Goal: Task Accomplishment & Management: Complete application form

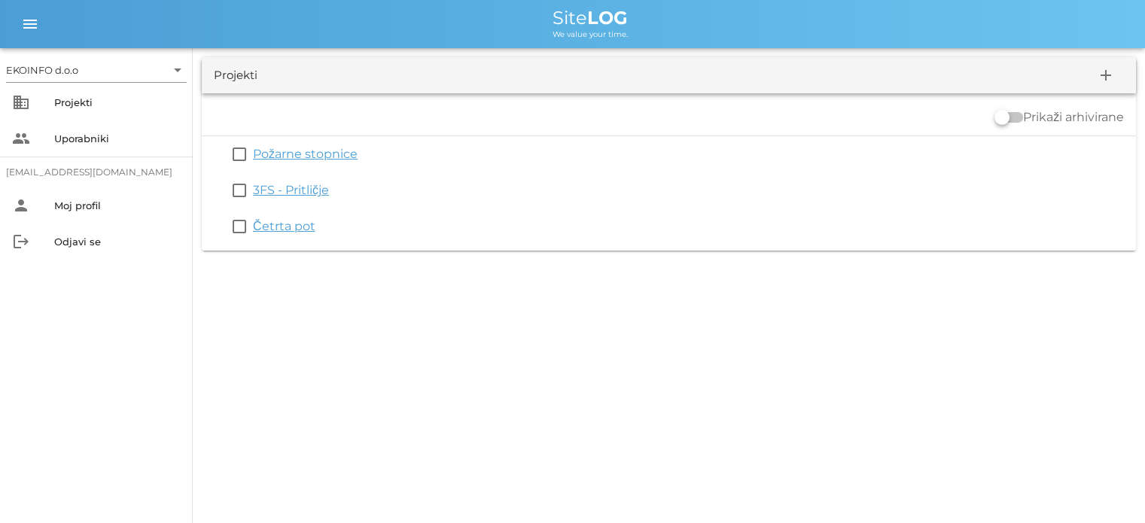
click at [293, 226] on link "Četrta pot" at bounding box center [284, 226] width 62 height 14
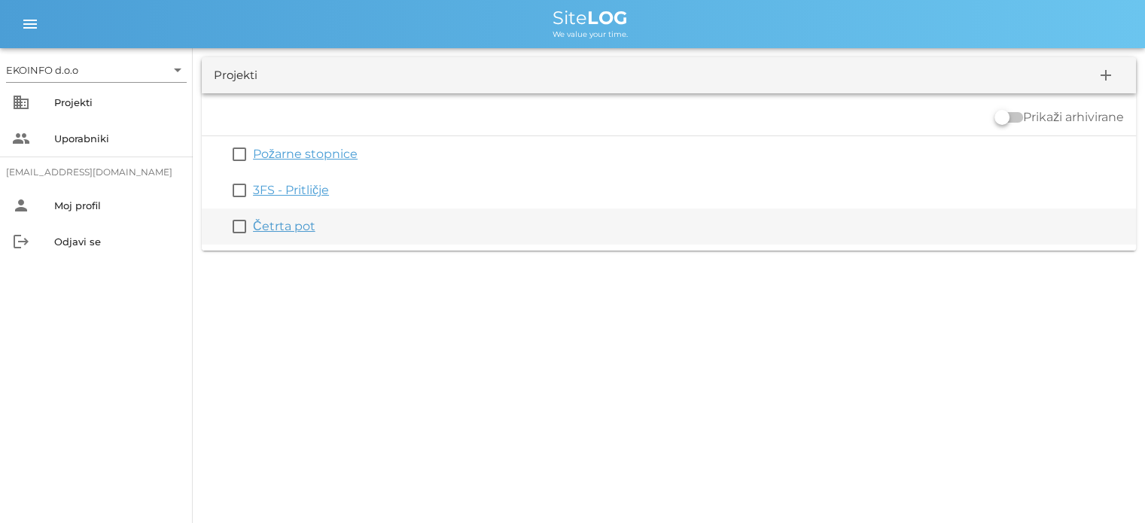
click at [277, 222] on link "Četrta pot" at bounding box center [284, 226] width 62 height 14
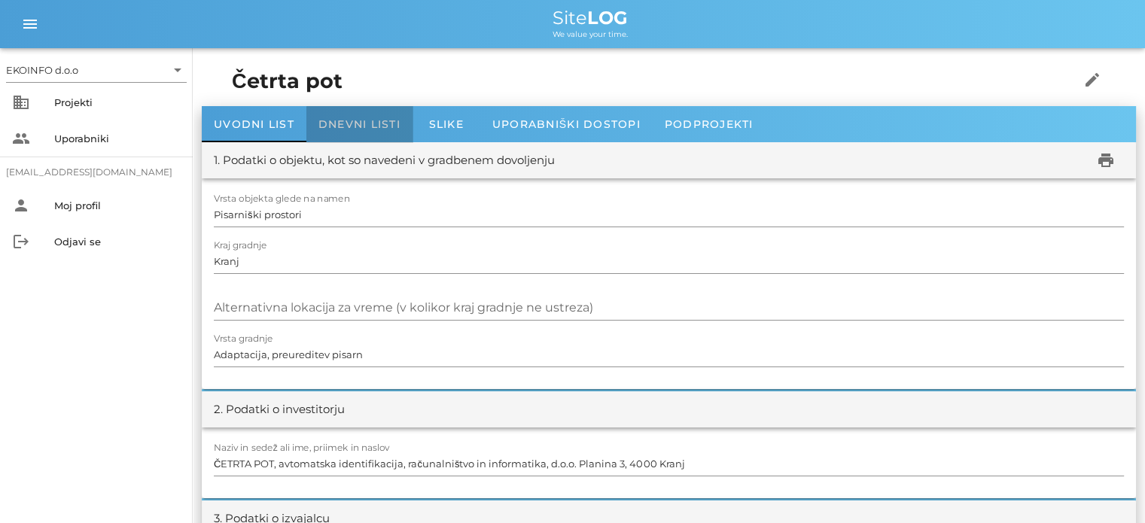
click at [349, 123] on span "Dnevni listi" at bounding box center [359, 124] width 82 height 14
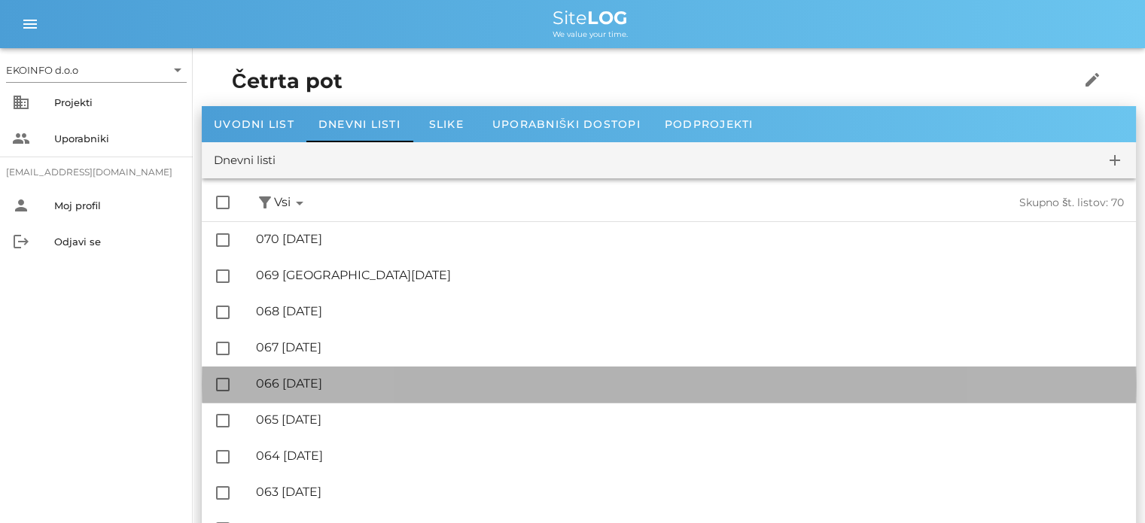
click at [338, 389] on div "🔏 066 [DATE]" at bounding box center [690, 383] width 868 height 14
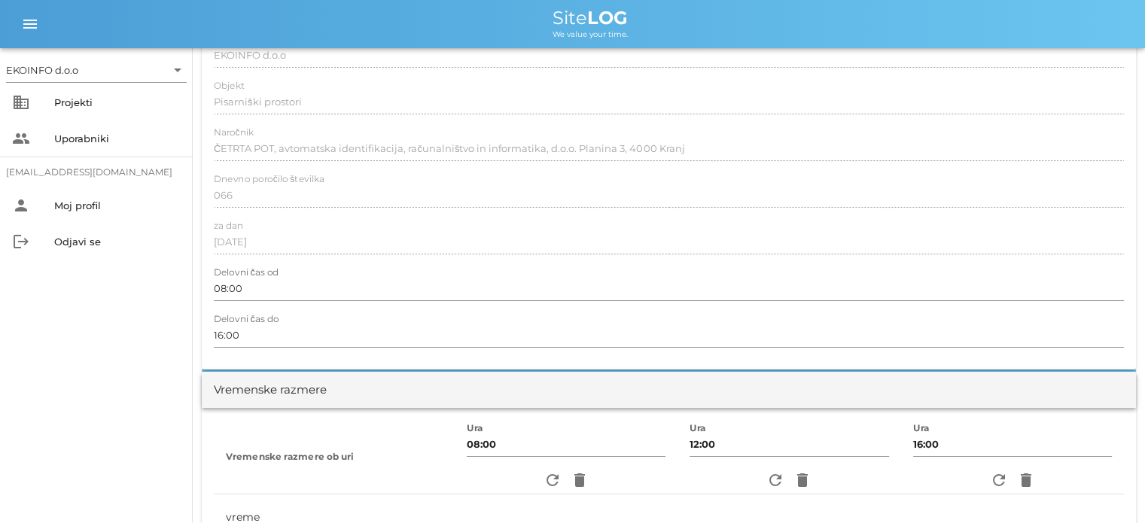
scroll to position [151, 0]
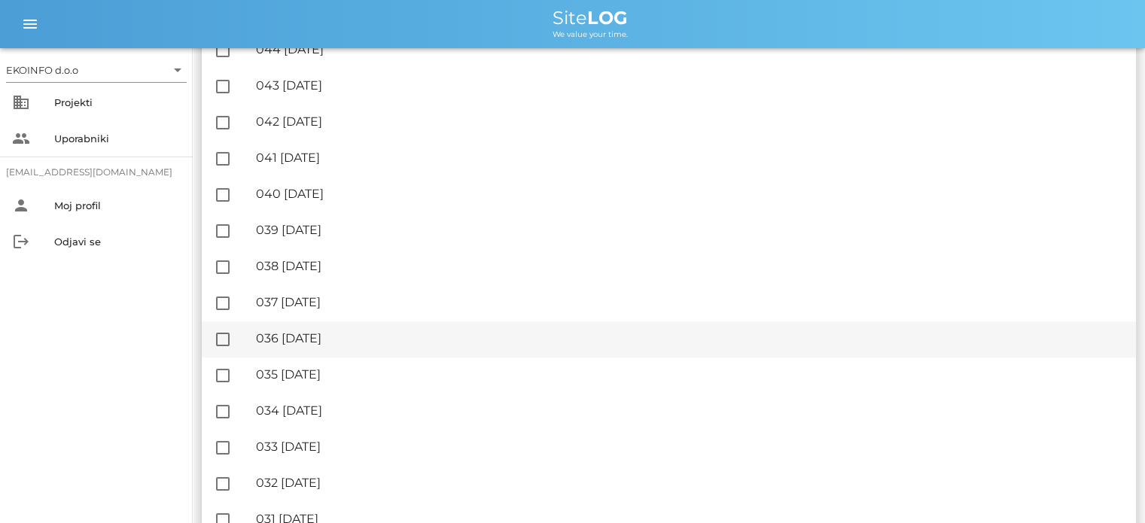
scroll to position [1205, 0]
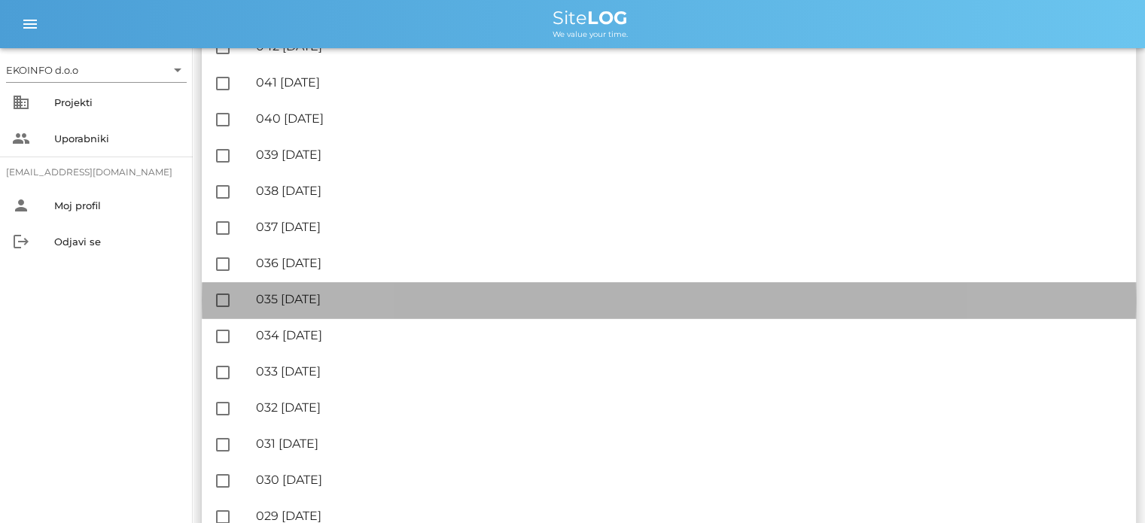
click at [331, 306] on div "🔏 035 [DATE] ✓ Podpisal: Nadzornik ✓ Podpisal: Sestavljalec ✓ Podpisal: Odgovor…" at bounding box center [690, 300] width 868 height 34
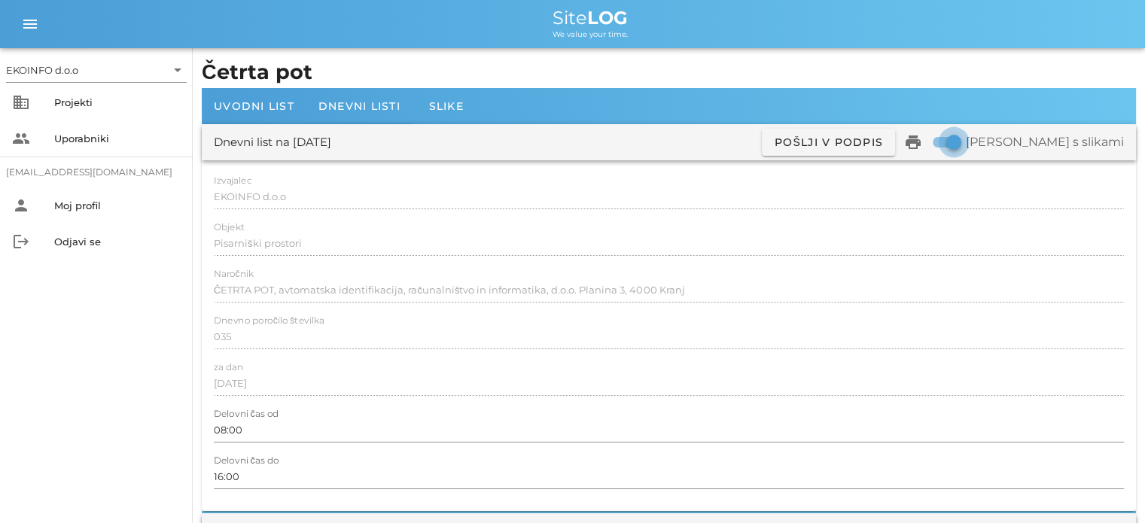
drag, startPoint x: 1013, startPoint y: 143, endPoint x: 1005, endPoint y: 139, distance: 9.1
click at [967, 142] on div at bounding box center [954, 142] width 26 height 26
checkbox input "false"
click at [922, 144] on icon "print" at bounding box center [913, 142] width 18 height 18
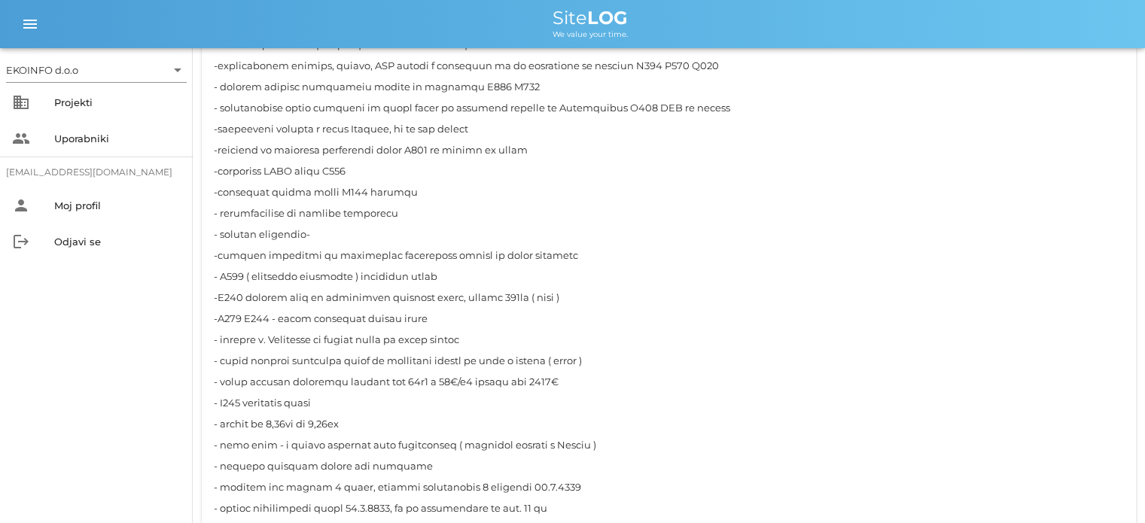
scroll to position [1732, 0]
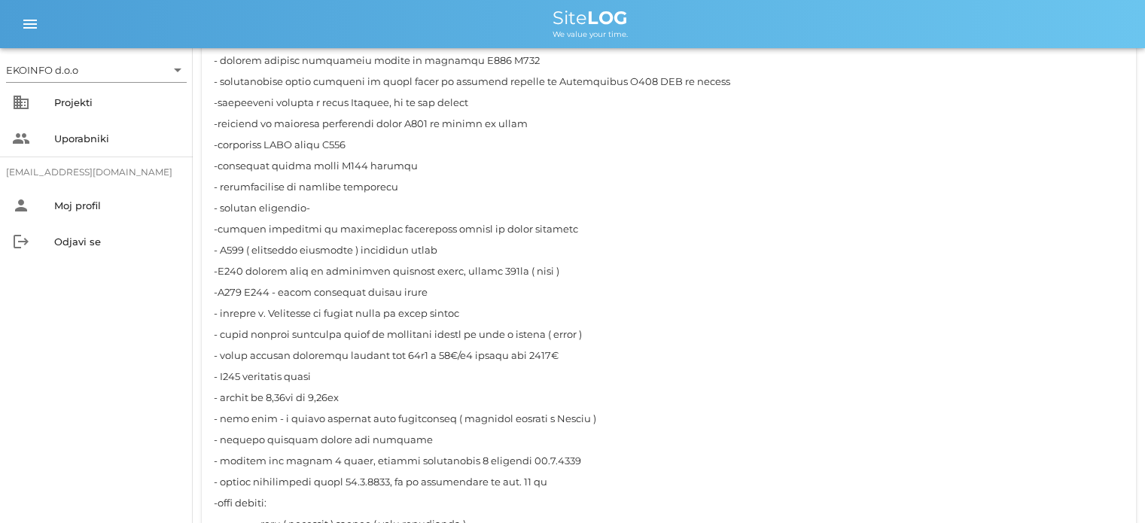
click at [224, 206] on textarea "kratek tehnični opis del, ki se na objektu dnevno izvajajo, podatki o nepredvid…" at bounding box center [669, 239] width 910 height 759
drag, startPoint x: 214, startPoint y: 206, endPoint x: 526, endPoint y: 493, distance: 424.1
click at [526, 493] on textarea "kratek tehnični opis del, ki se na objektu dnevno izvajajo, podatki o nepredvid…" at bounding box center [669, 239] width 910 height 759
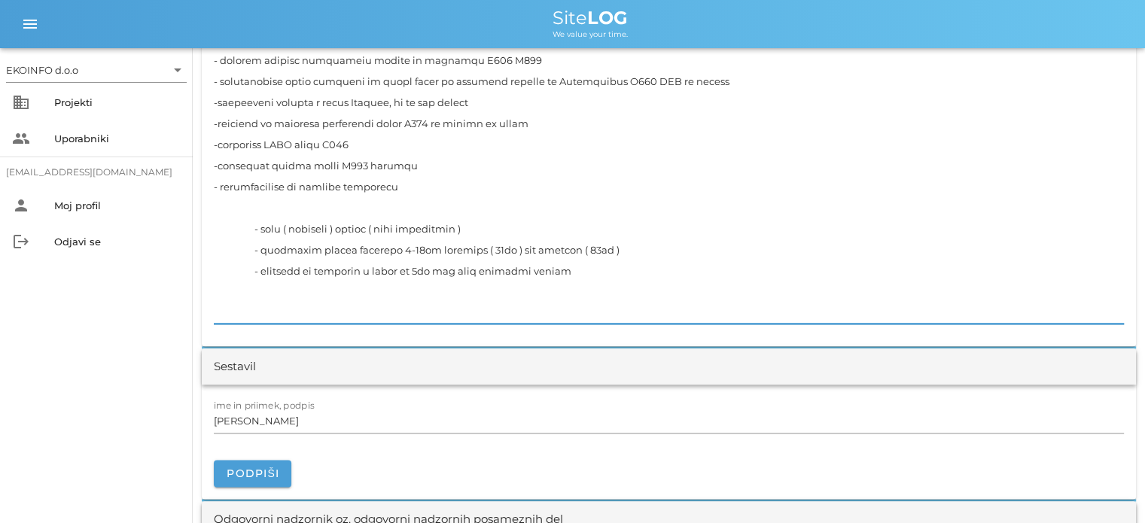
drag, startPoint x: 559, startPoint y: 275, endPoint x: 208, endPoint y: 207, distance: 357.3
click at [208, 207] on div "kratek tehnični opis del, ki se na objektu dnevno izvajajo, podatki o nepredvid…" at bounding box center [669, 91] width 934 height 510
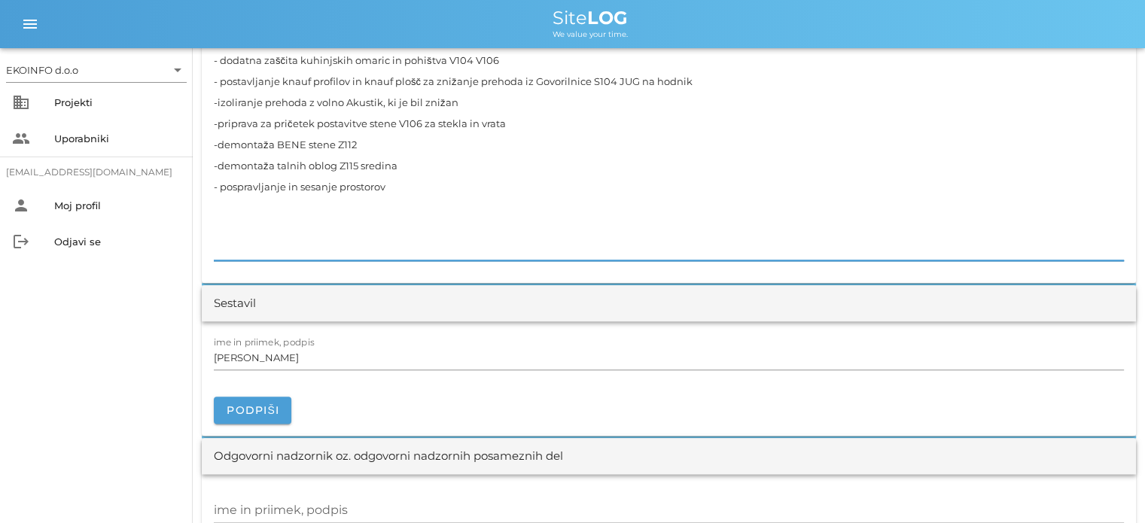
click at [216, 240] on textarea "- zaščita prostorov -postavljanje knauf profilov za vhod v pisarno V105 - prila…" at bounding box center [669, 60] width 910 height 401
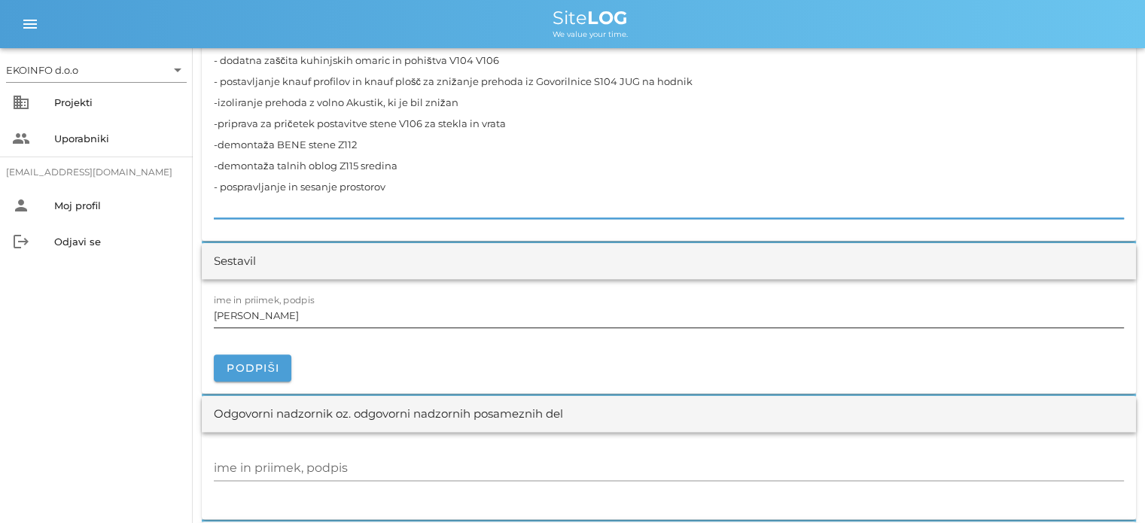
type textarea "- zaščita prostorov -postavljanje knauf profilov za vhod v pisarno V105 - prila…"
click at [286, 318] on input "[PERSON_NAME]" at bounding box center [669, 315] width 910 height 24
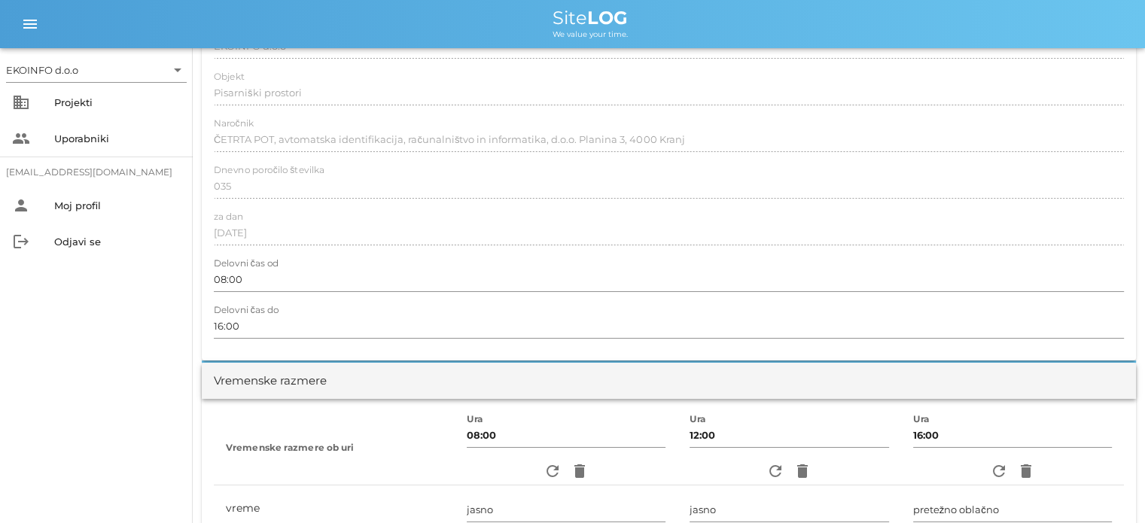
scroll to position [0, 0]
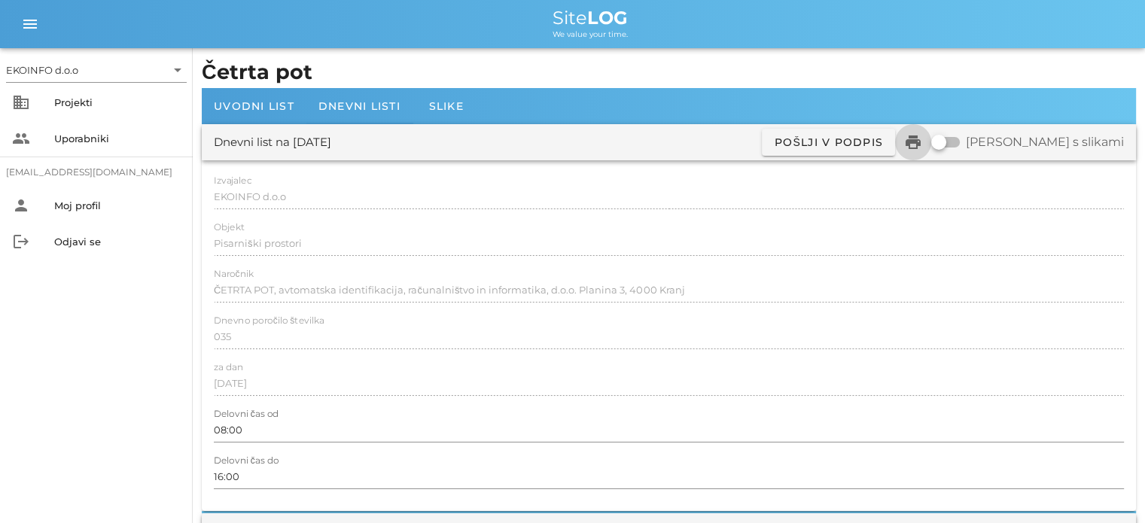
click at [922, 144] on icon "print" at bounding box center [913, 142] width 18 height 18
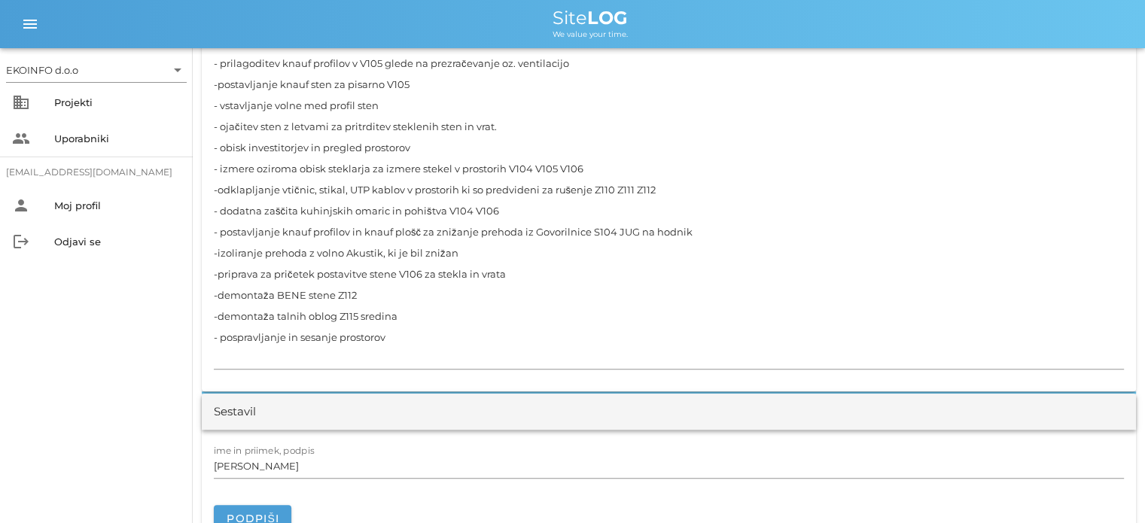
scroll to position [1807, 0]
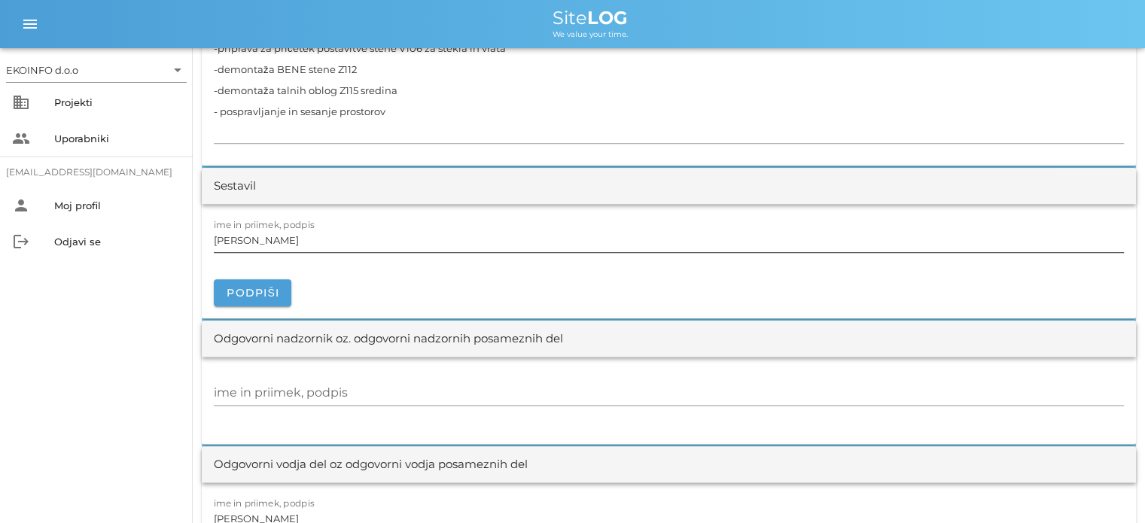
click at [286, 241] on input "[PERSON_NAME]" at bounding box center [669, 240] width 910 height 24
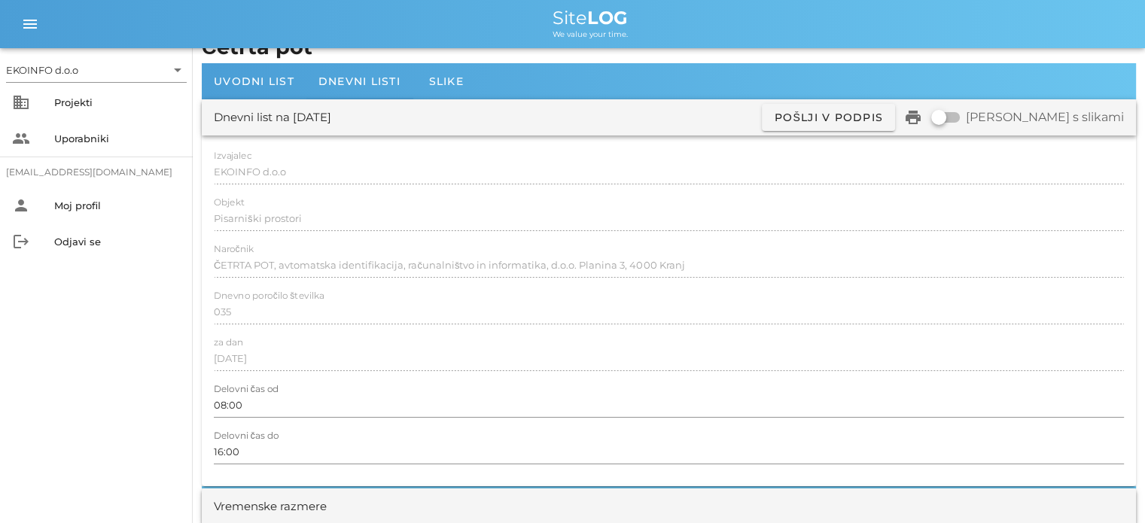
scroll to position [0, 0]
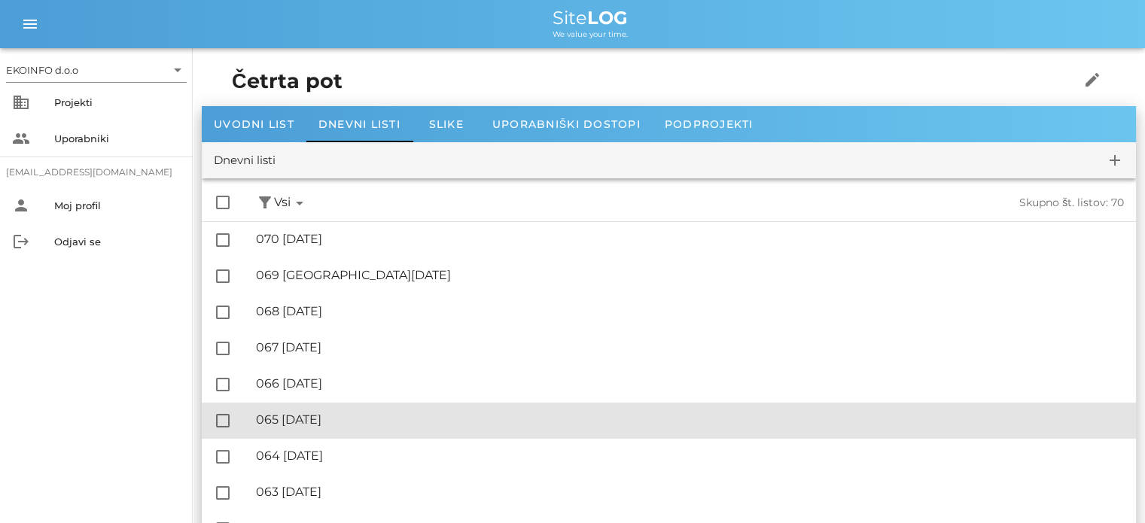
click at [344, 418] on div "🔏 065 [DATE]" at bounding box center [690, 420] width 868 height 14
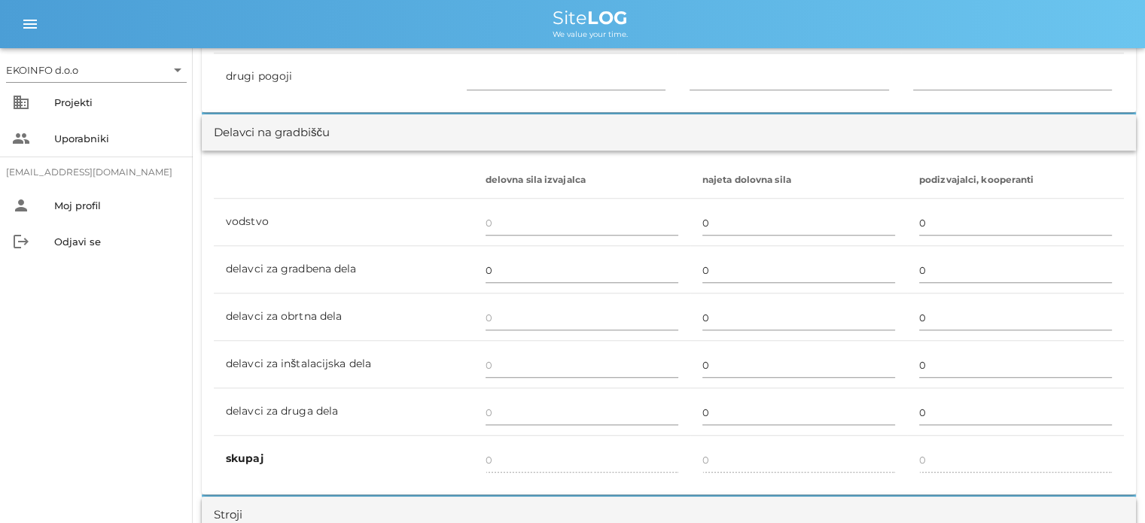
scroll to position [828, 0]
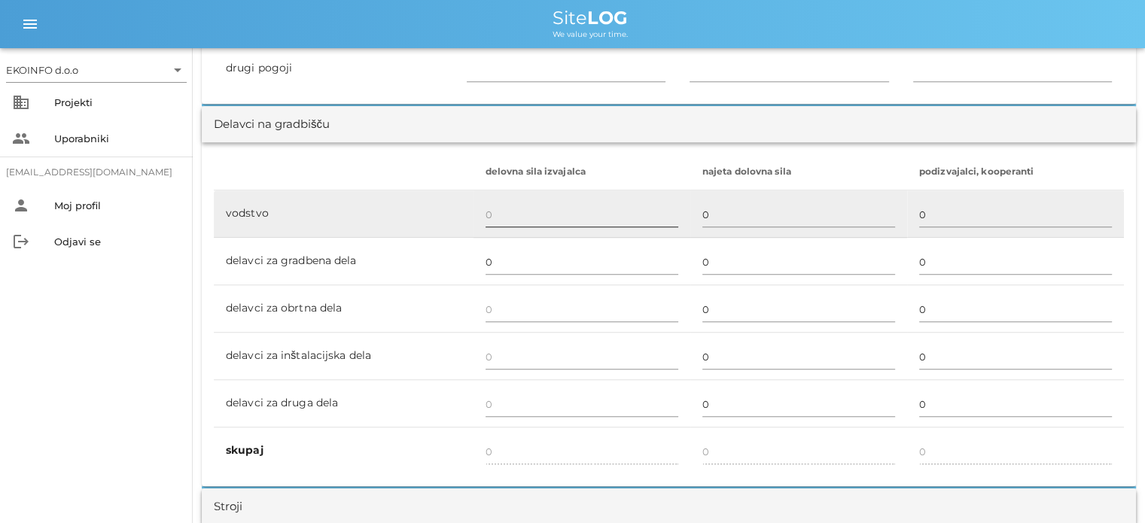
click at [495, 222] on input "text" at bounding box center [582, 215] width 193 height 24
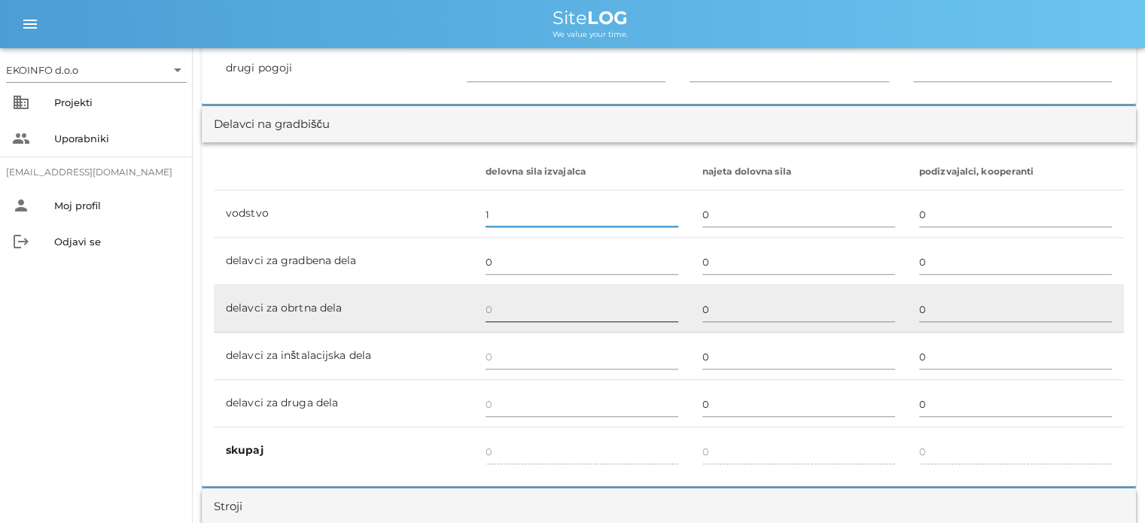
type input "1"
click at [491, 305] on input "text" at bounding box center [582, 309] width 193 height 24
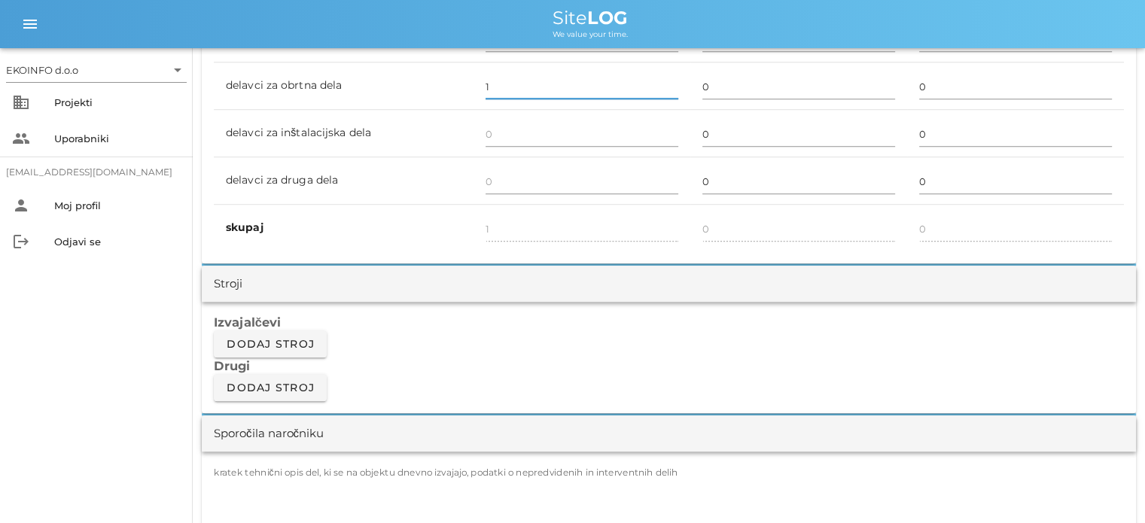
scroll to position [1054, 0]
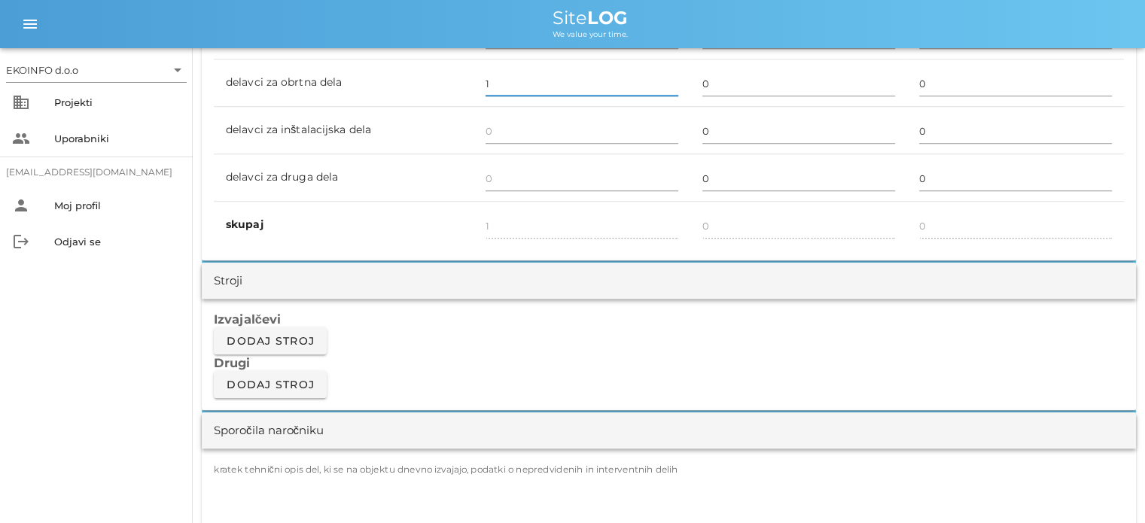
type input "1"
click at [349, 464] on label "kratek tehnični opis del, ki se na objektu dnevno izvajajo, podatki o nepredvid…" at bounding box center [446, 469] width 465 height 11
click at [349, 473] on textarea "kratek tehnični opis del, ki se na objektu dnevno izvajajo, podatki o nepredvid…" at bounding box center [669, 518] width 910 height 90
type input "2"
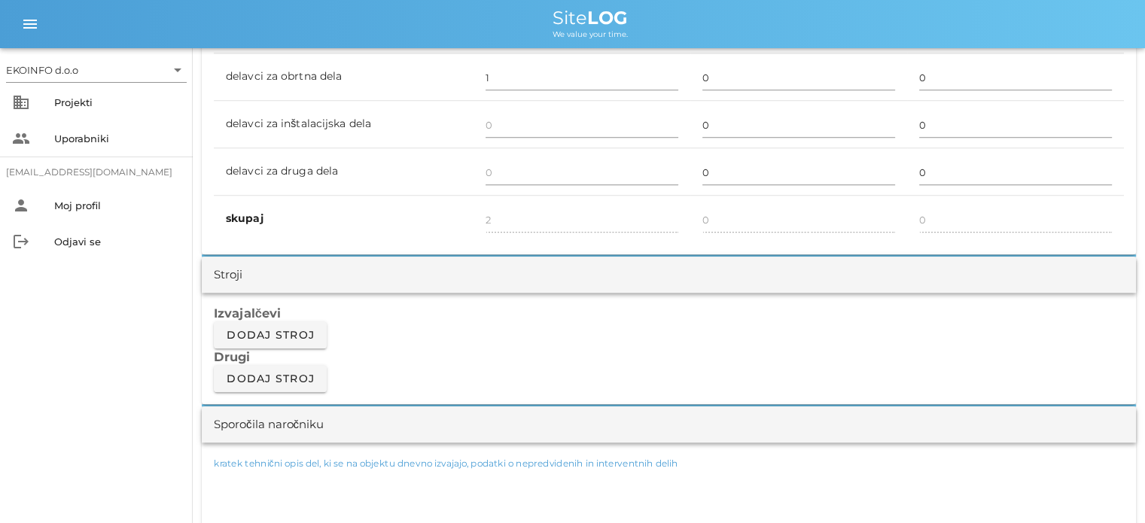
click at [229, 479] on textarea "kratek tehnični opis del, ki se na objektu dnevno izvajajo, podatki o nepredvid…" at bounding box center [669, 512] width 910 height 90
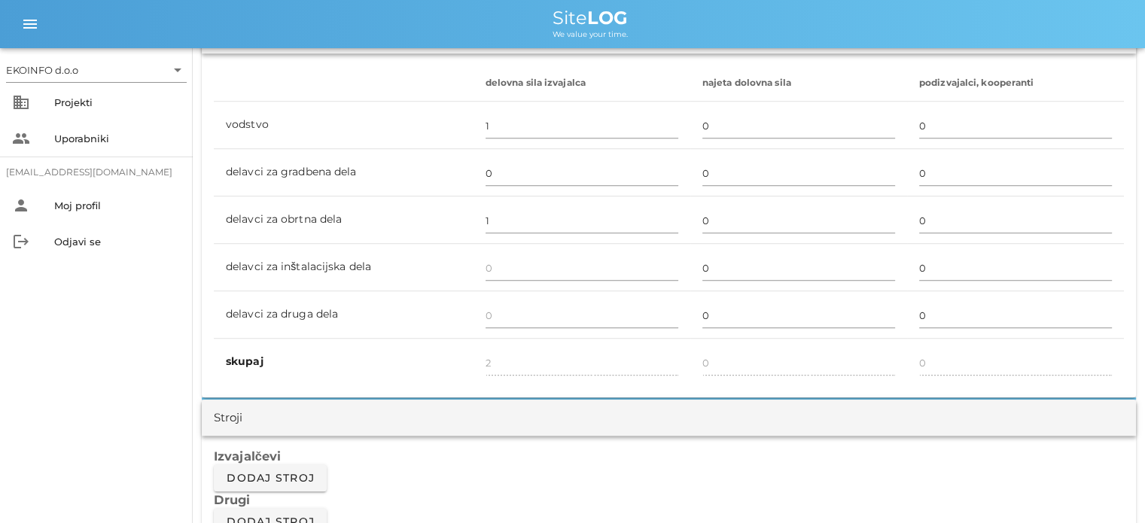
scroll to position [1205, 0]
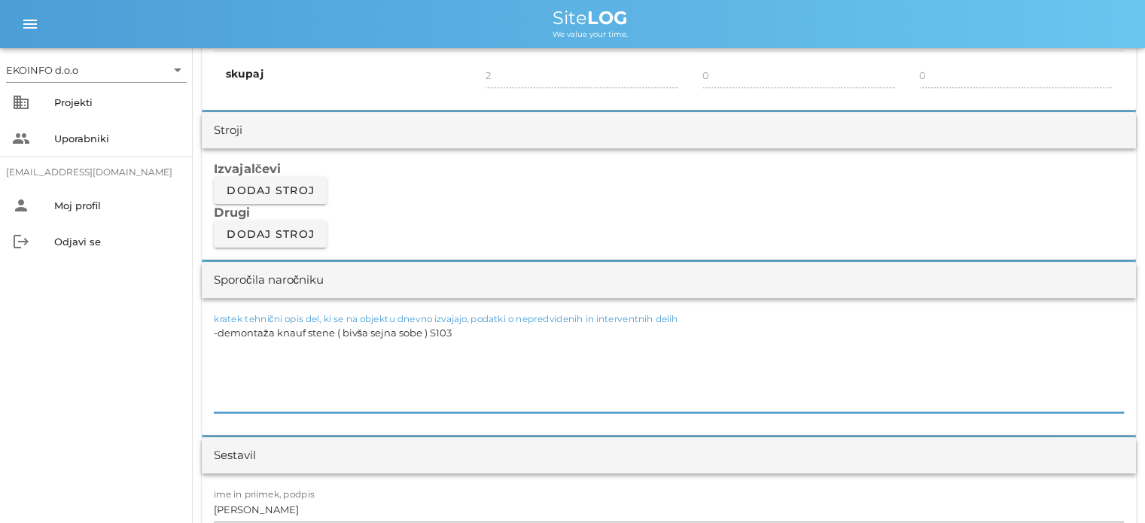
click at [464, 331] on textarea "-demontaža knauf stene ( bivša sejna sobe ) S103" at bounding box center [669, 367] width 910 height 90
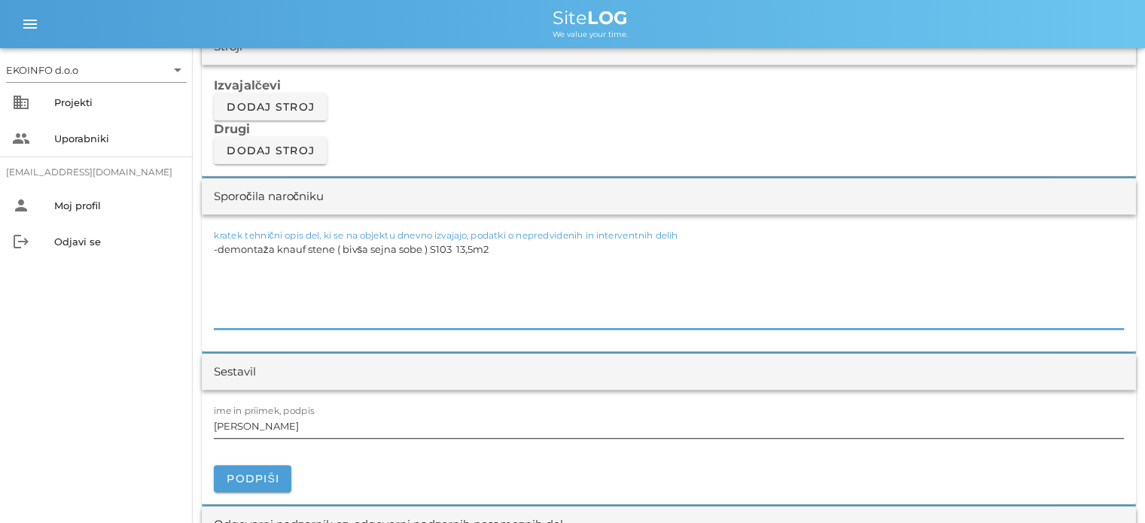
scroll to position [1355, 0]
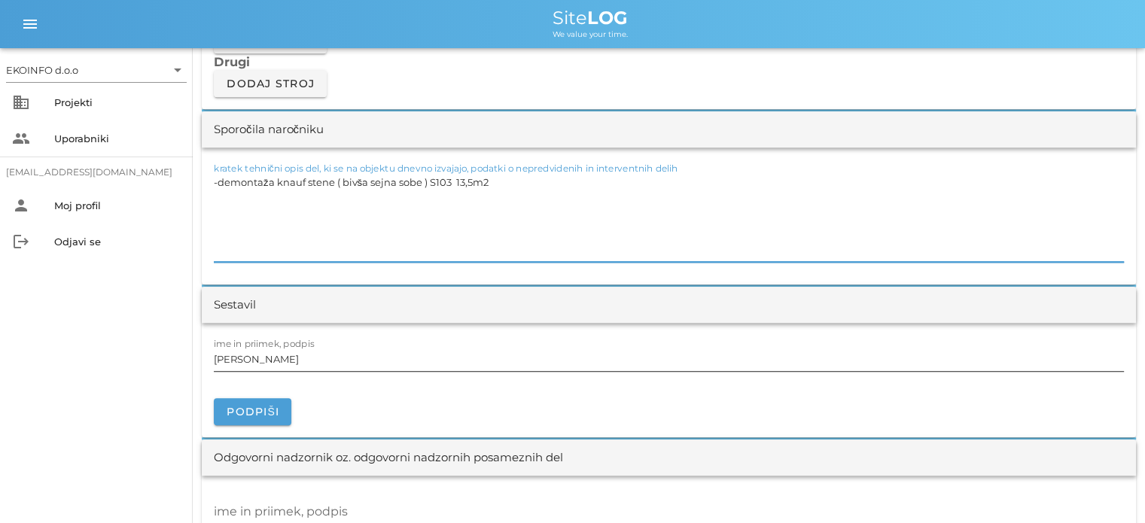
type textarea "-demontaža knauf stene ( bivša sejna sobe ) S103 13,5m2"
click at [275, 364] on input "[PERSON_NAME]" at bounding box center [669, 359] width 910 height 24
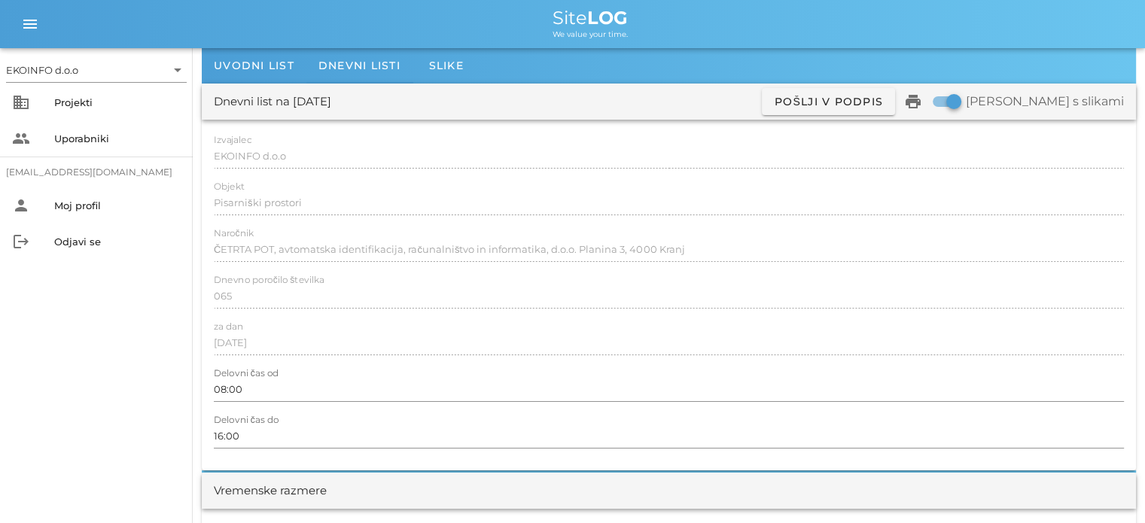
scroll to position [0, 0]
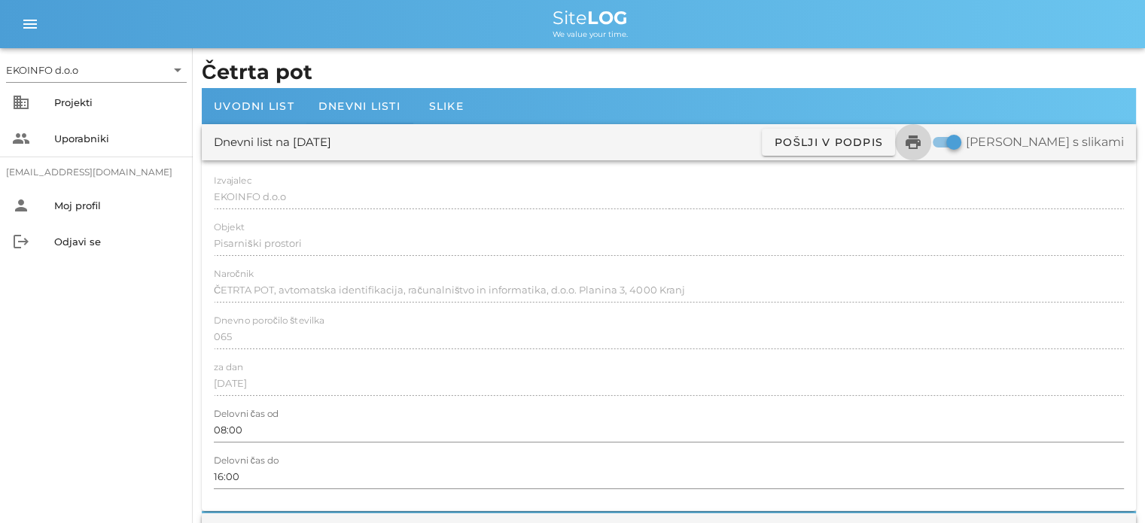
click at [922, 144] on icon "print" at bounding box center [913, 142] width 18 height 18
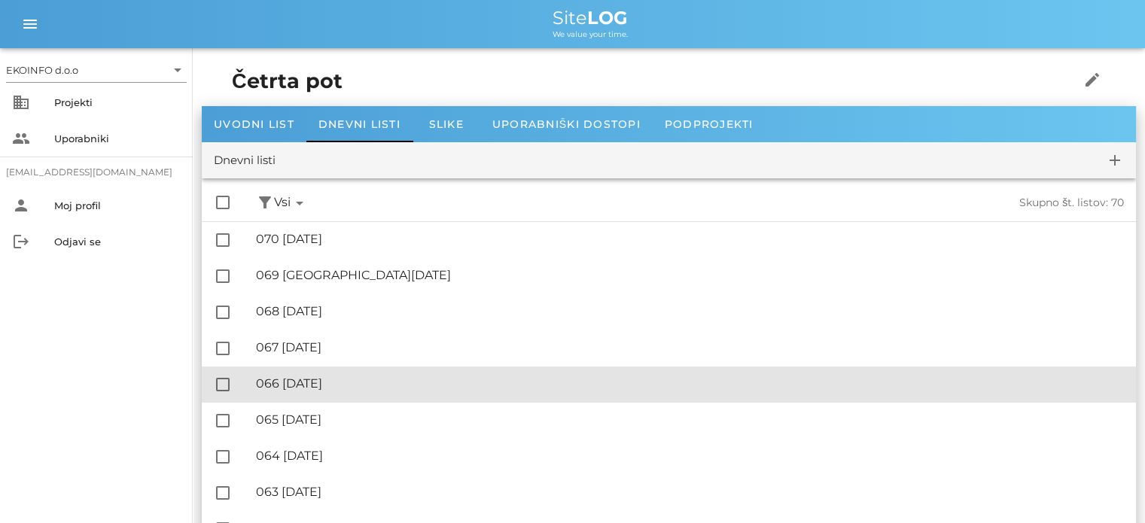
click at [361, 381] on div "🔏 066 [DATE]" at bounding box center [690, 383] width 868 height 14
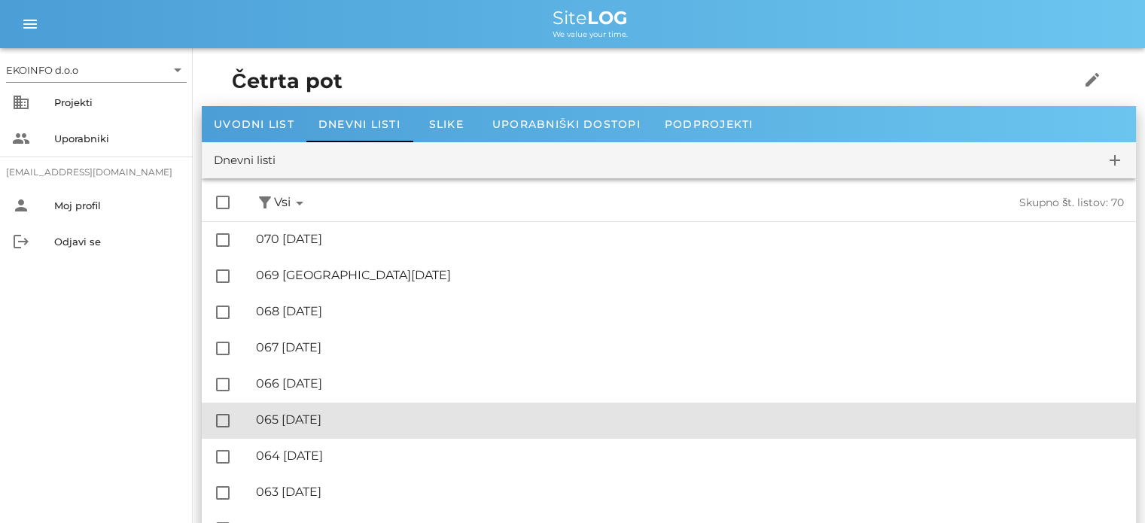
click at [358, 424] on div "🔏 065 [DATE]" at bounding box center [690, 420] width 868 height 14
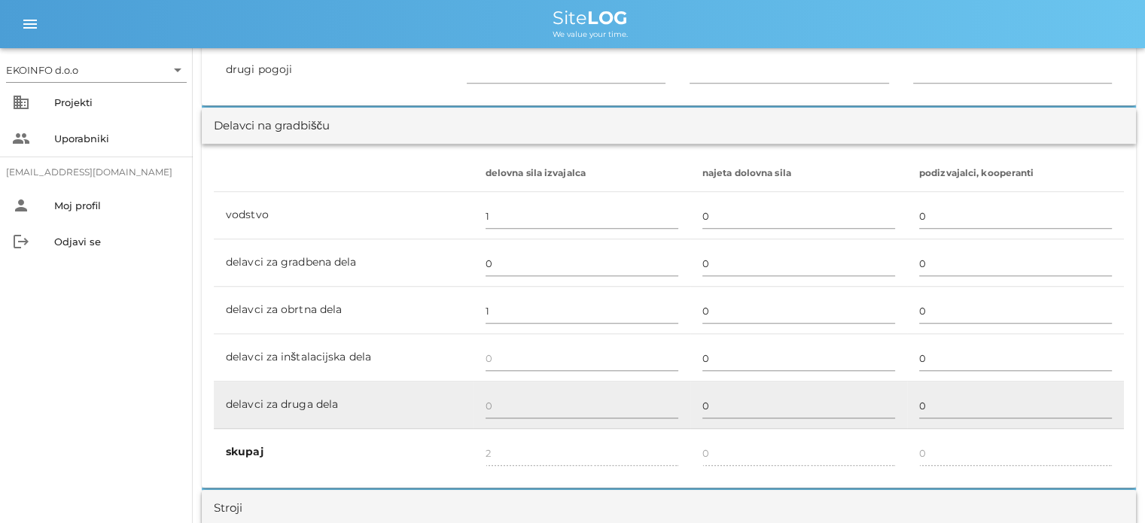
scroll to position [828, 0]
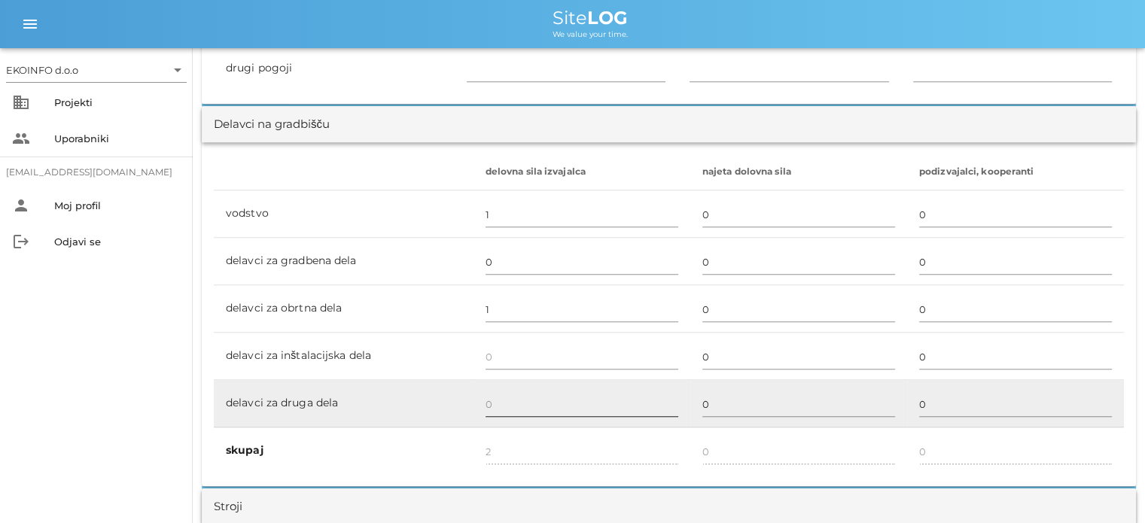
click at [491, 405] on input "text" at bounding box center [582, 404] width 193 height 24
type input "1"
type input "3"
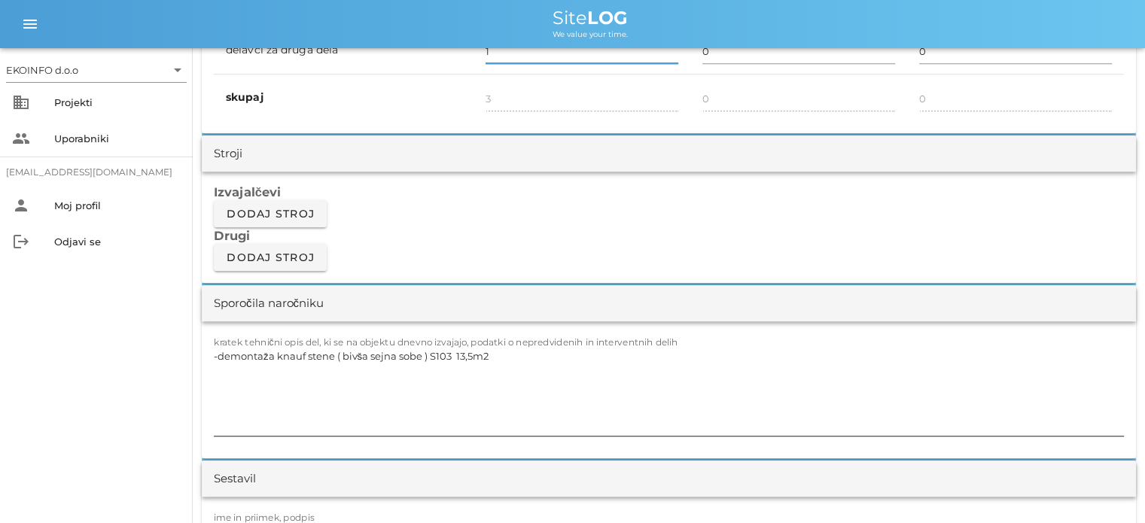
scroll to position [1205, 0]
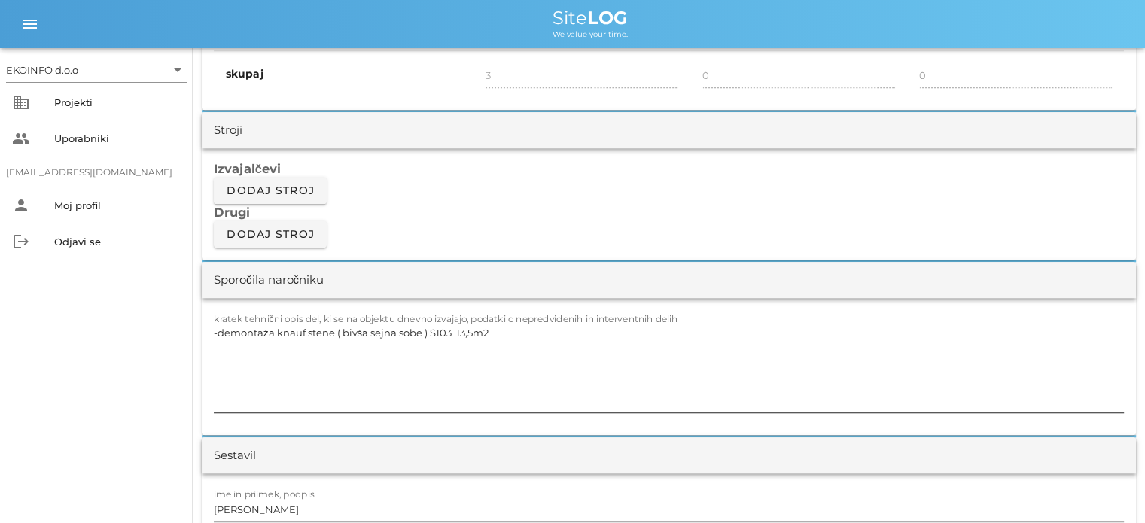
click at [341, 338] on textarea "-demontaža knauf stene ( bivša sejna sobe ) S103 13,5m2" at bounding box center [669, 367] width 910 height 90
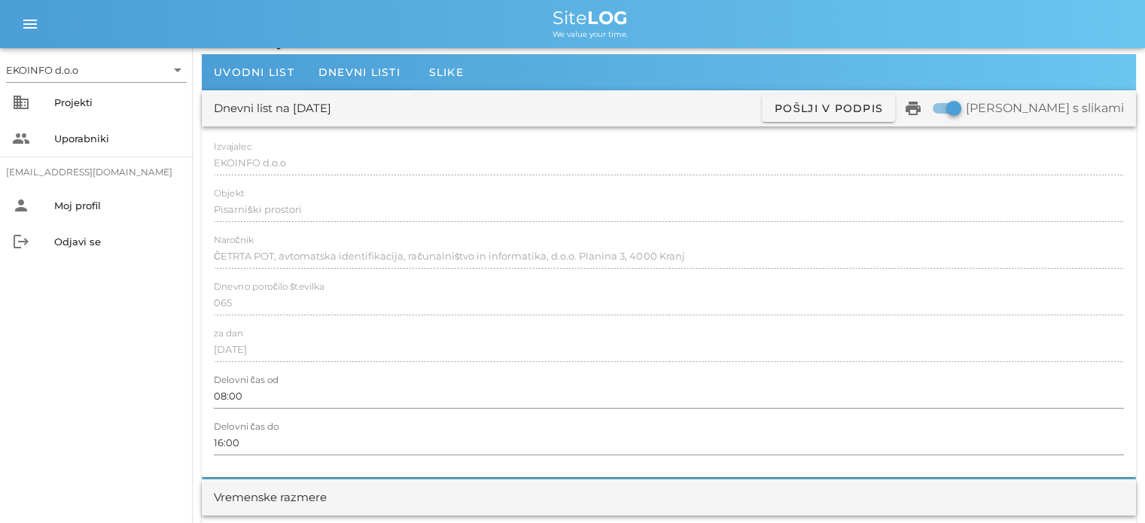
scroll to position [0, 0]
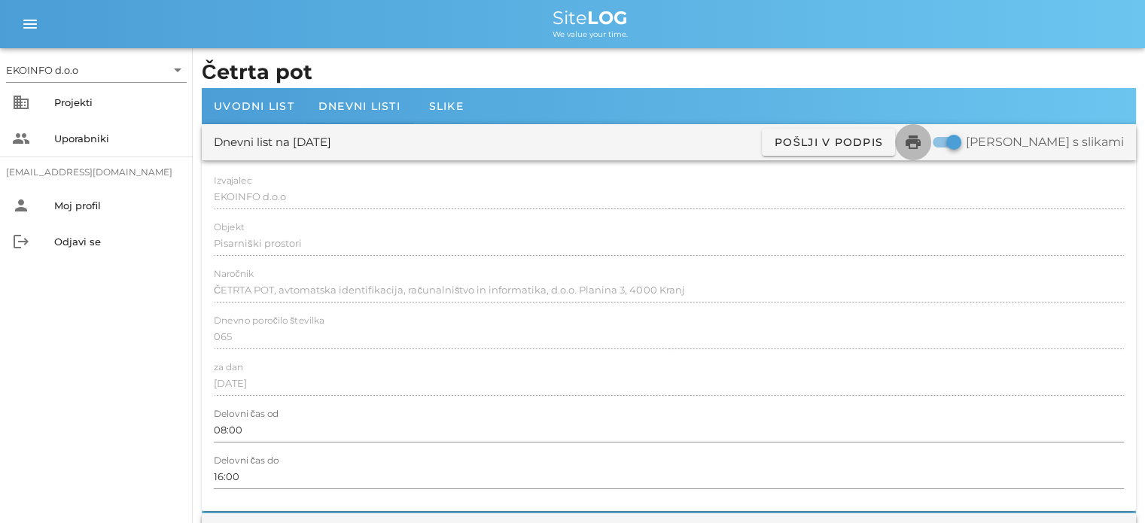
click at [922, 144] on icon "print" at bounding box center [913, 142] width 18 height 18
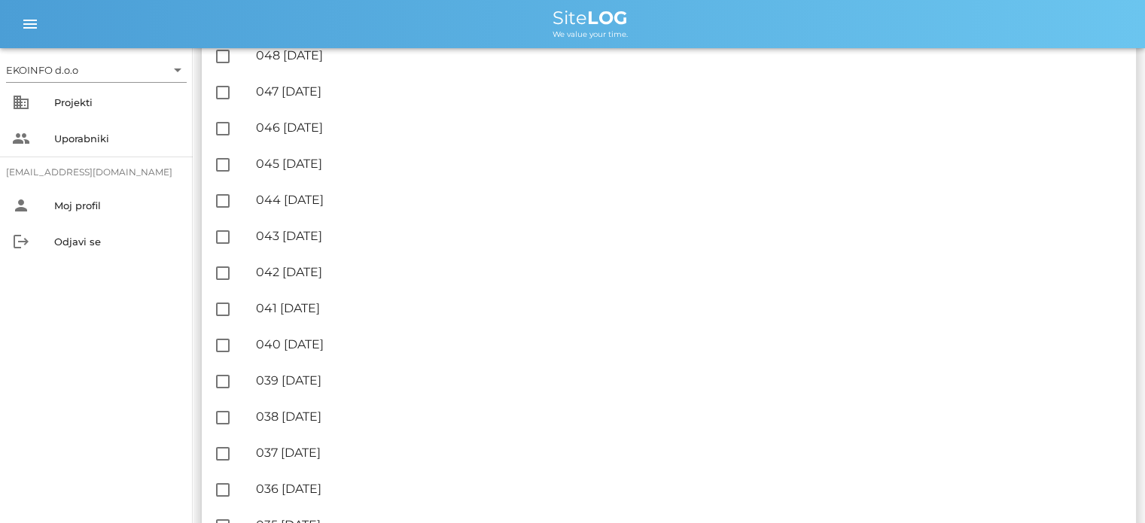
scroll to position [1129, 0]
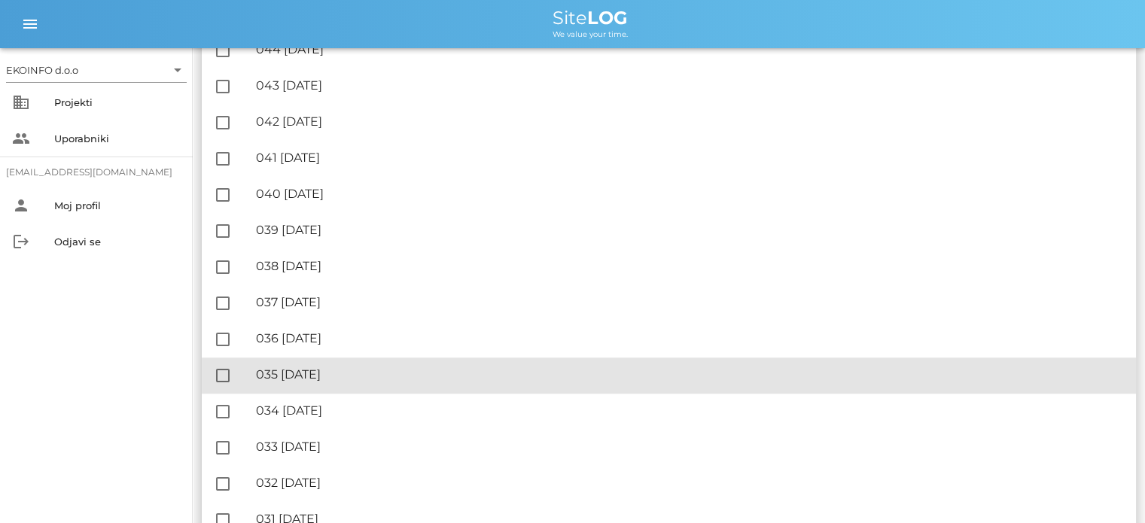
click at [364, 376] on div "🔏 035 [DATE]" at bounding box center [690, 374] width 868 height 14
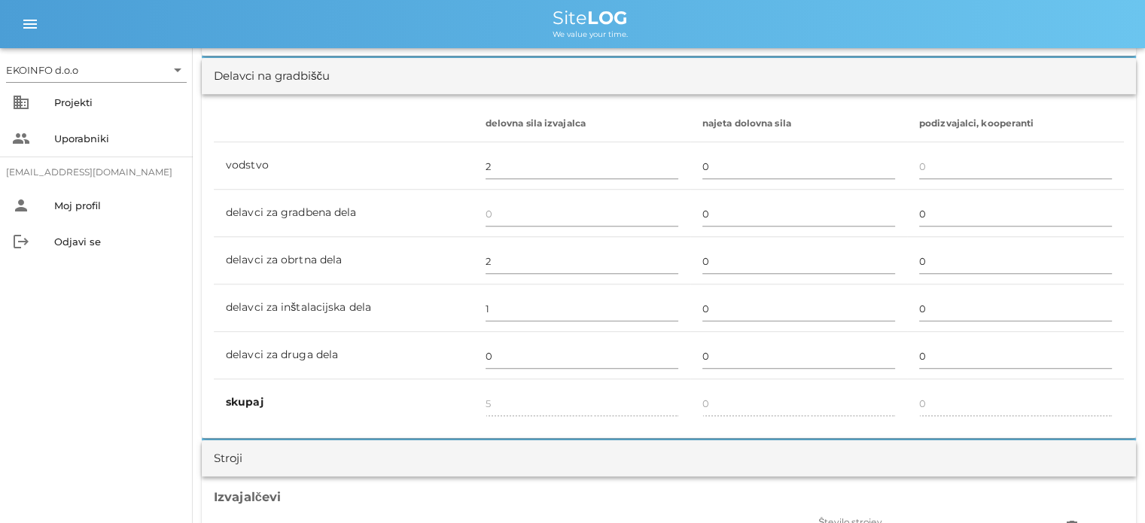
scroll to position [903, 0]
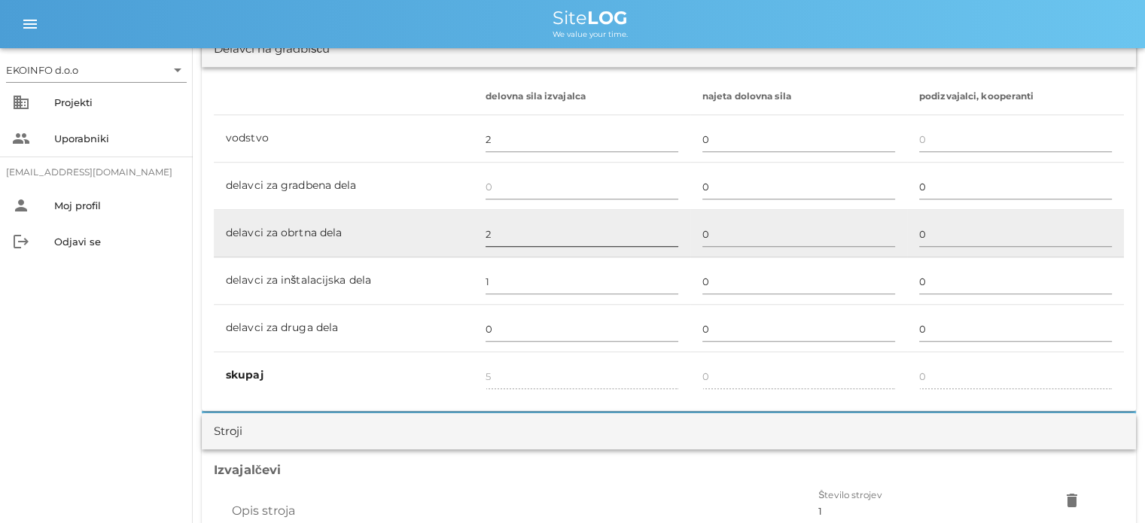
click at [495, 236] on input "2" at bounding box center [582, 234] width 193 height 24
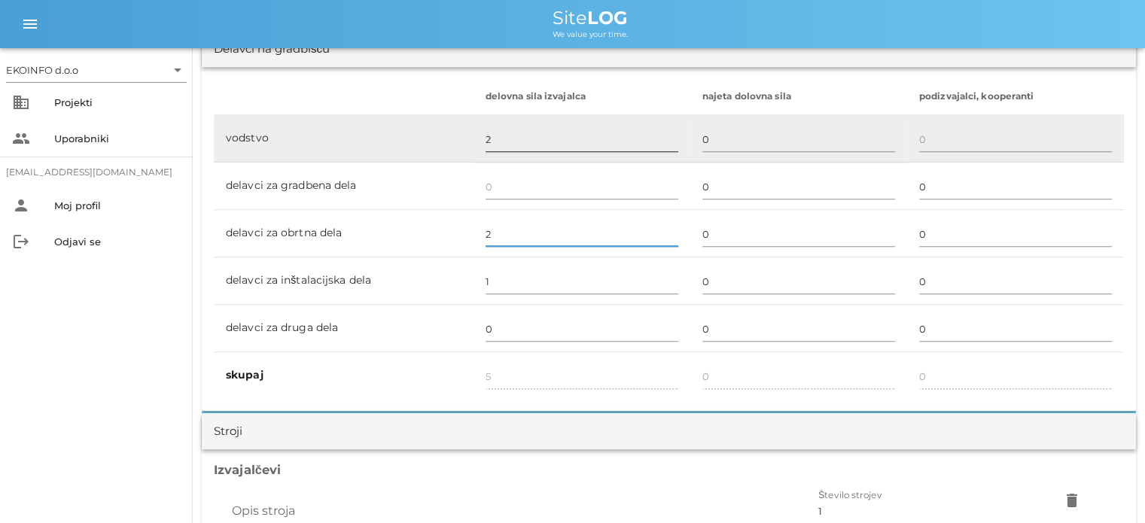
click at [496, 132] on input "2" at bounding box center [582, 139] width 193 height 24
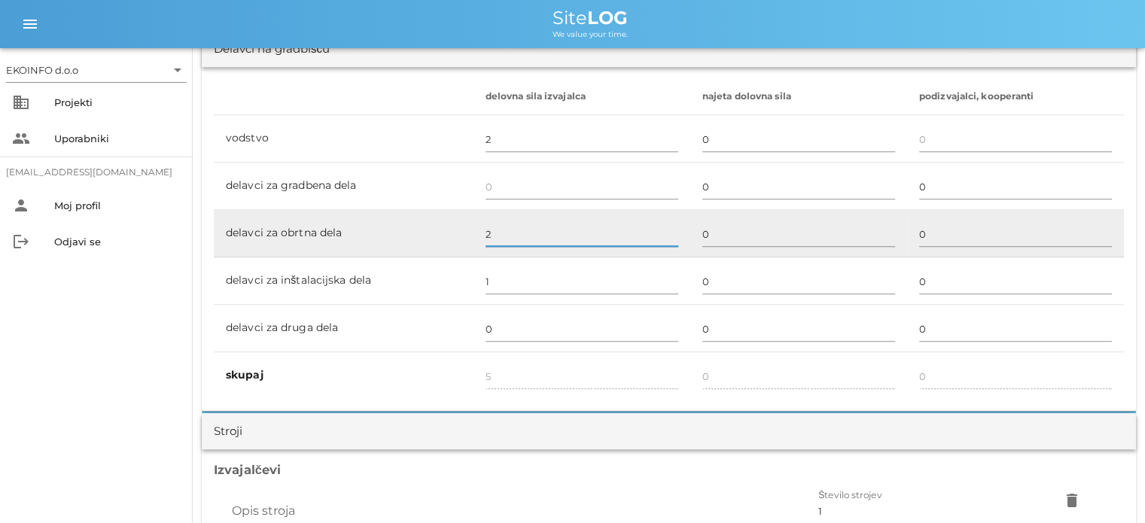
click at [488, 230] on input "2" at bounding box center [582, 234] width 193 height 24
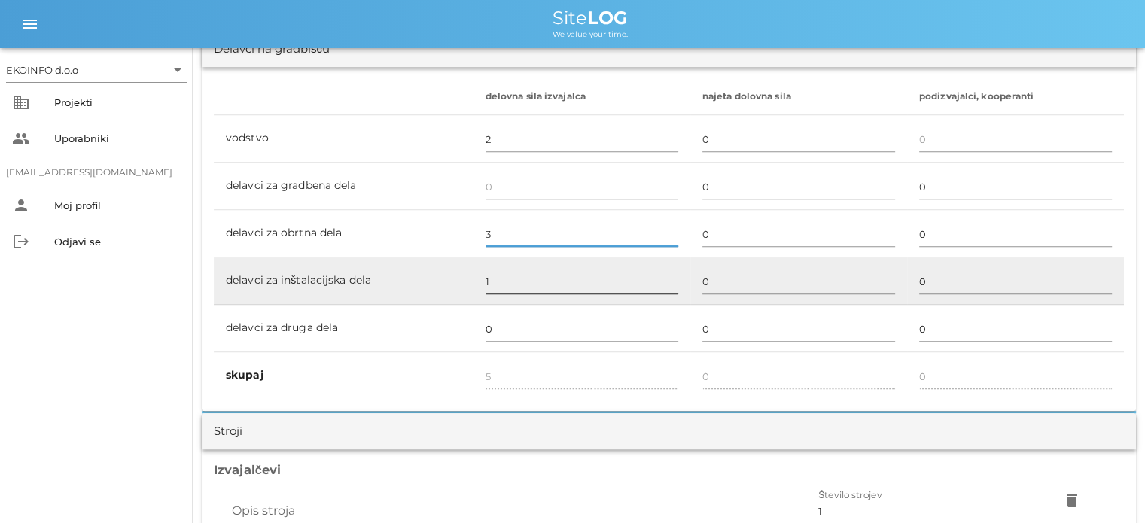
type input "3"
type input "6"
click at [494, 279] on input "1" at bounding box center [582, 282] width 193 height 24
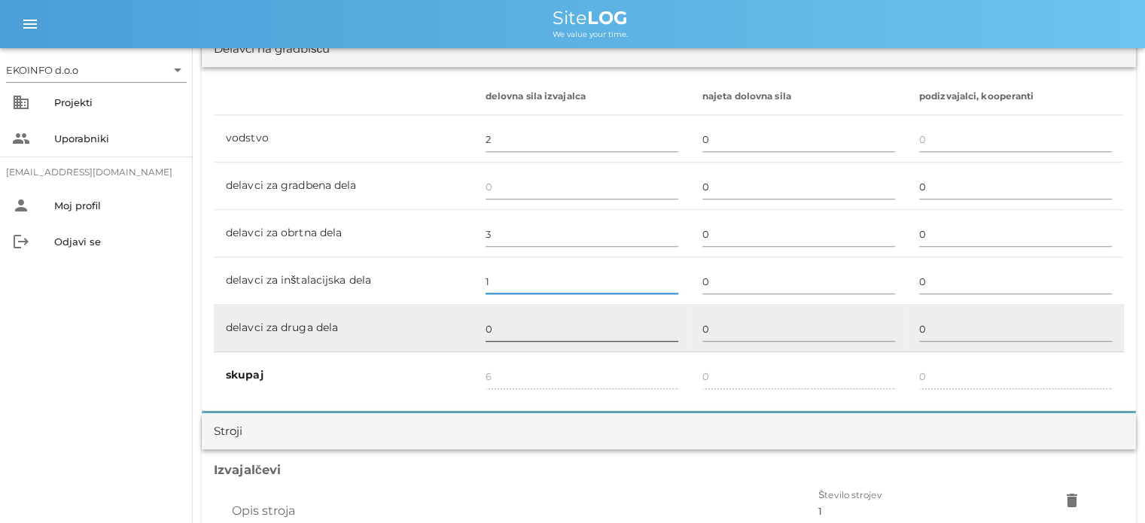
click at [494, 328] on input "0" at bounding box center [582, 329] width 193 height 24
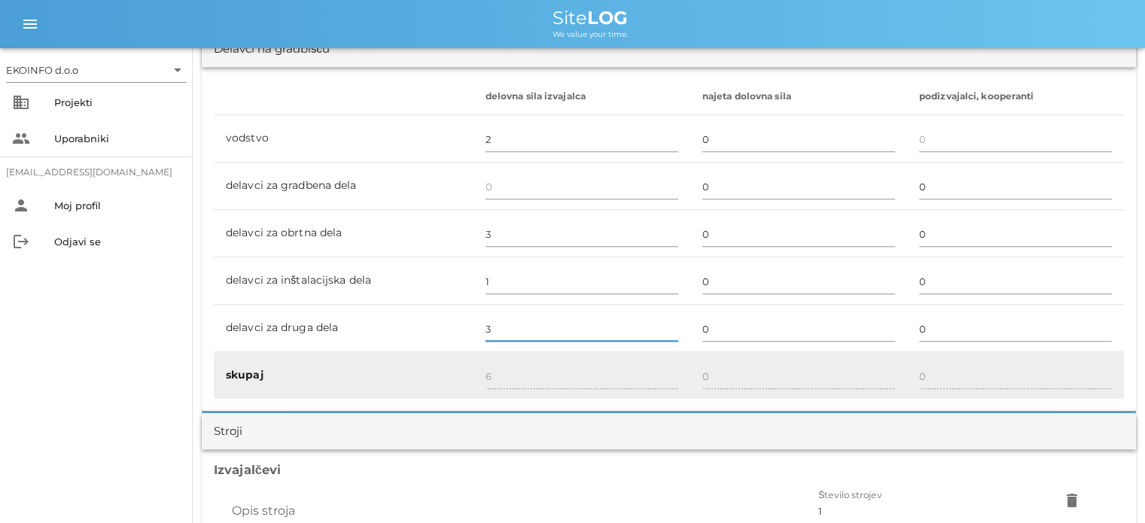
type input "3"
type input "9"
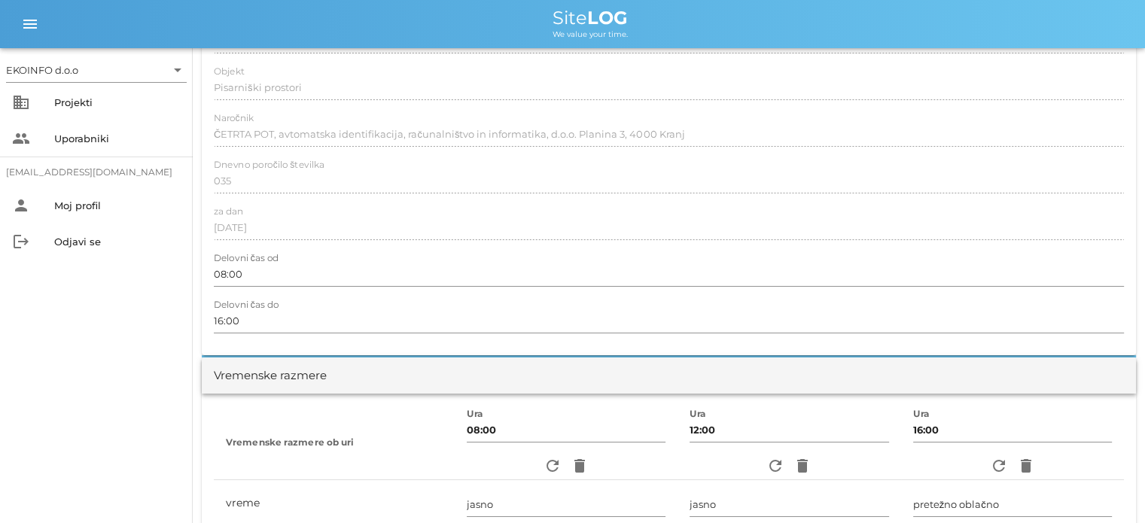
scroll to position [0, 0]
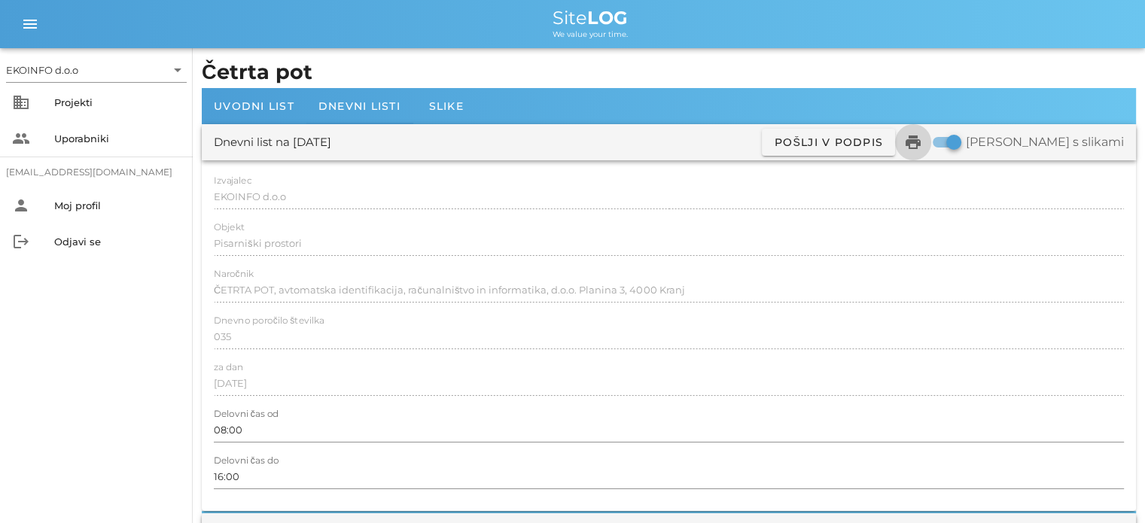
click at [922, 144] on icon "print" at bounding box center [913, 142] width 18 height 18
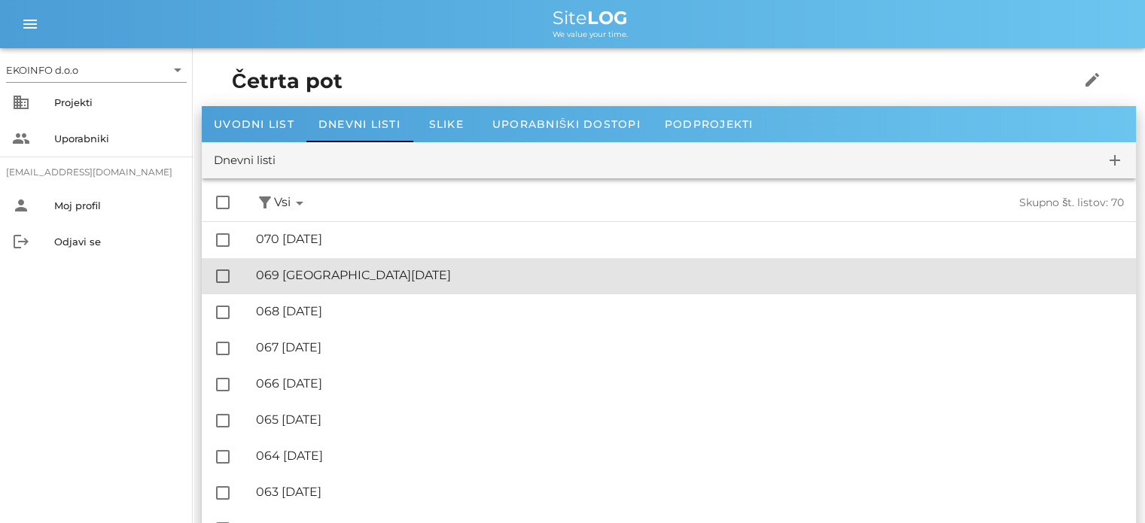
click at [331, 278] on div "🔏 069 [DATE]" at bounding box center [690, 275] width 868 height 14
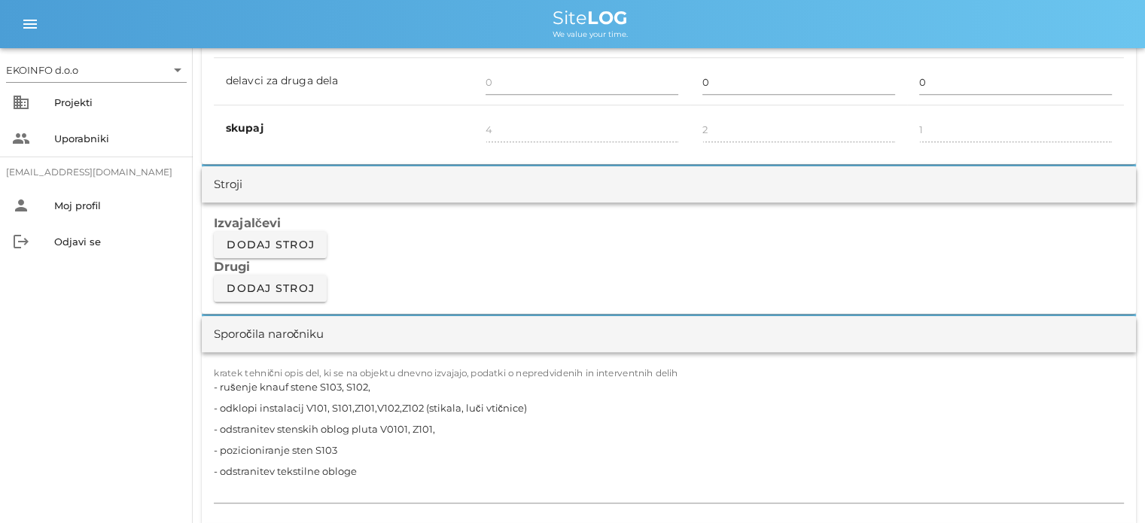
scroll to position [1205, 0]
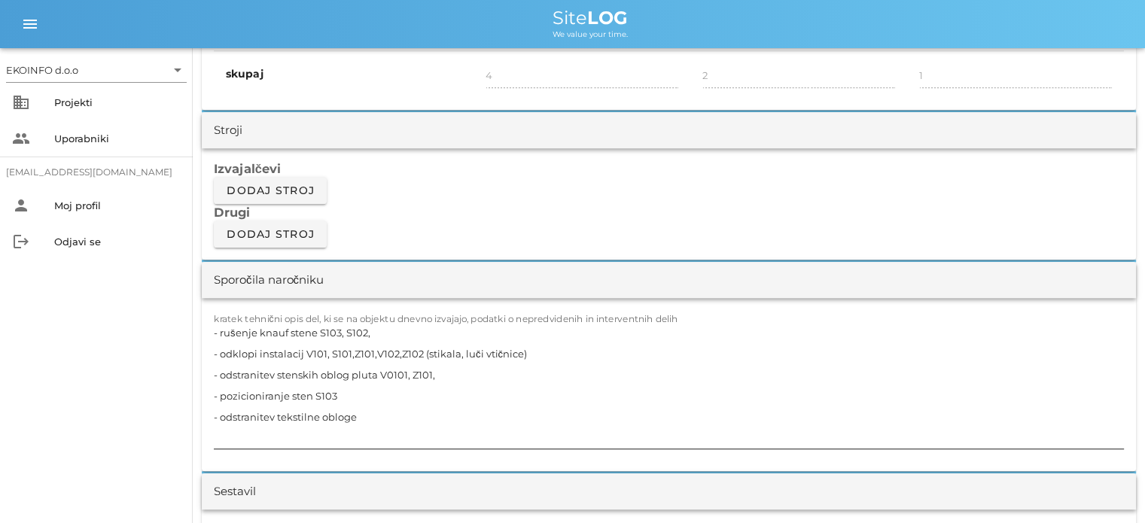
click at [382, 327] on textarea "- rušenje knauf stene S103, S102, - odklopi instalacij V101, S101,Z101,V102,Z10…" at bounding box center [669, 385] width 910 height 126
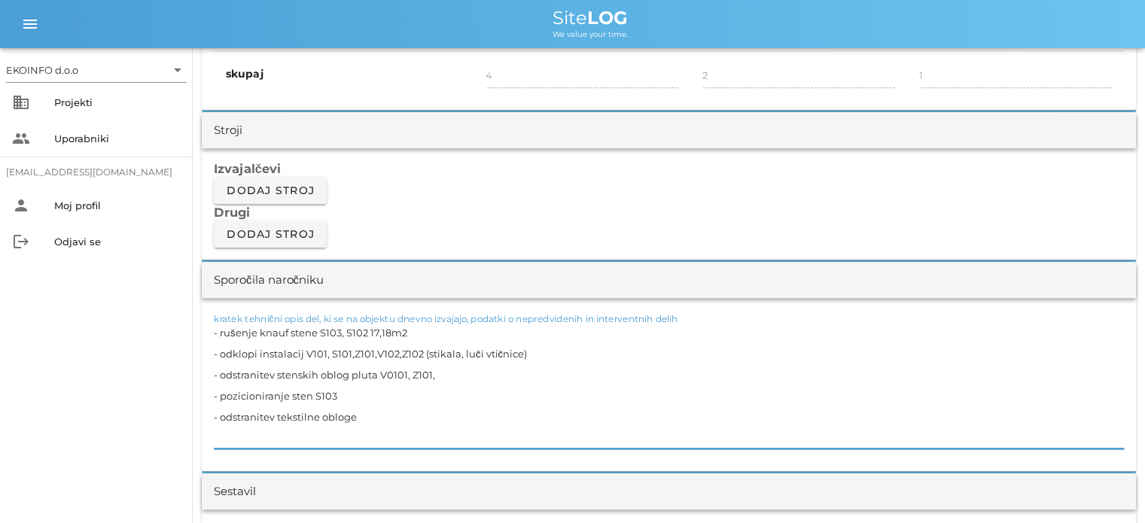
click at [369, 331] on textarea "- rušenje knauf stene S103, S102 17,18m2 - odklopi instalacij V101, S101,Z101,V…" at bounding box center [669, 385] width 910 height 126
click at [446, 372] on textarea "- rušenje knauf stene S103, S102 17,18m2 - odklopi instalacij V101, S101,Z101,V…" at bounding box center [669, 385] width 910 height 126
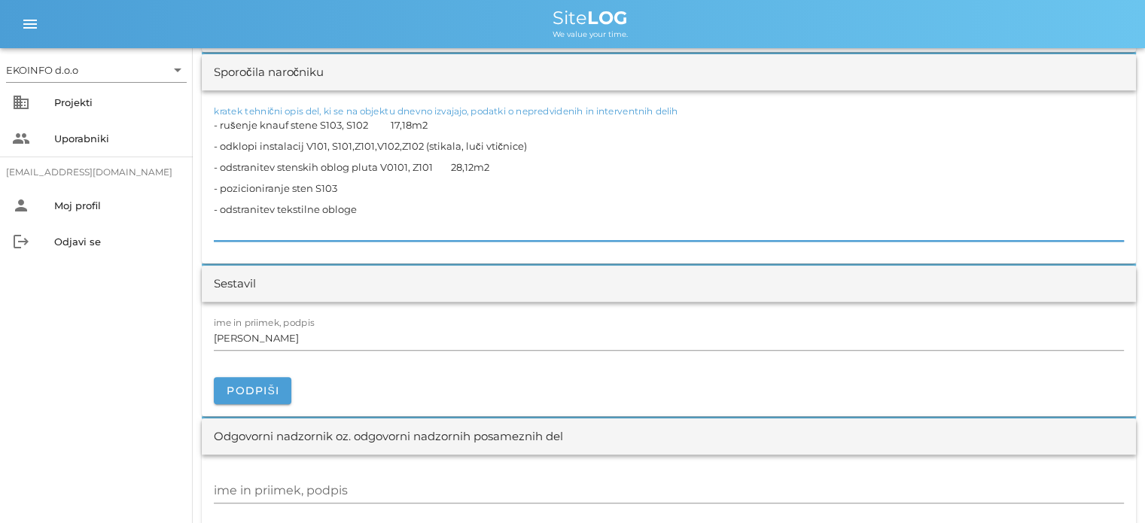
scroll to position [1506, 0]
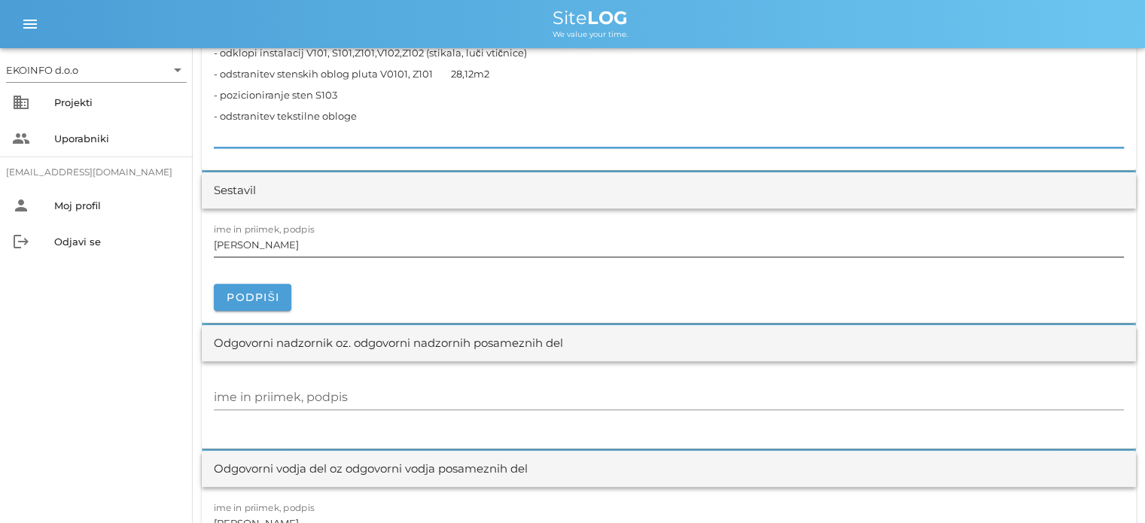
type textarea "- rušenje knauf stene S103, S102 17,18m2 - odklopi instalacij V101, S101,Z101,V…"
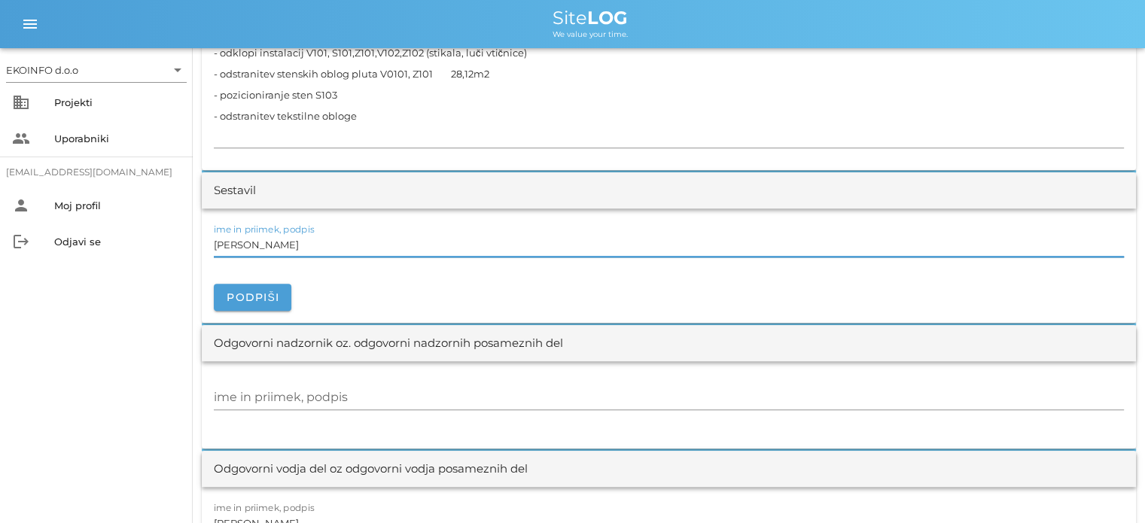
click at [279, 240] on input "[PERSON_NAME]" at bounding box center [669, 245] width 910 height 24
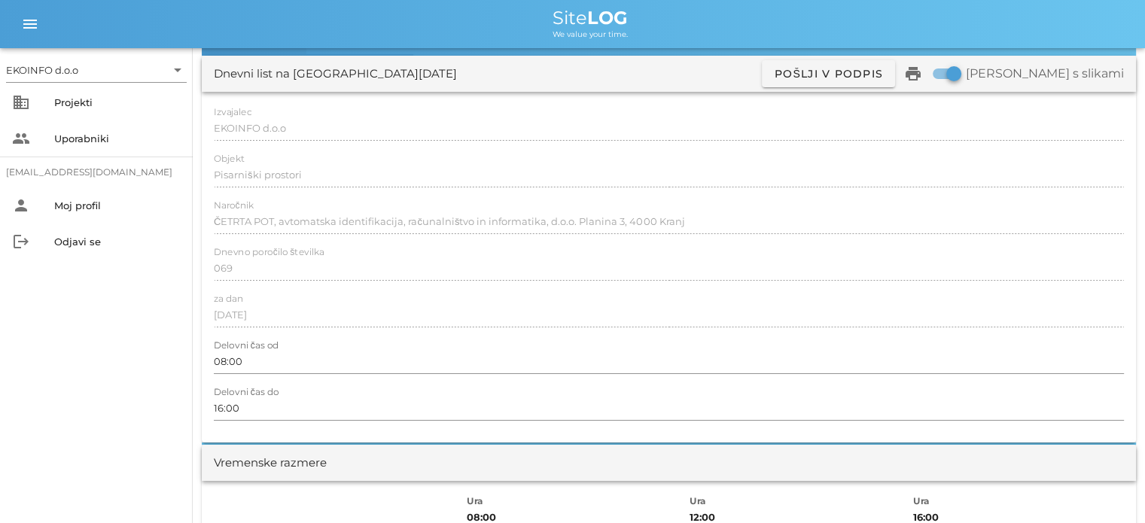
scroll to position [0, 0]
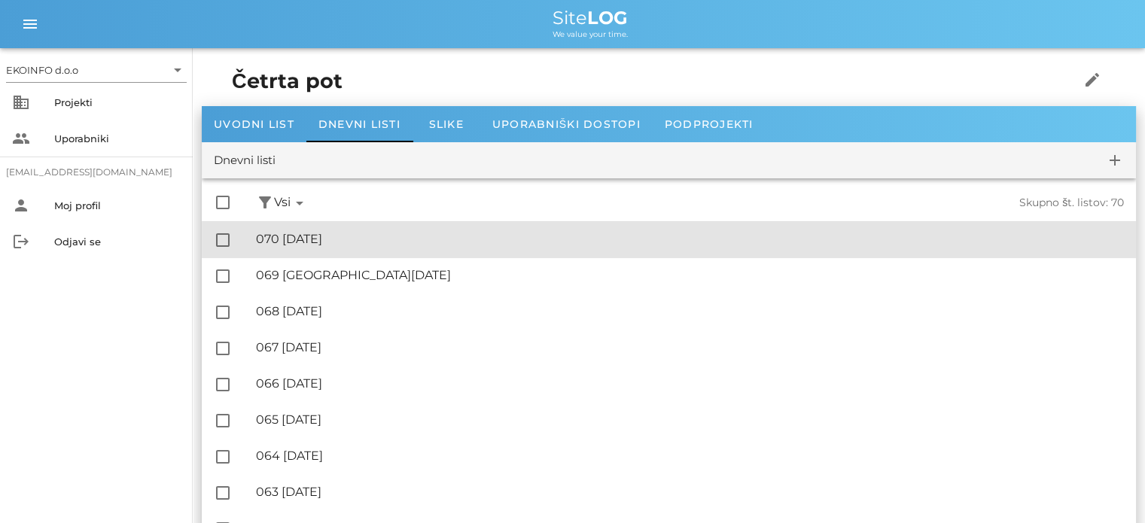
click at [340, 243] on div "🔏 070 [DATE]" at bounding box center [690, 239] width 868 height 14
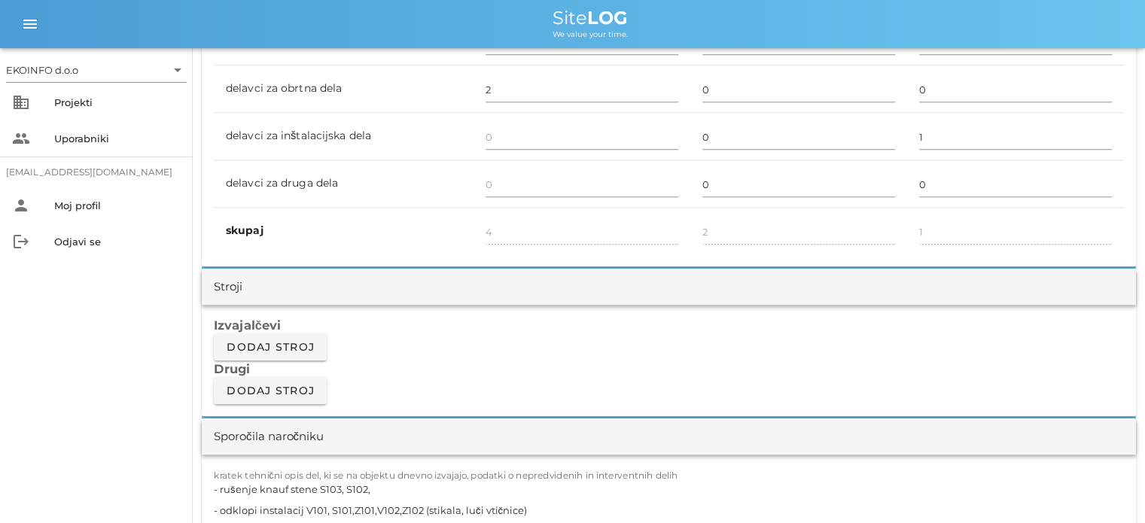
scroll to position [1280, 0]
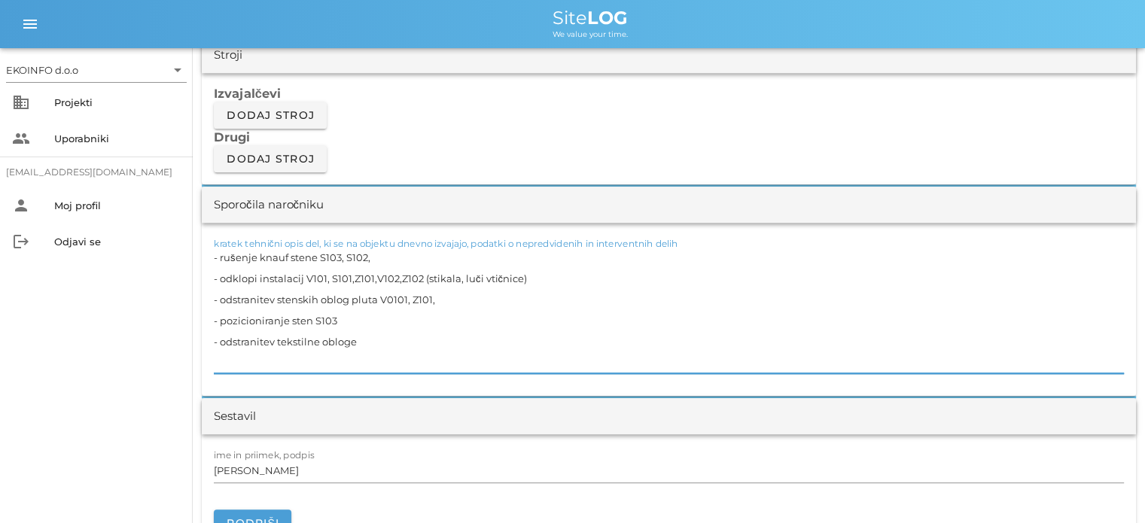
drag, startPoint x: 395, startPoint y: 337, endPoint x: 206, endPoint y: 251, distance: 206.9
click at [206, 251] on div "kratek tehnični opis del, ki se na objektu dnevno izvajajo, podatki o nepredvid…" at bounding box center [669, 309] width 934 height 173
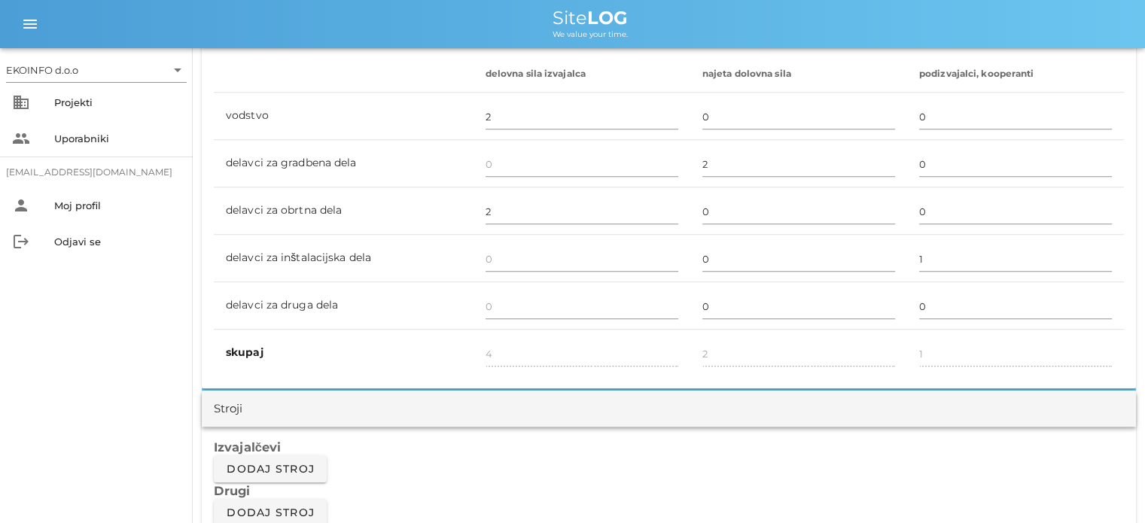
scroll to position [828, 0]
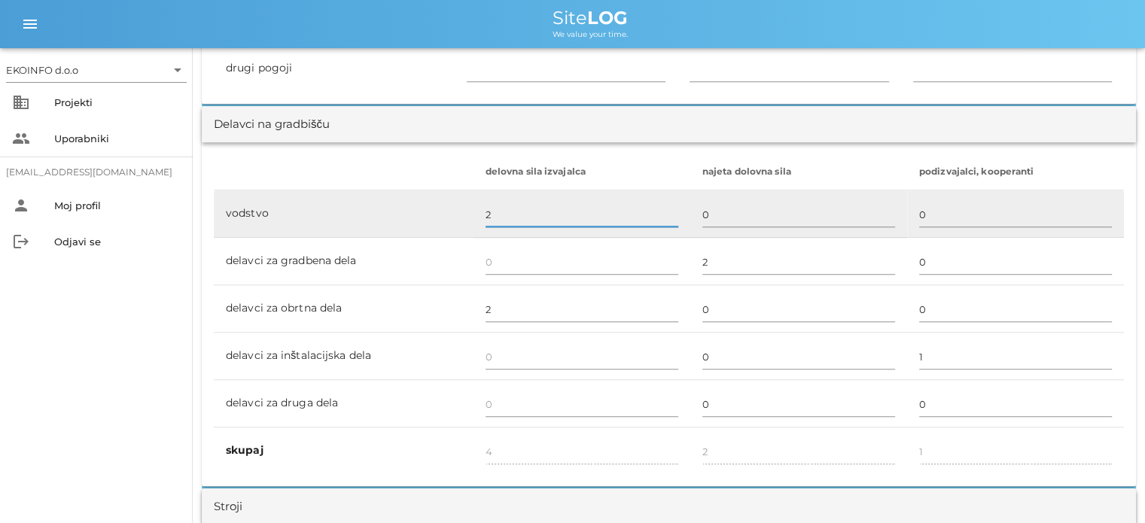
click at [489, 218] on input "2" at bounding box center [582, 215] width 193 height 24
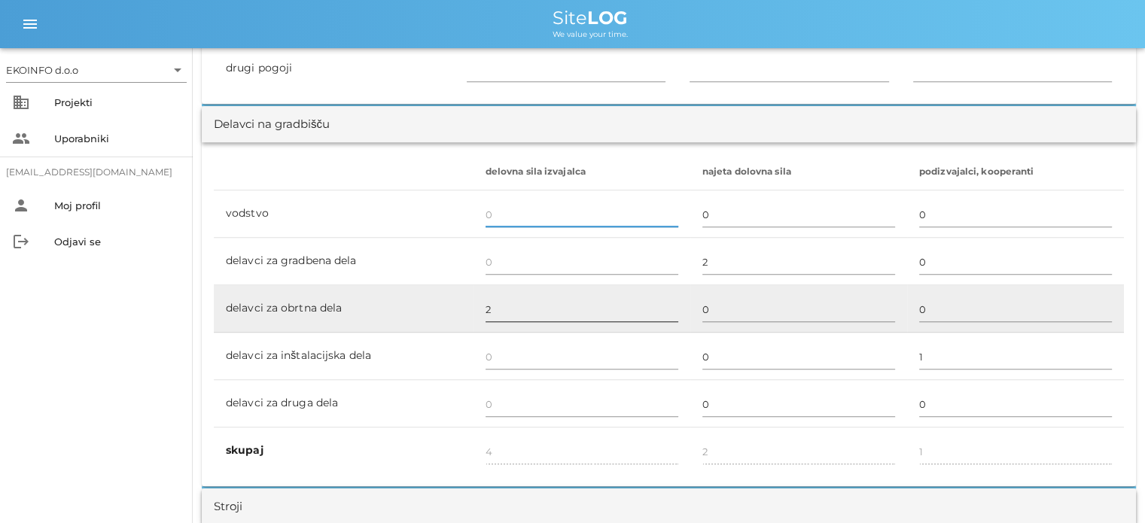
type input "2"
click at [486, 306] on input "2" at bounding box center [582, 309] width 193 height 24
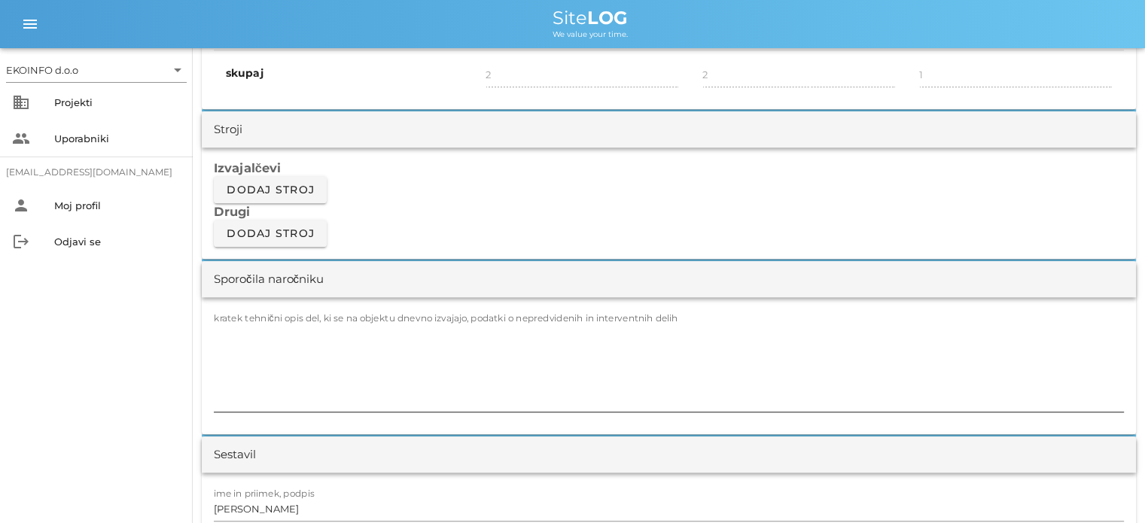
scroll to position [1280, 0]
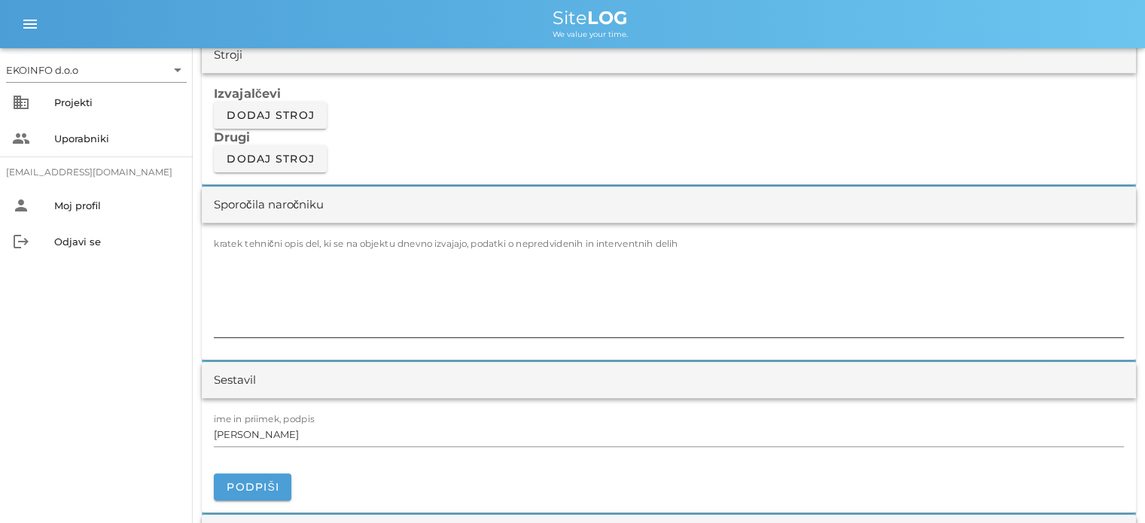
type input "0"
click at [227, 257] on textarea "kratek tehnični opis del, ki se na objektu dnevno izvajajo, podatki o nepredvid…" at bounding box center [669, 292] width 910 height 90
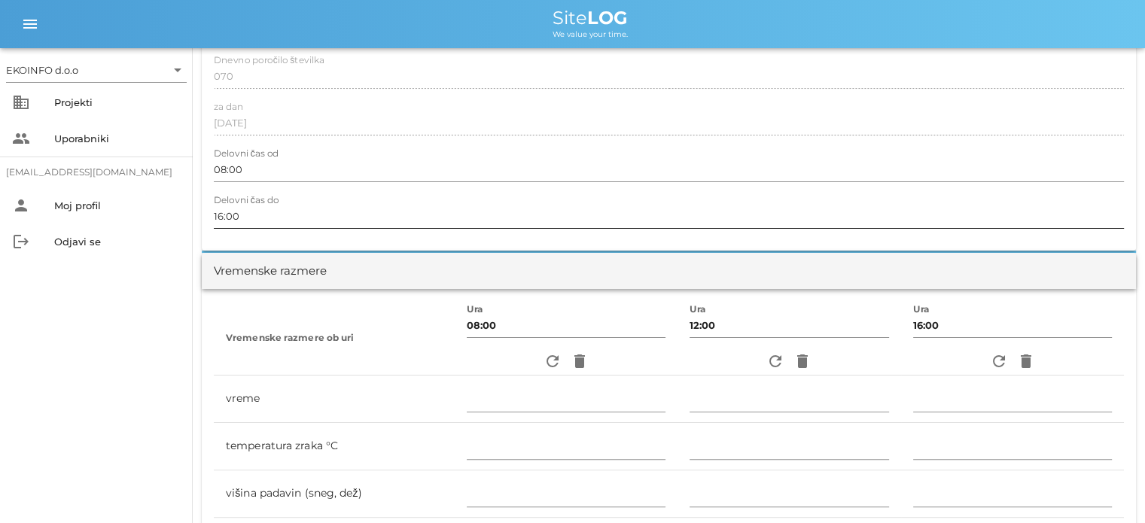
scroll to position [0, 0]
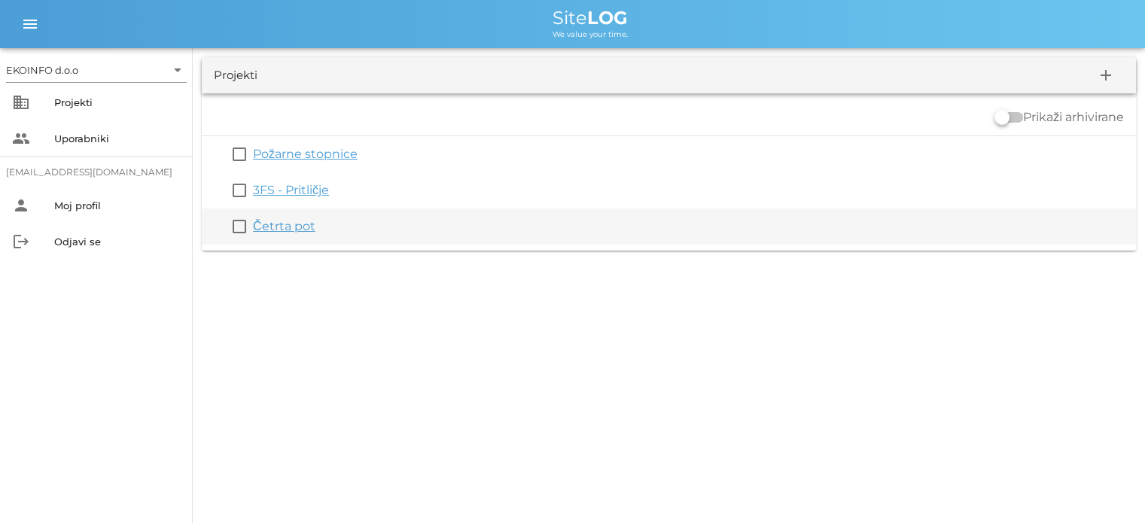
click at [273, 225] on link "Četrta pot" at bounding box center [284, 226] width 62 height 14
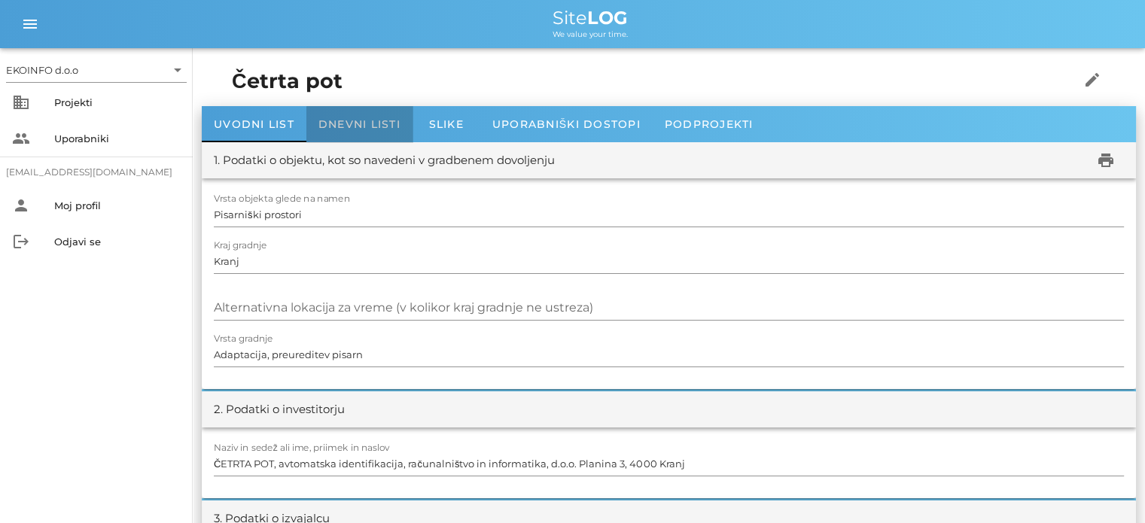
click at [352, 123] on span "Dnevni listi" at bounding box center [359, 124] width 82 height 14
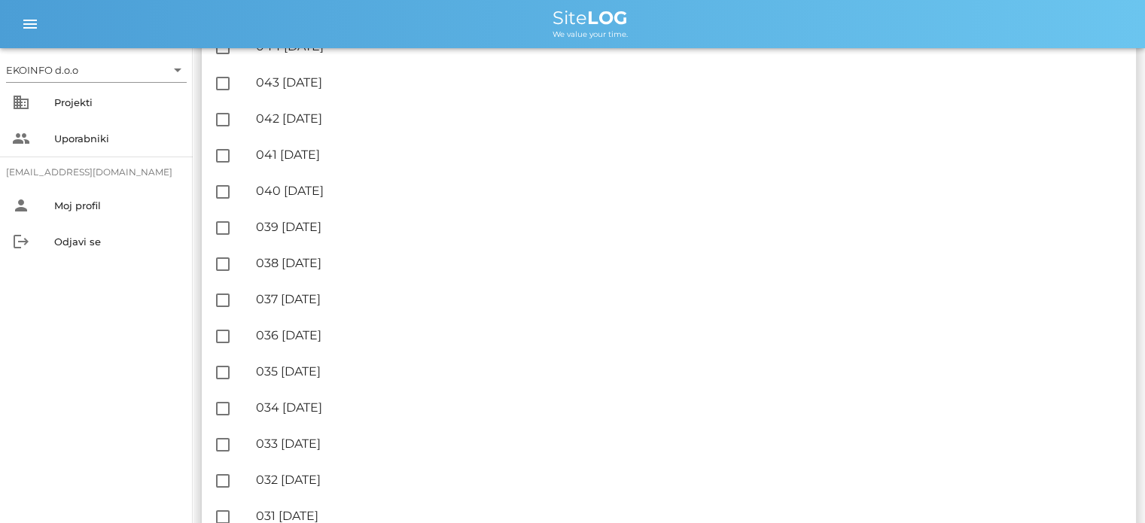
scroll to position [1205, 0]
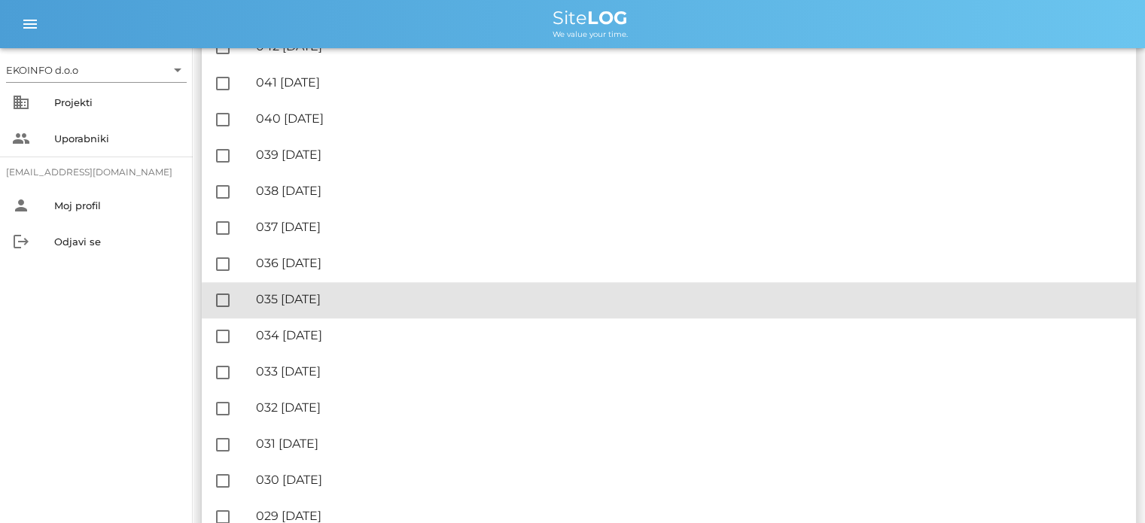
click at [330, 299] on div "🔏 035 [DATE]" at bounding box center [690, 299] width 868 height 14
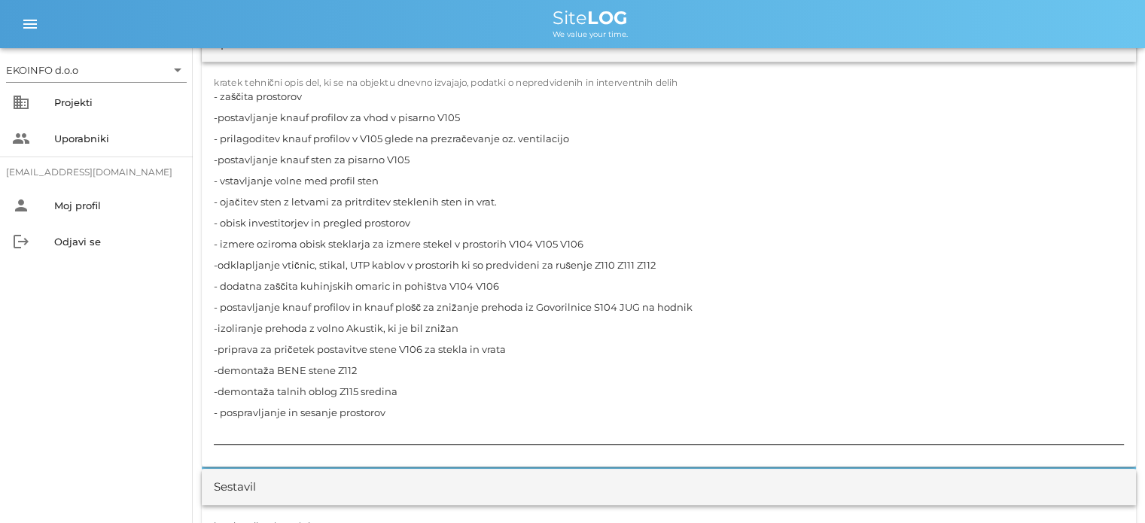
scroll to position [1581, 0]
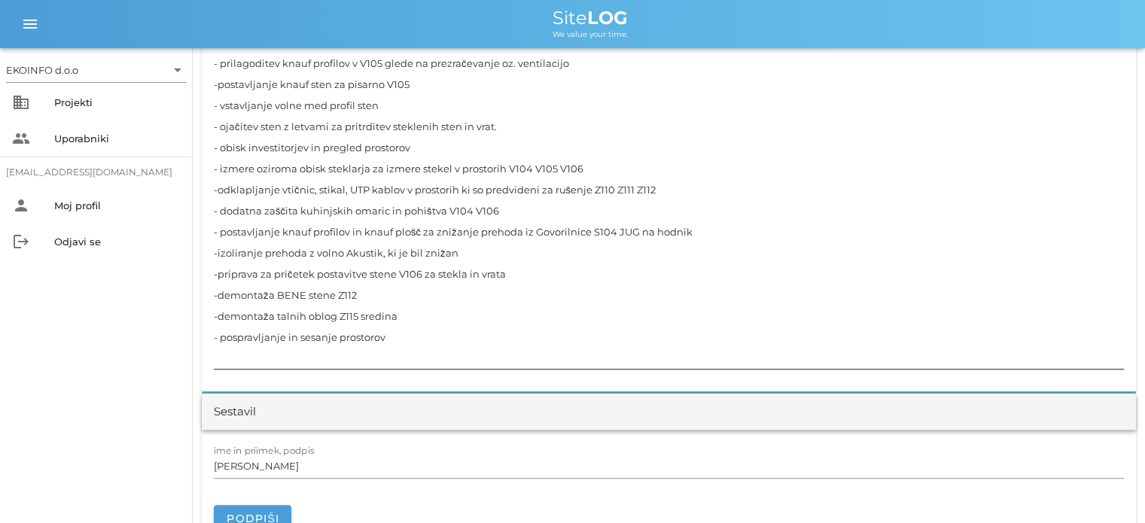
drag, startPoint x: 334, startPoint y: 313, endPoint x: 352, endPoint y: 325, distance: 21.1
click at [334, 315] on textarea "- zaščita prostorov -postavljanje knauf profilov za vhod v pisarno V105 - prila…" at bounding box center [669, 190] width 910 height 358
click at [394, 337] on textarea "- zaščita prostorov -postavljanje knauf profilov za vhod v pisarno V105 - prila…" at bounding box center [669, 190] width 910 height 358
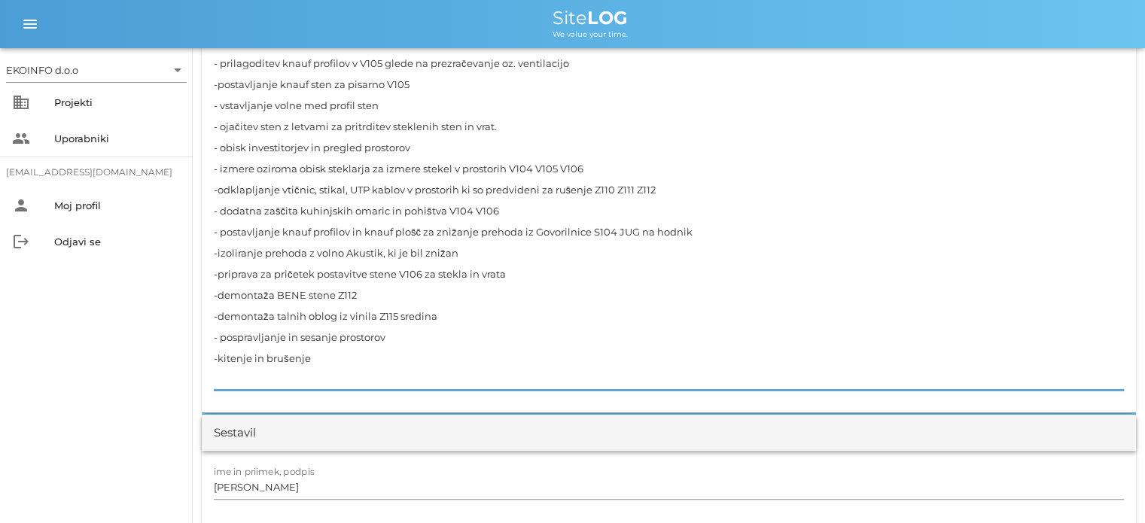
click at [236, 361] on textarea "- zaščita prostorov -postavljanje knauf profilov za vhod v pisarno V105 - prila…" at bounding box center [669, 200] width 910 height 379
click at [317, 352] on textarea "- zaščita prostorov -postavljanje knauf profilov za vhod v pisarno V105 - prila…" at bounding box center [669, 200] width 910 height 379
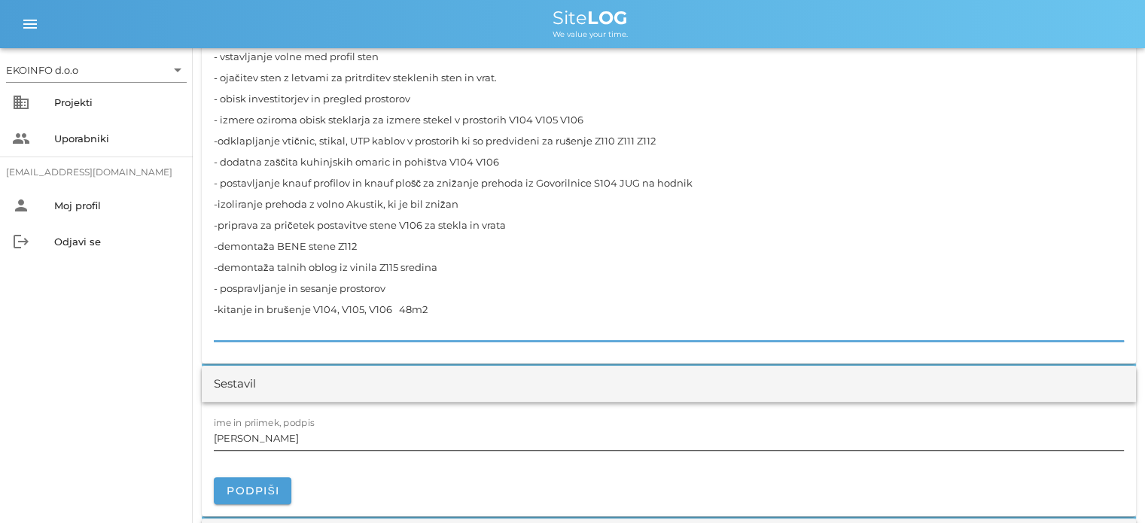
scroll to position [1656, 0]
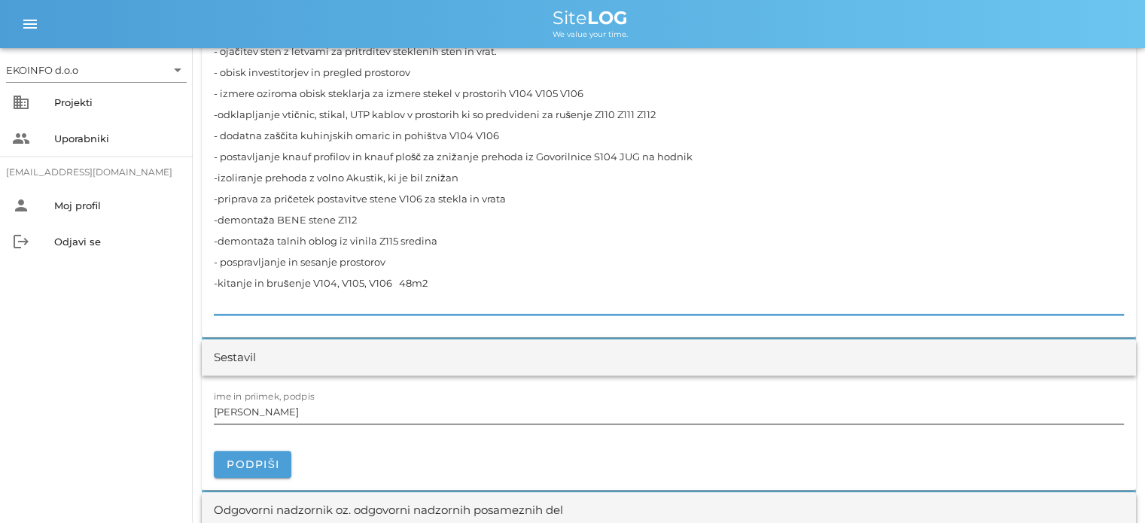
type textarea "- zaščita prostorov -postavljanje knauf profilov za vhod v pisarno V105 - prila…"
click at [286, 411] on input "[PERSON_NAME]" at bounding box center [669, 412] width 910 height 24
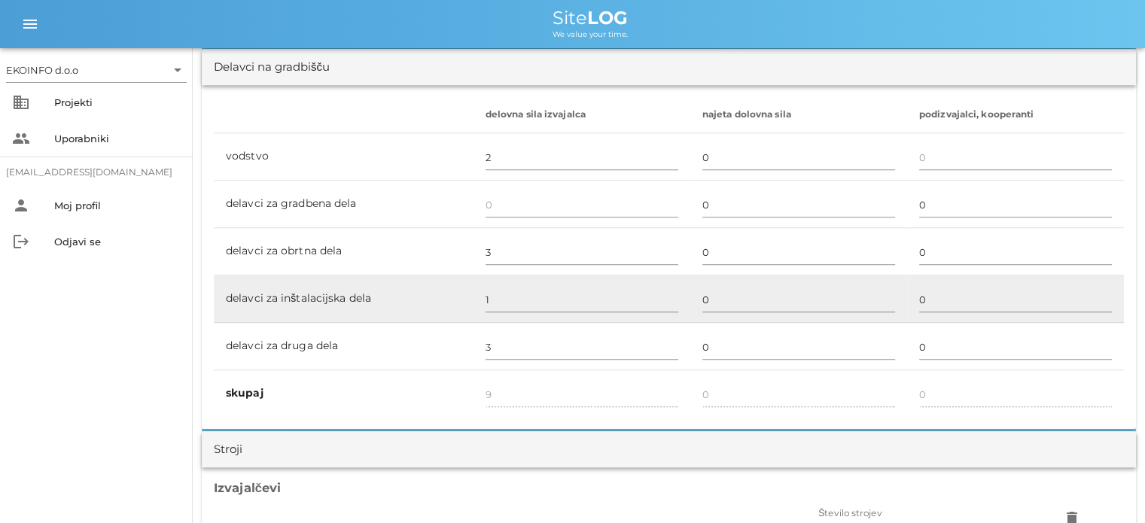
scroll to position [902, 0]
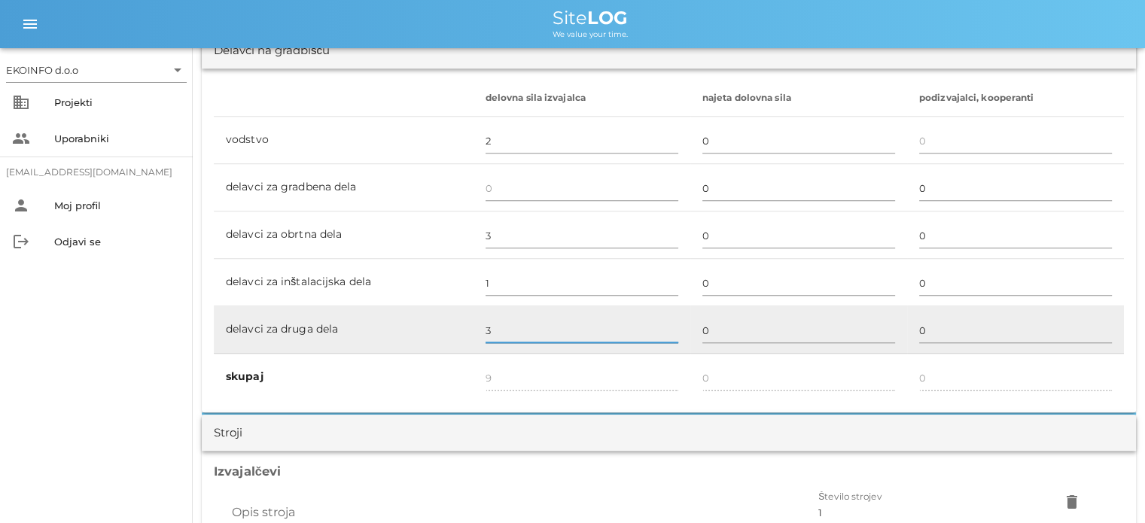
click at [493, 328] on input "3" at bounding box center [582, 330] width 193 height 24
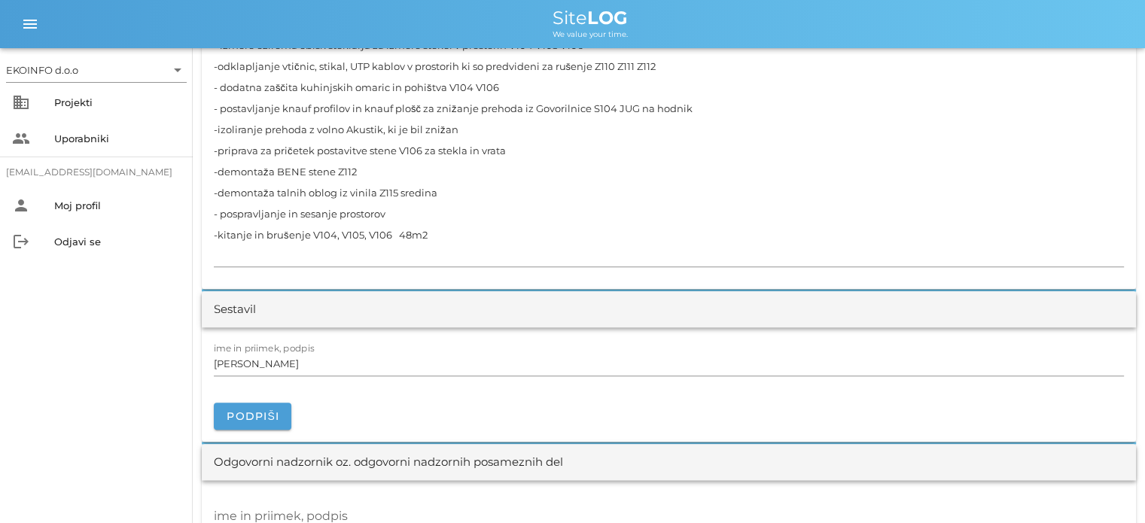
scroll to position [1730, 0]
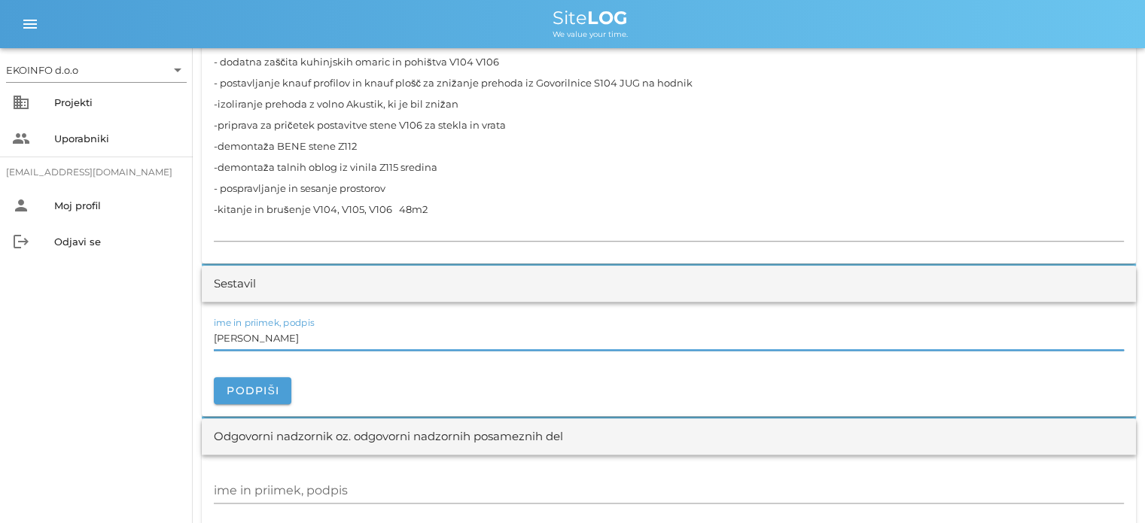
click at [284, 337] on input "[PERSON_NAME]" at bounding box center [669, 338] width 910 height 24
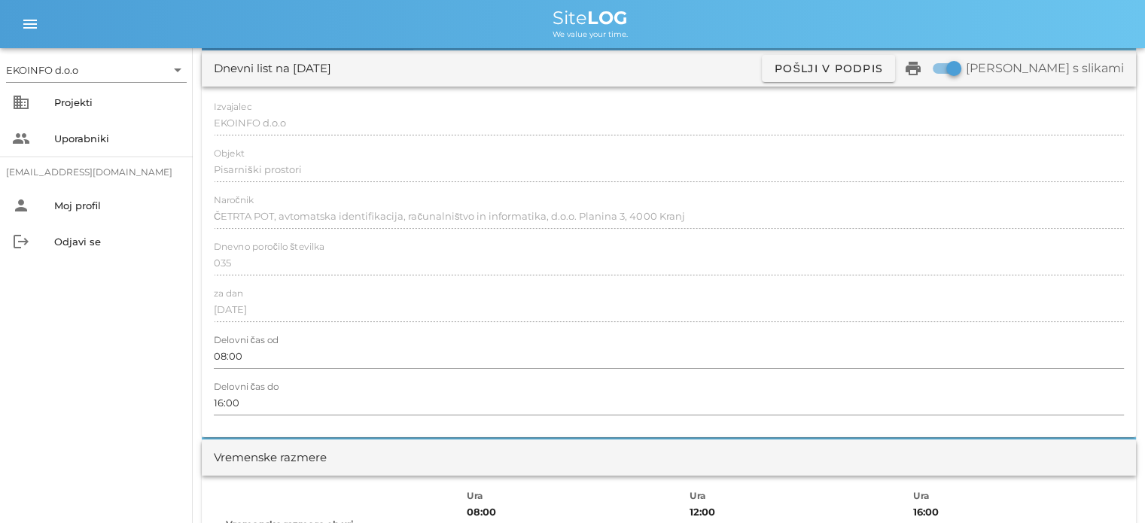
scroll to position [0, 0]
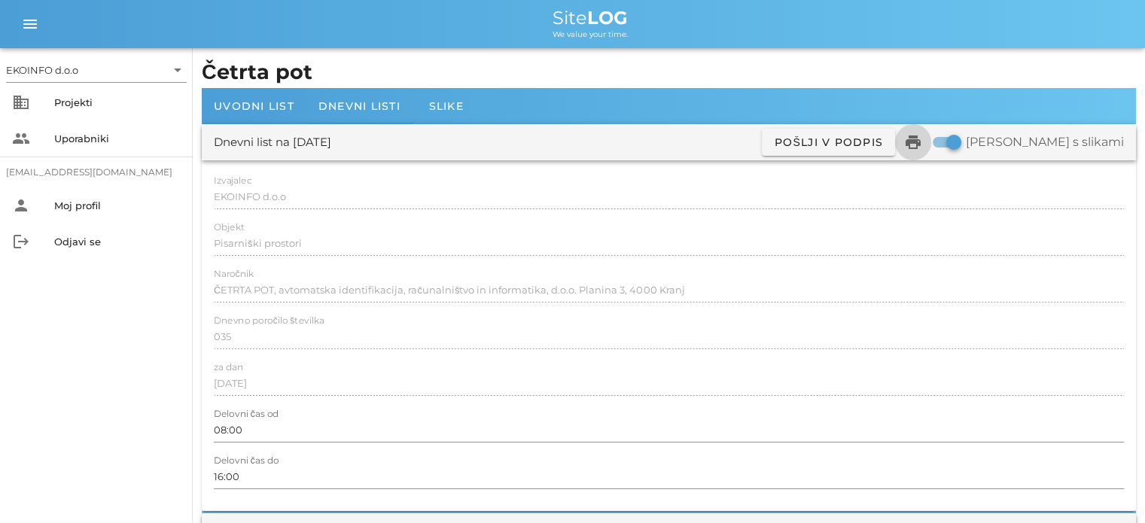
click at [922, 147] on icon "print" at bounding box center [913, 142] width 18 height 18
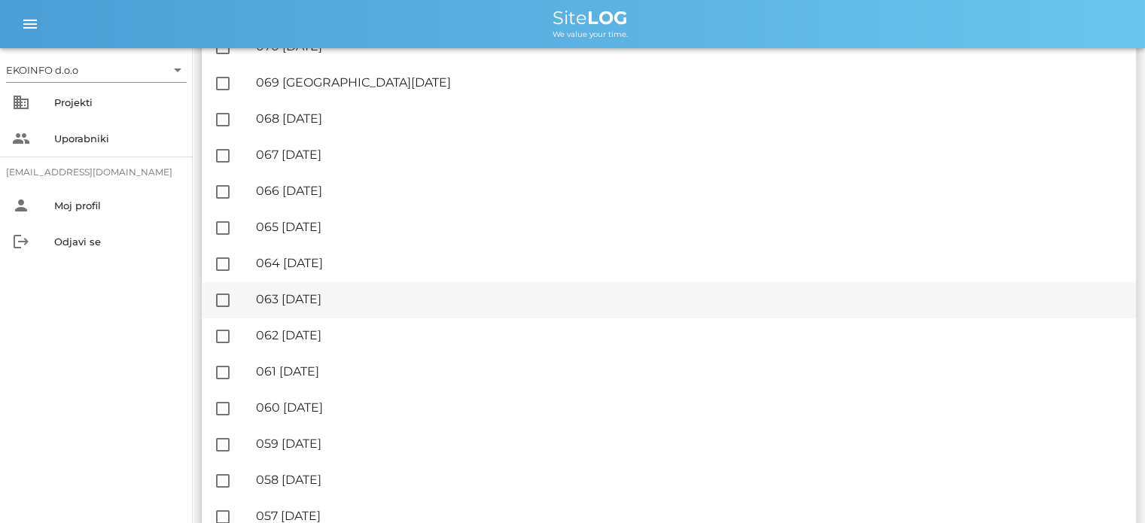
scroll to position [226, 0]
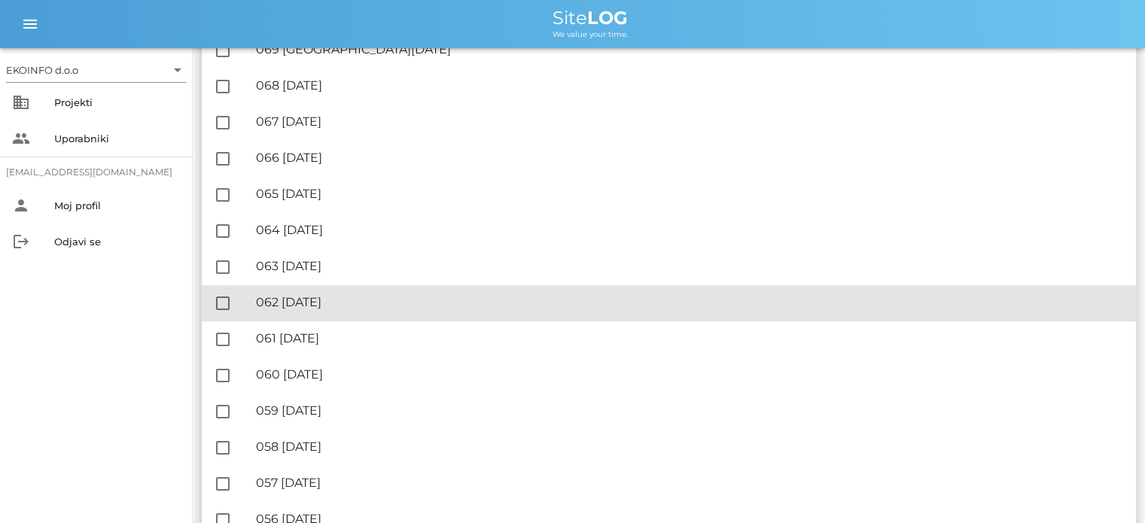
click at [337, 300] on div "🔏 062 [GEOGRAPHIC_DATA][DATE]" at bounding box center [690, 302] width 868 height 14
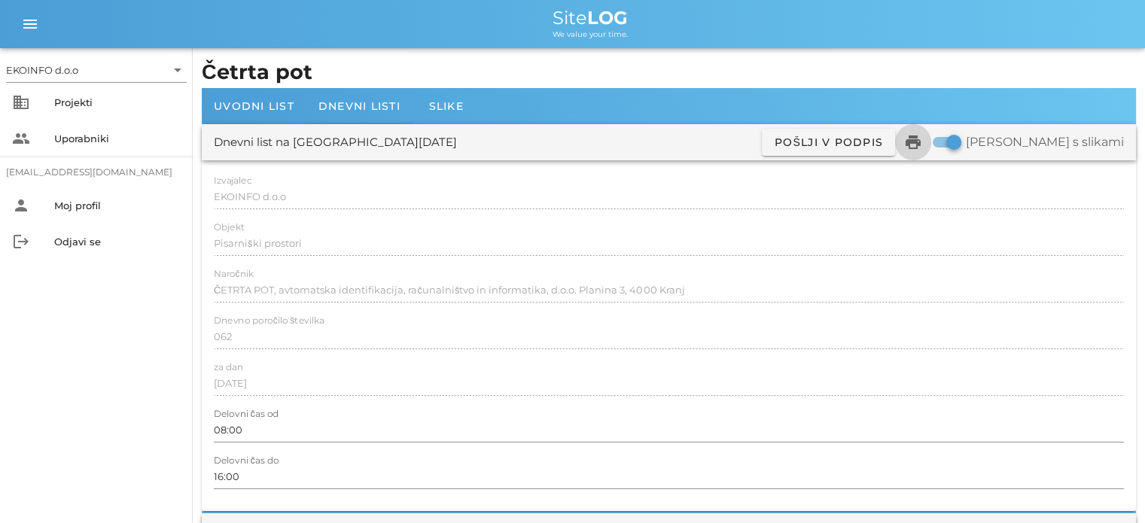
click at [922, 139] on icon "print" at bounding box center [913, 142] width 18 height 18
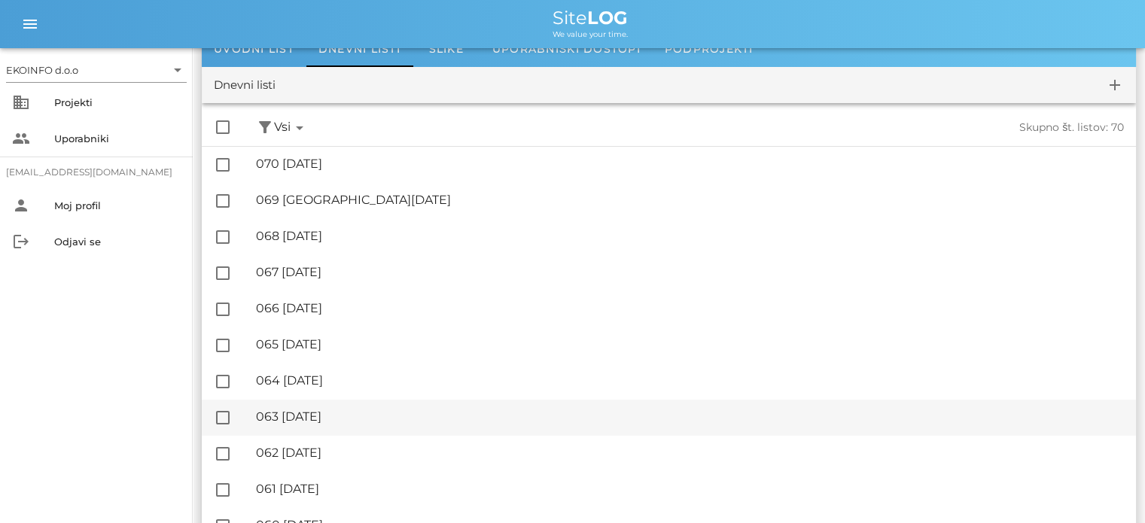
scroll to position [151, 0]
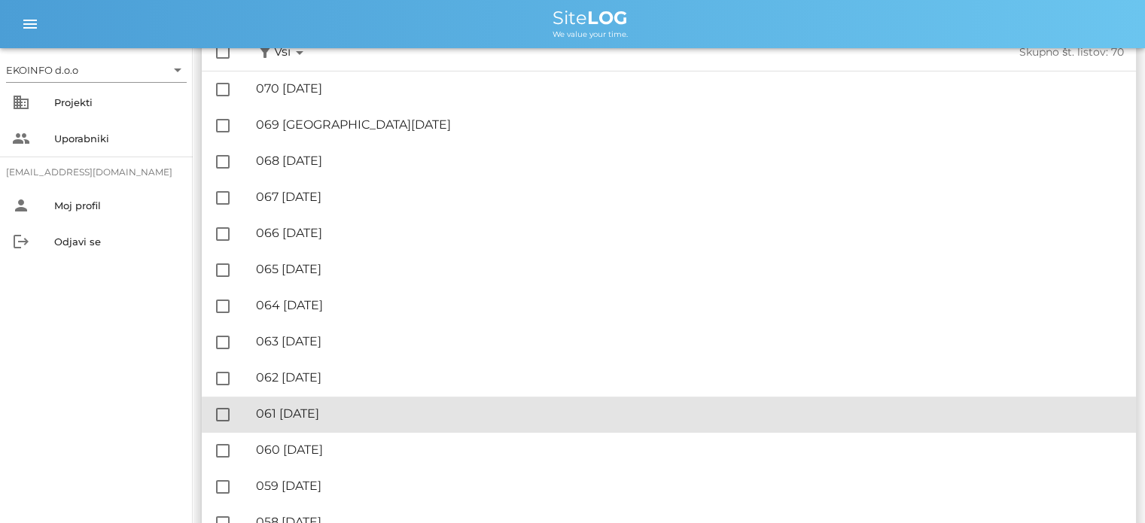
click at [340, 411] on div "🔏 061 [DATE]" at bounding box center [690, 414] width 868 height 14
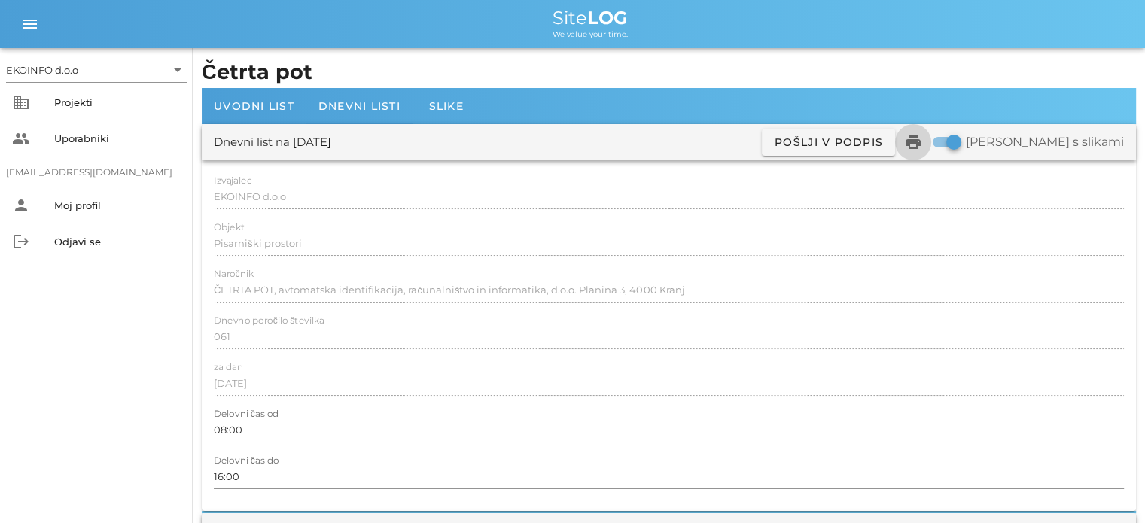
click at [922, 144] on icon "print" at bounding box center [913, 142] width 18 height 18
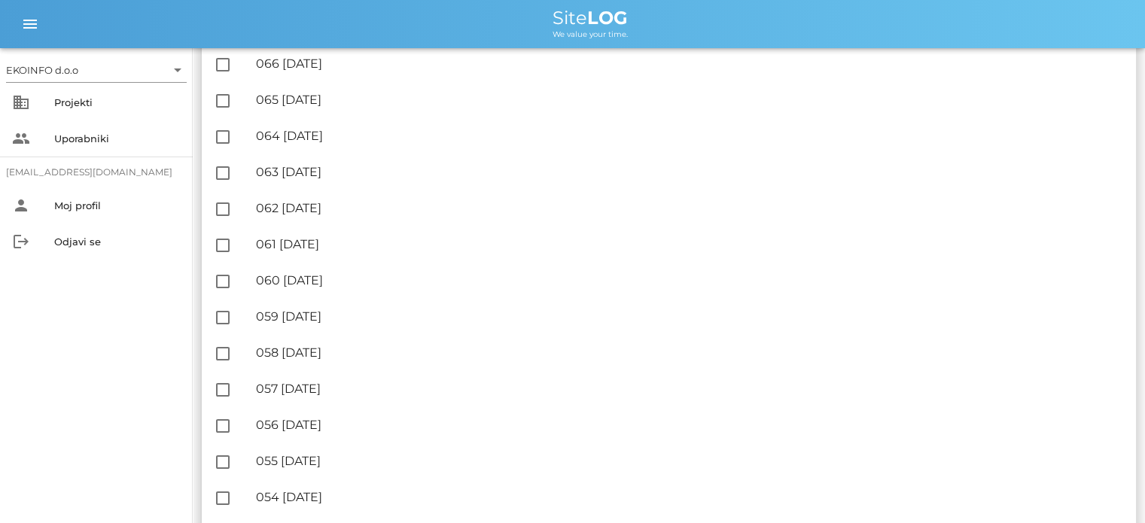
scroll to position [376, 0]
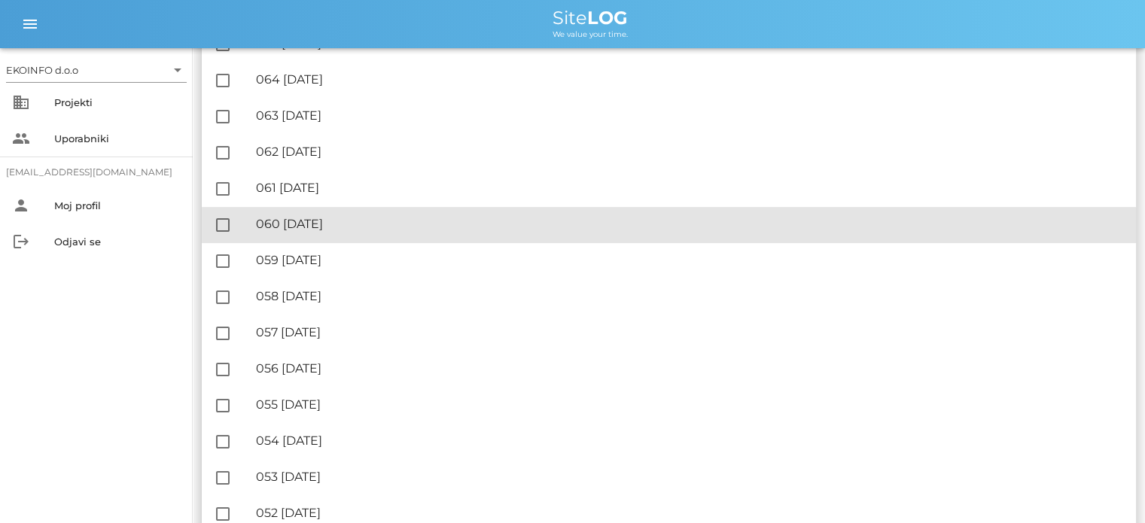
click at [346, 225] on div "🔏 060 [DATE]" at bounding box center [690, 224] width 868 height 14
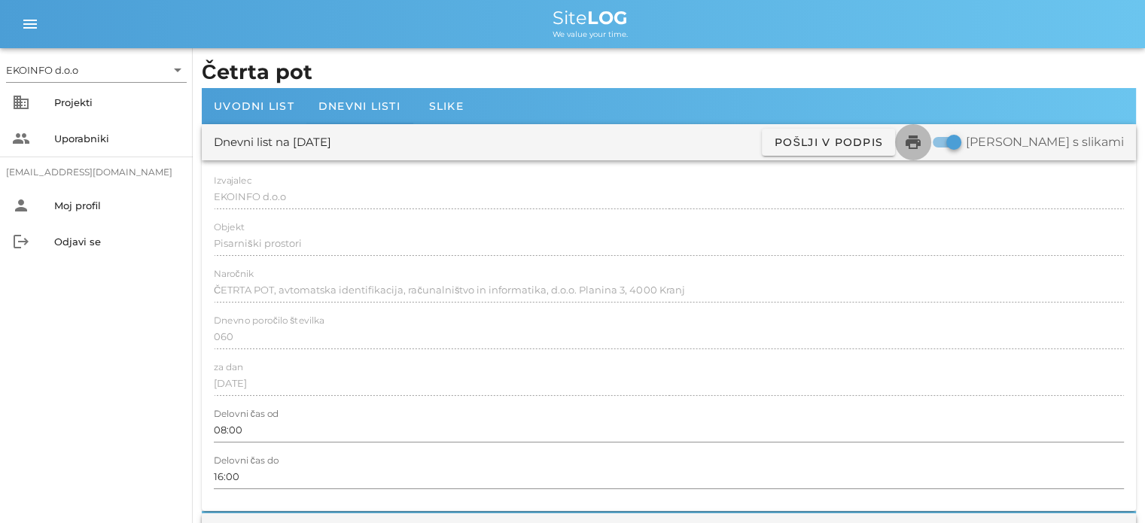
click at [922, 141] on icon "print" at bounding box center [913, 142] width 18 height 18
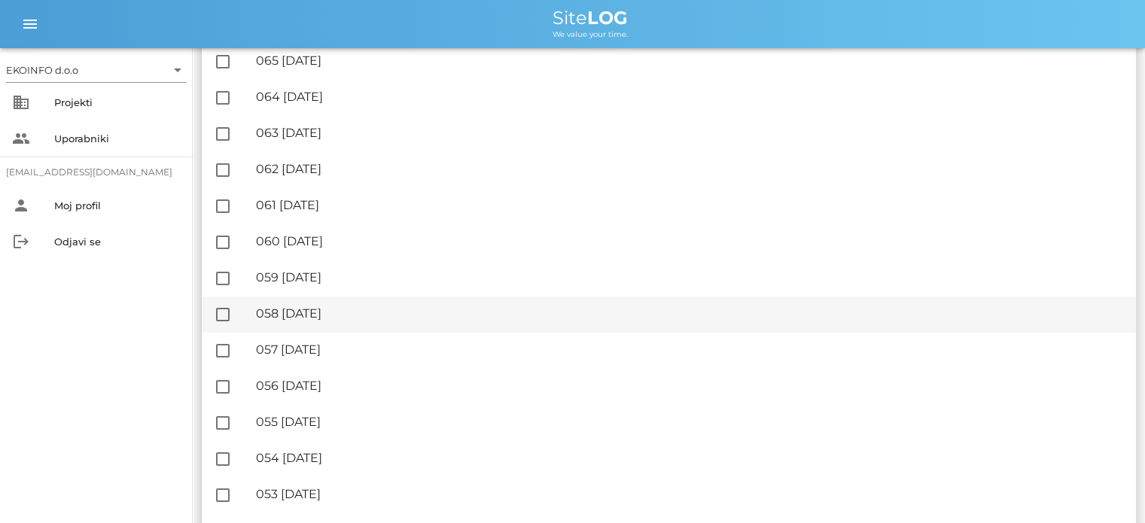
scroll to position [376, 0]
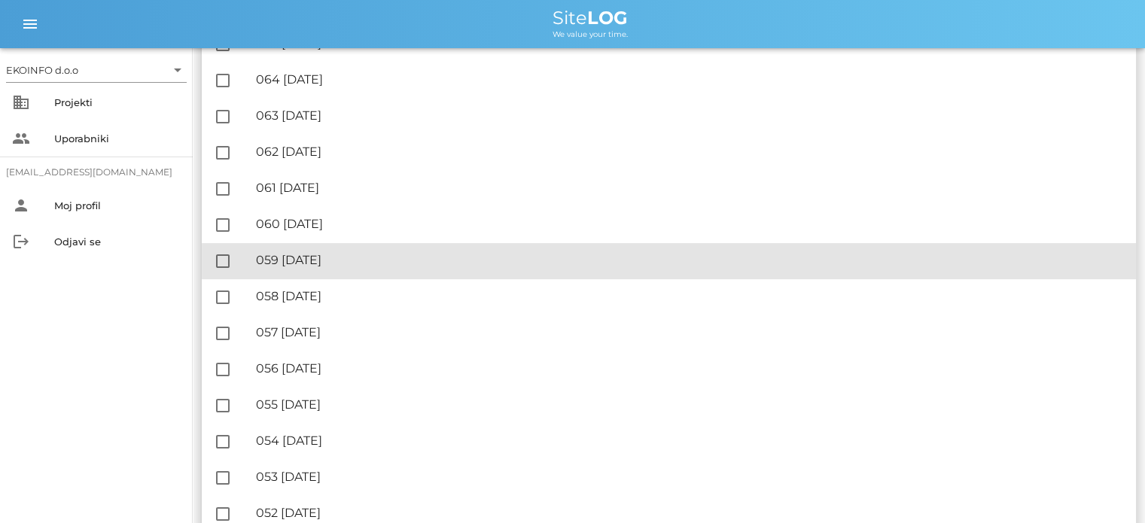
click at [357, 264] on div "🔏 059 [DATE]" at bounding box center [690, 260] width 868 height 14
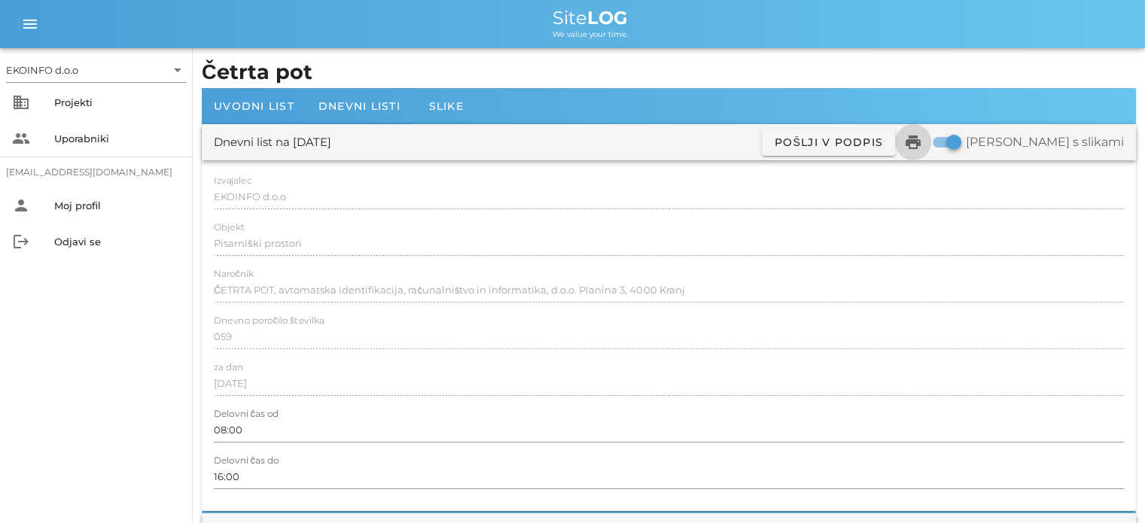
click at [922, 142] on icon "print" at bounding box center [913, 142] width 18 height 18
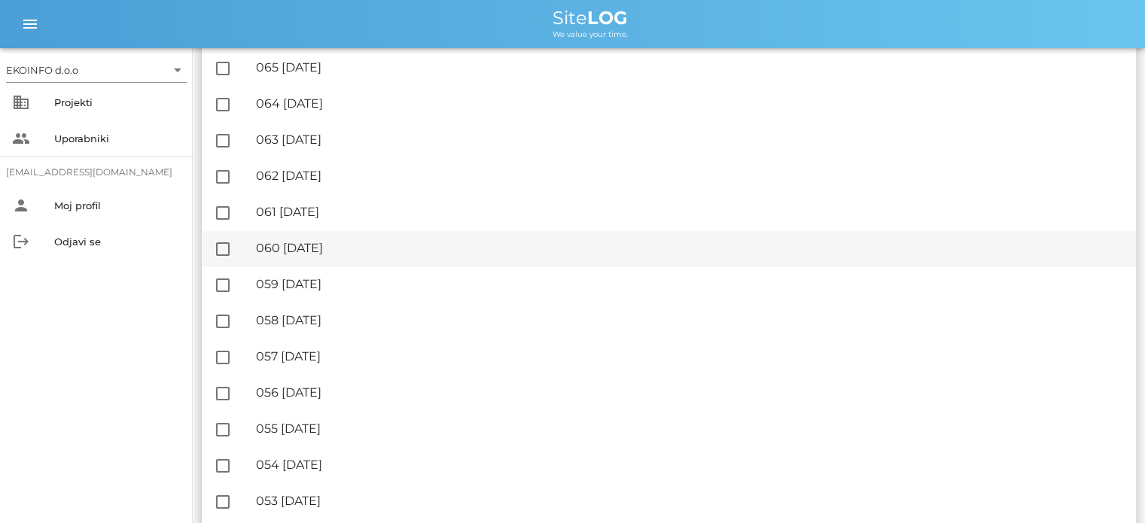
scroll to position [376, 0]
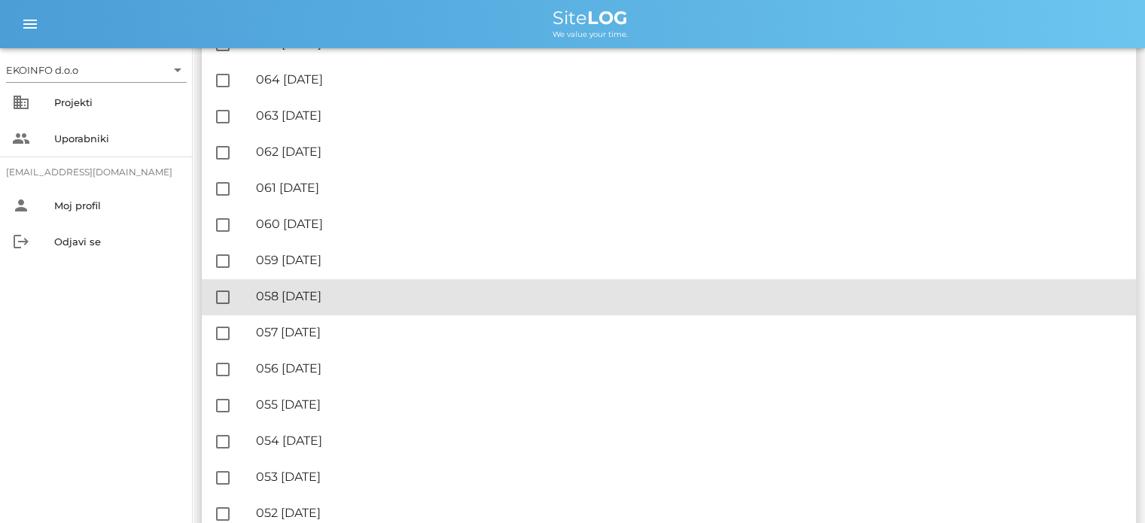
click at [315, 297] on div "🔏 058 [DATE]" at bounding box center [690, 296] width 868 height 14
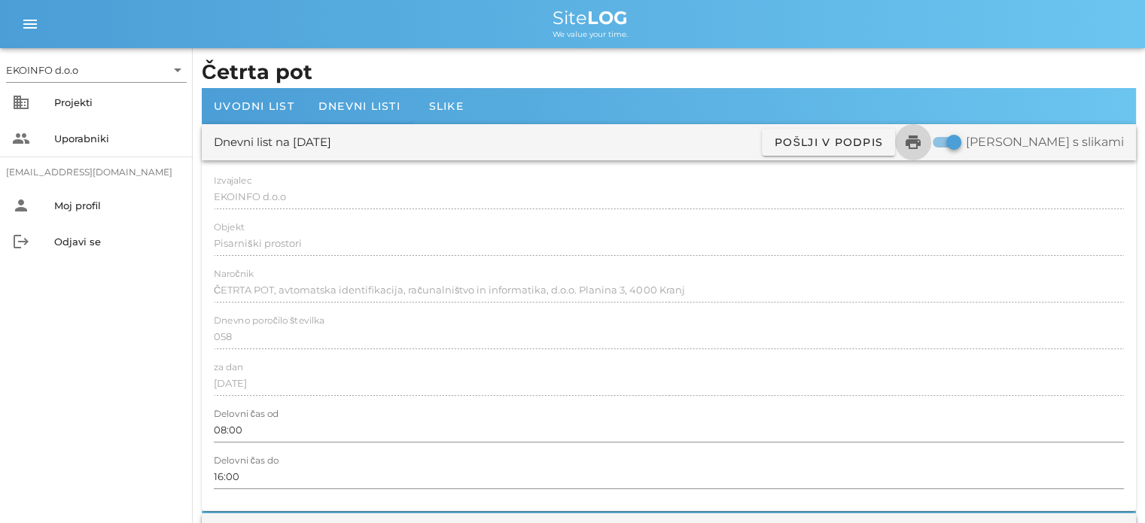
click at [922, 142] on icon "print" at bounding box center [913, 142] width 18 height 18
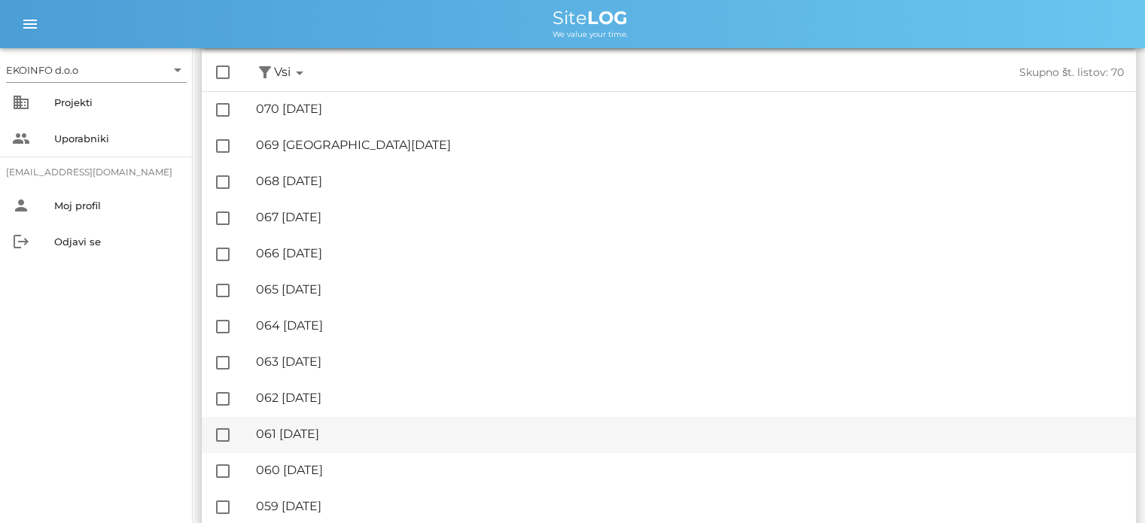
scroll to position [376, 0]
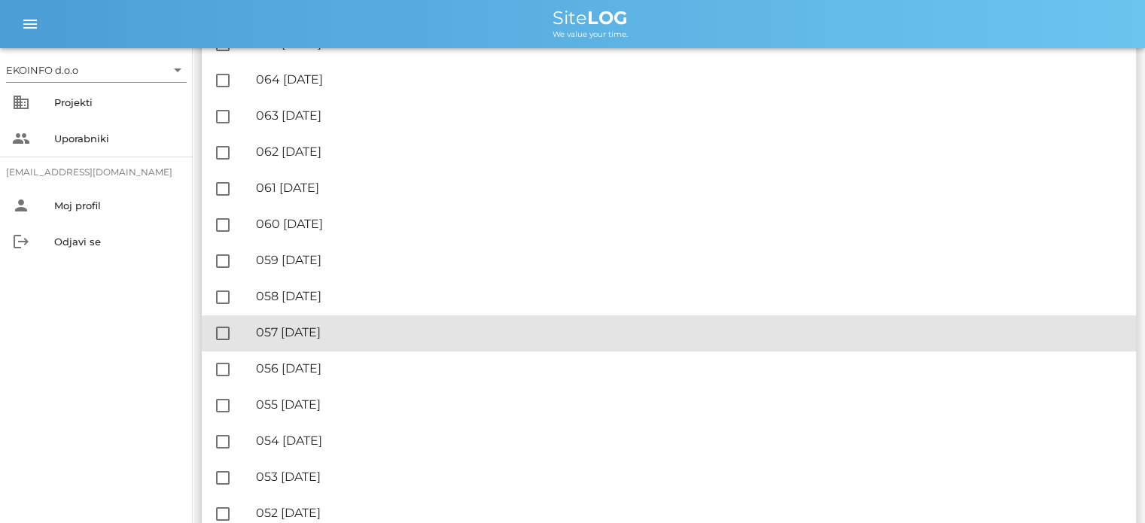
click at [340, 343] on div "🔏 057 [DATE] ✓ Podpisal: Nadzornik ✓ Podpisal: Sestavljalec ✓ Podpisal: Odgovor…" at bounding box center [690, 333] width 868 height 34
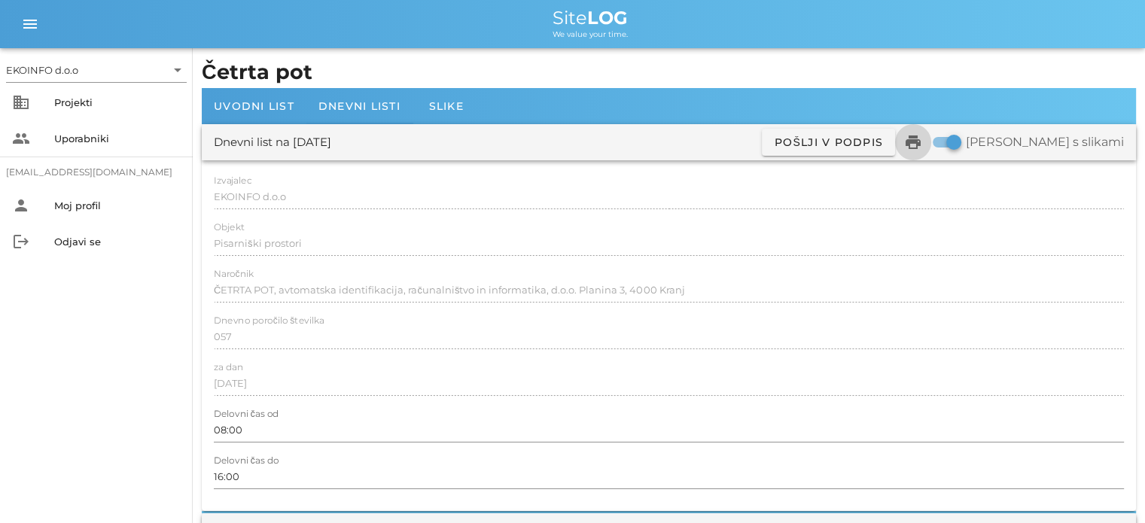
click at [922, 140] on icon "print" at bounding box center [913, 142] width 18 height 18
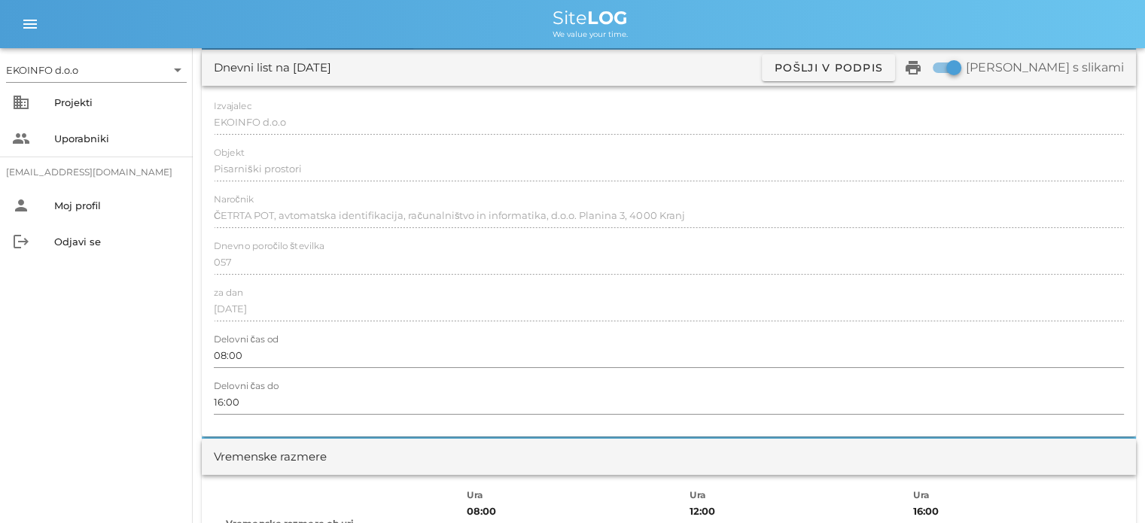
scroll to position [75, 0]
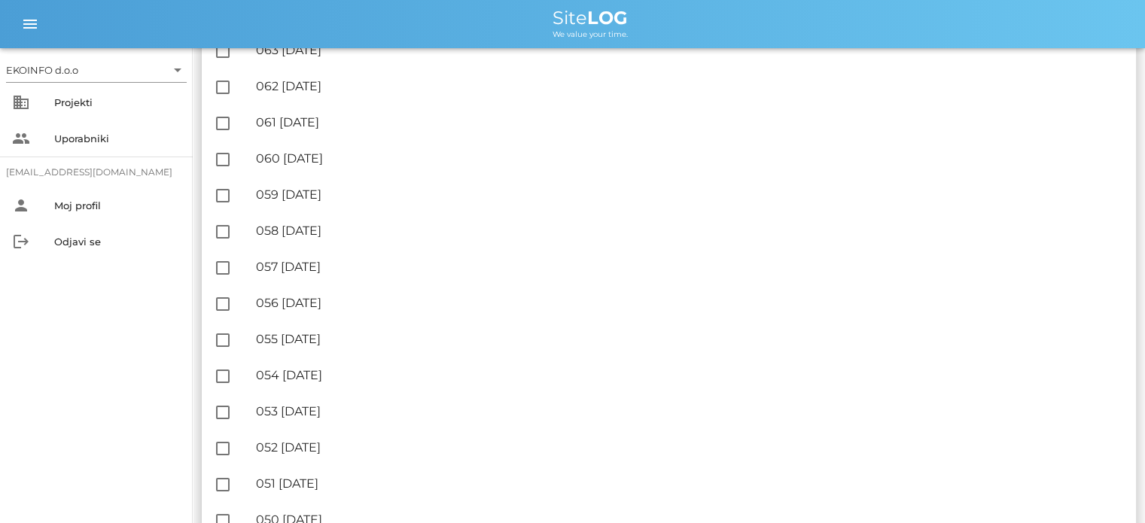
scroll to position [452, 0]
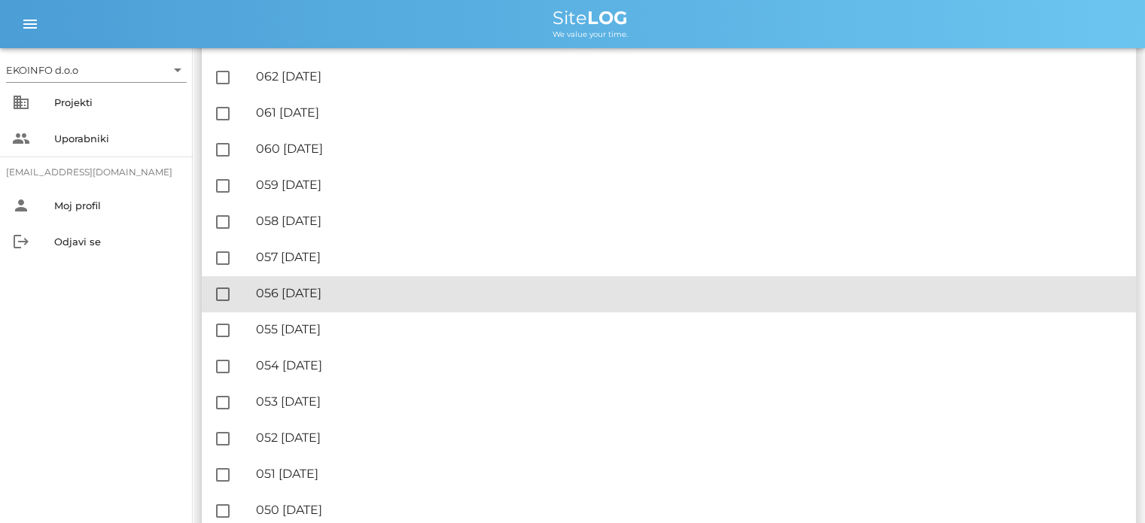
click at [354, 286] on div "🔏 056 [DATE]" at bounding box center [690, 293] width 868 height 14
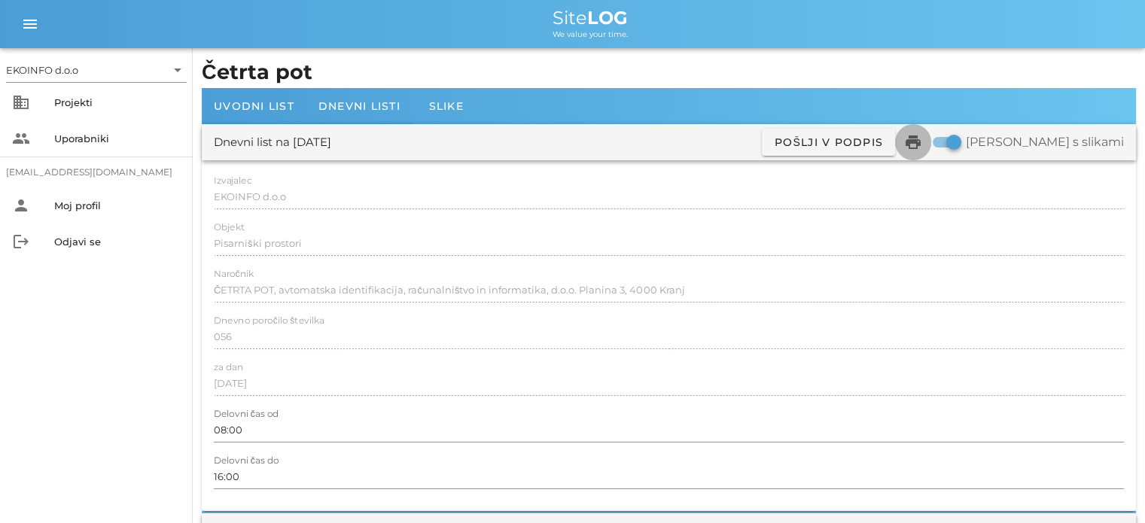
click at [922, 142] on icon "print" at bounding box center [913, 142] width 18 height 18
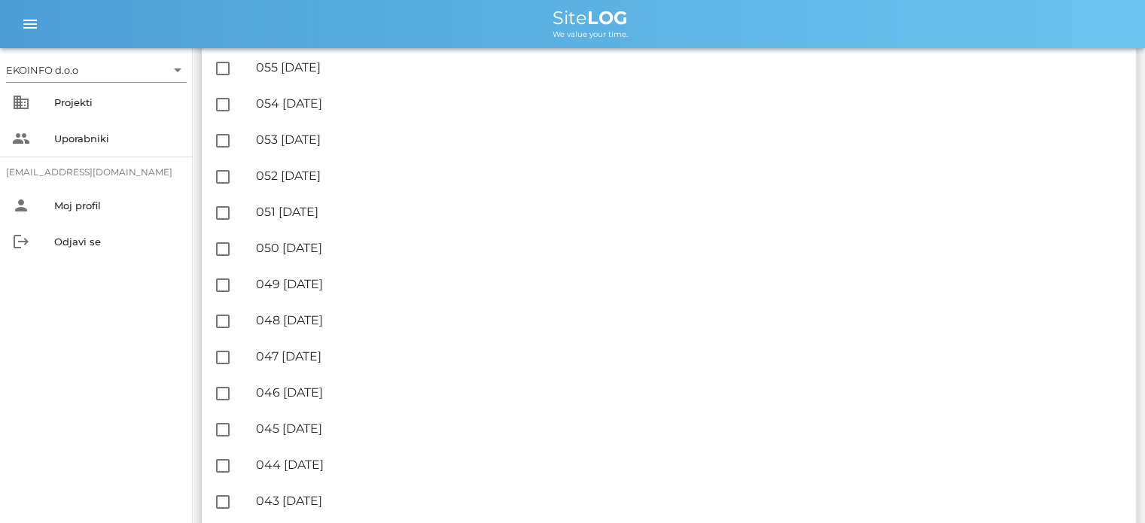
scroll to position [678, 0]
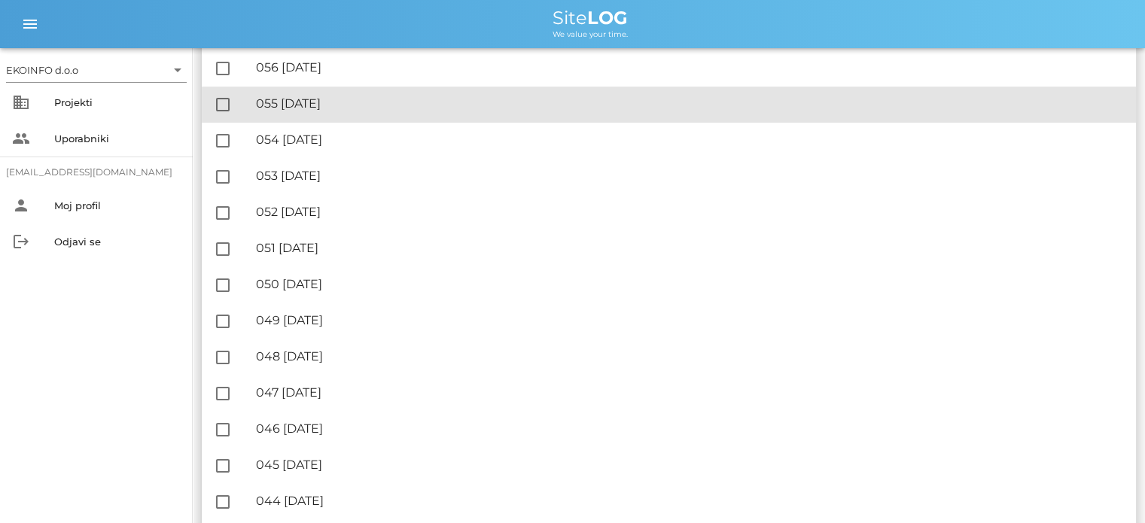
click at [369, 103] on div "🔏 055 [DATE]" at bounding box center [690, 103] width 868 height 14
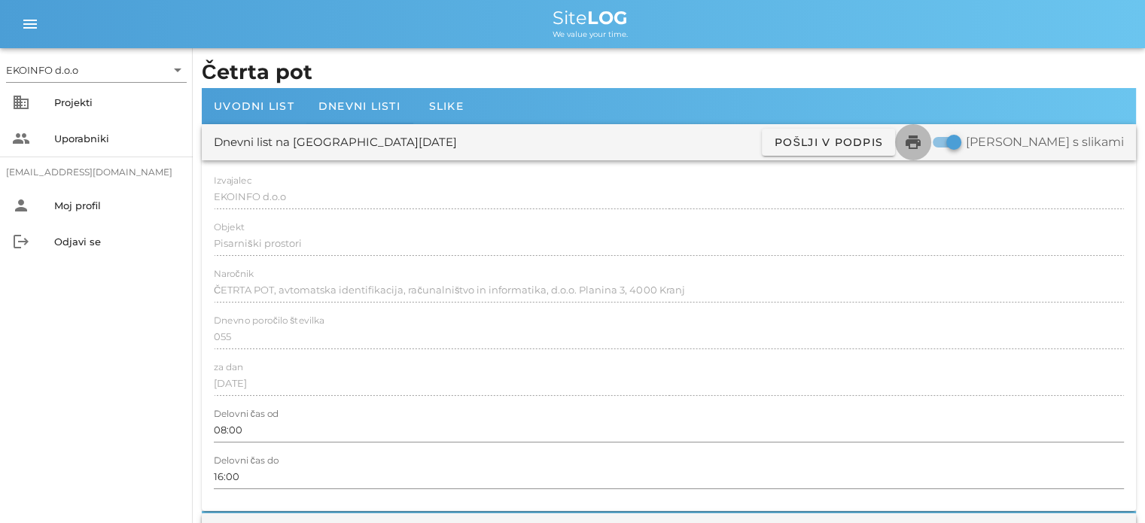
click at [922, 141] on icon "print" at bounding box center [913, 142] width 18 height 18
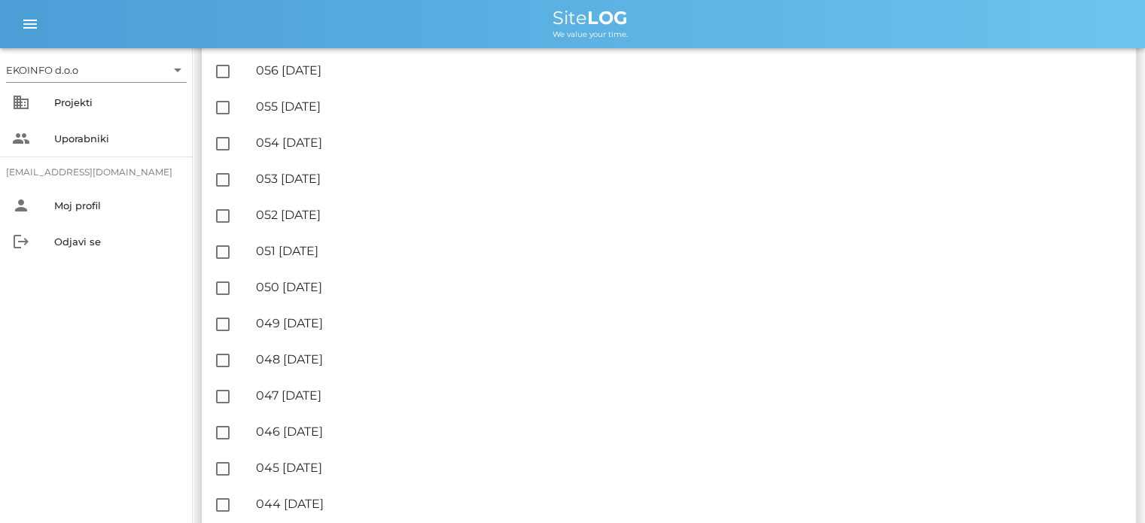
scroll to position [678, 0]
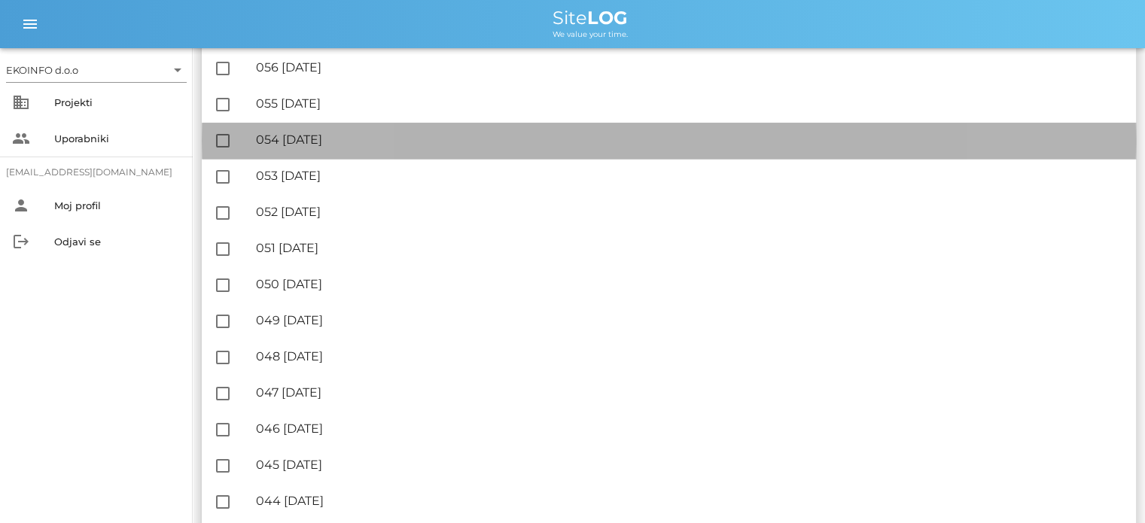
click at [353, 143] on div "🔏 054 [DATE]" at bounding box center [690, 140] width 868 height 14
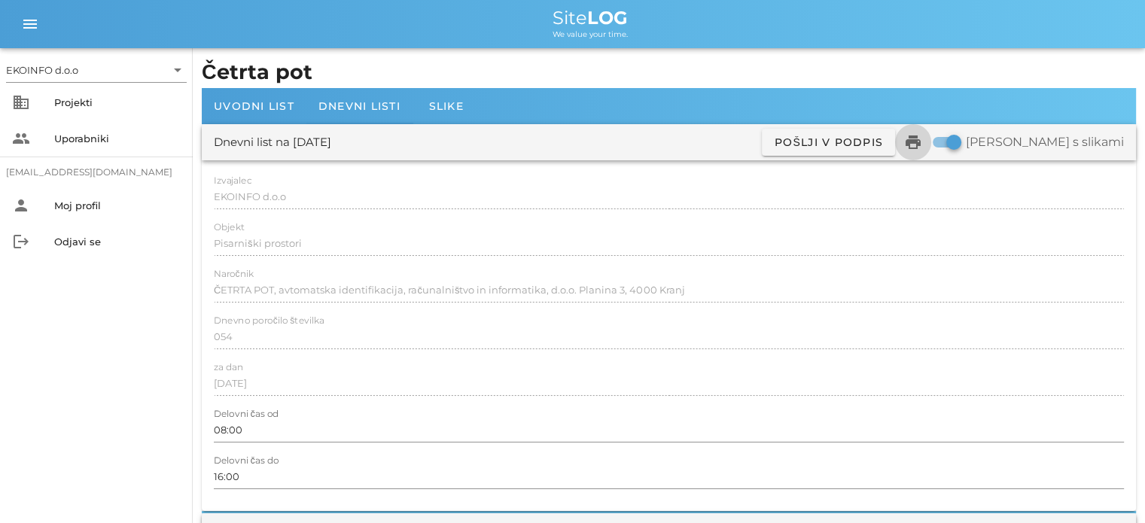
click at [922, 143] on icon "print" at bounding box center [913, 142] width 18 height 18
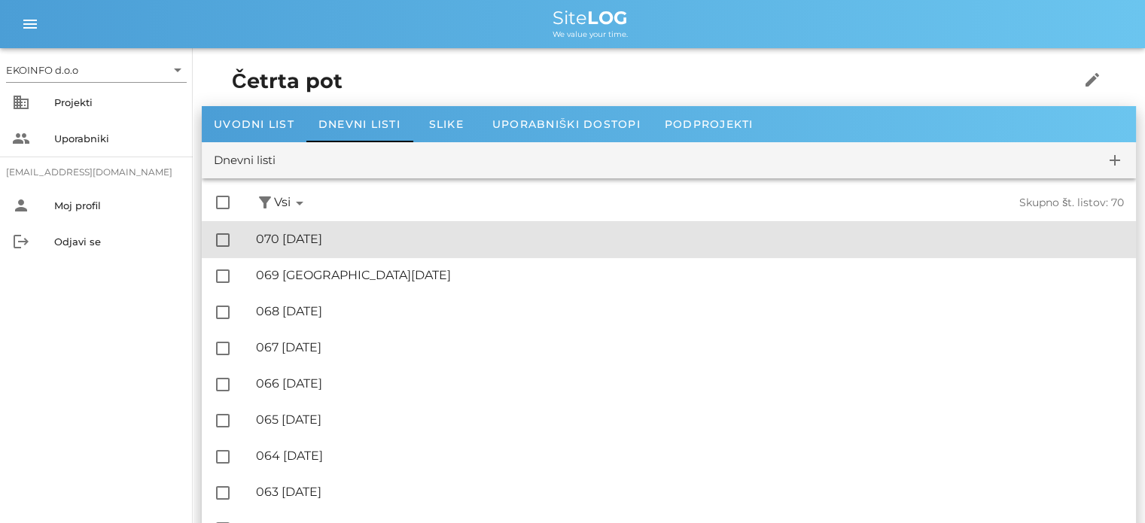
click at [352, 239] on div "🔏 070 [DATE]" at bounding box center [690, 239] width 868 height 14
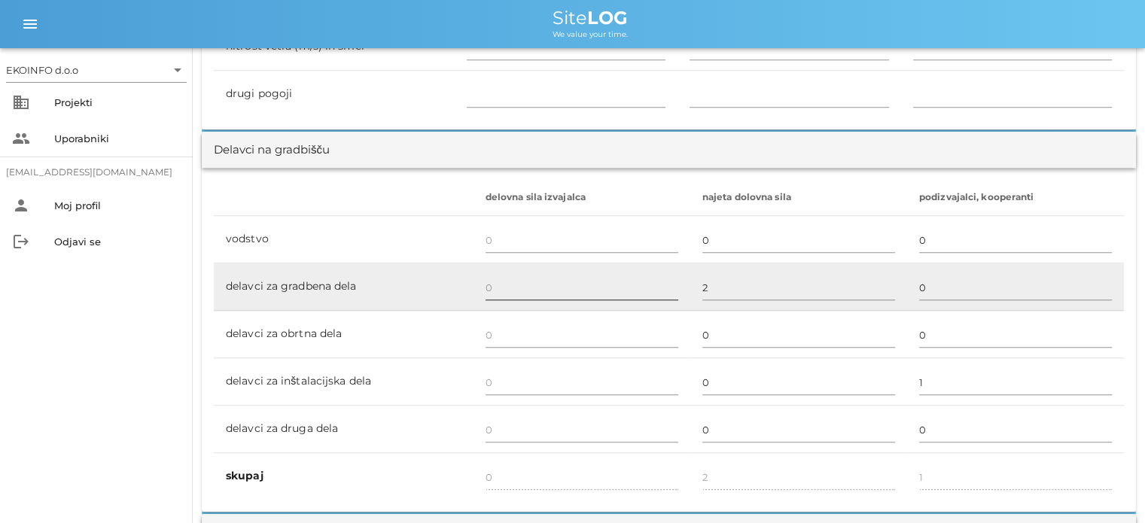
scroll to position [828, 0]
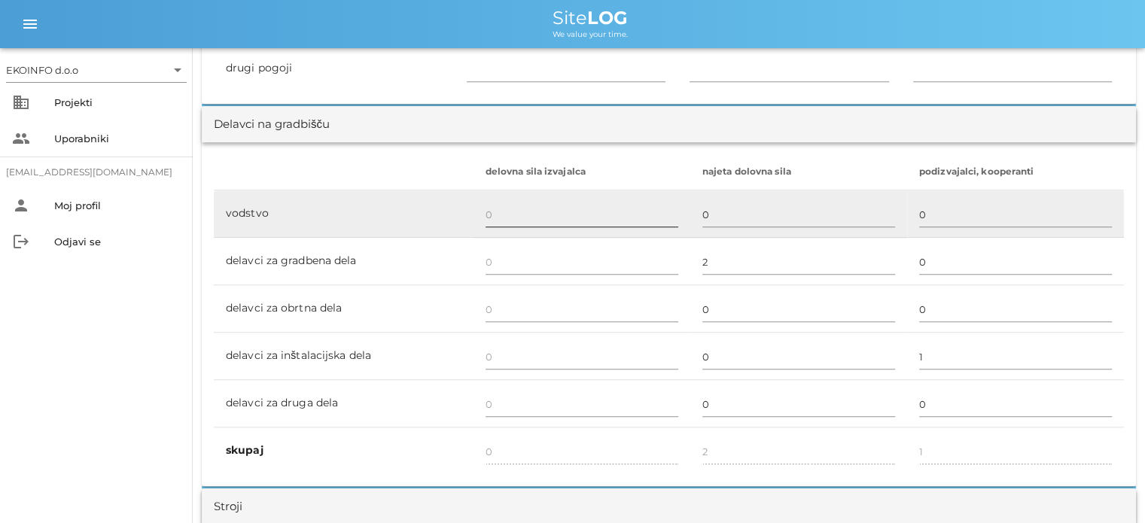
click at [489, 218] on input "text" at bounding box center [582, 215] width 193 height 24
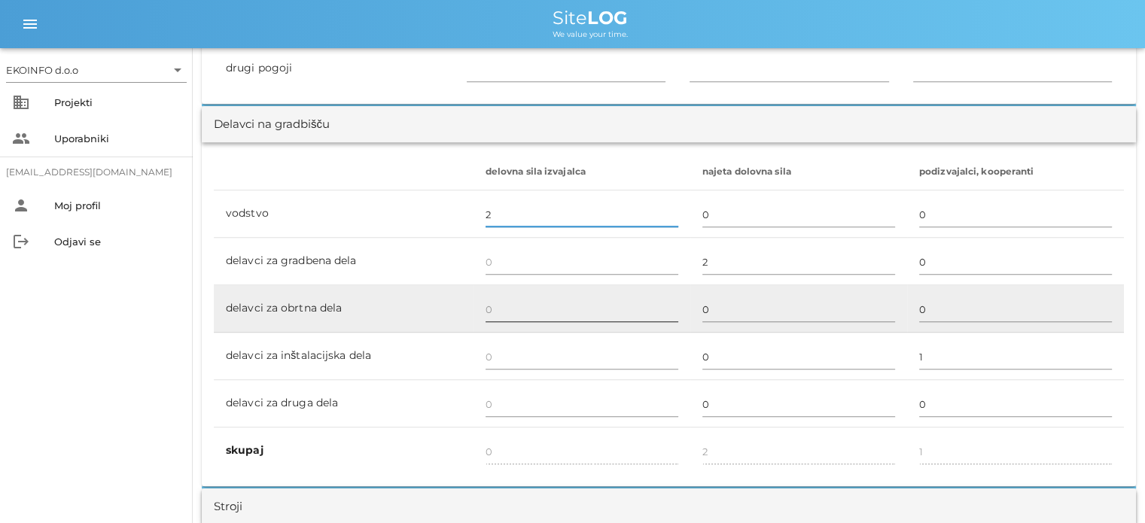
type input "2"
click at [488, 304] on input "text" at bounding box center [582, 309] width 193 height 24
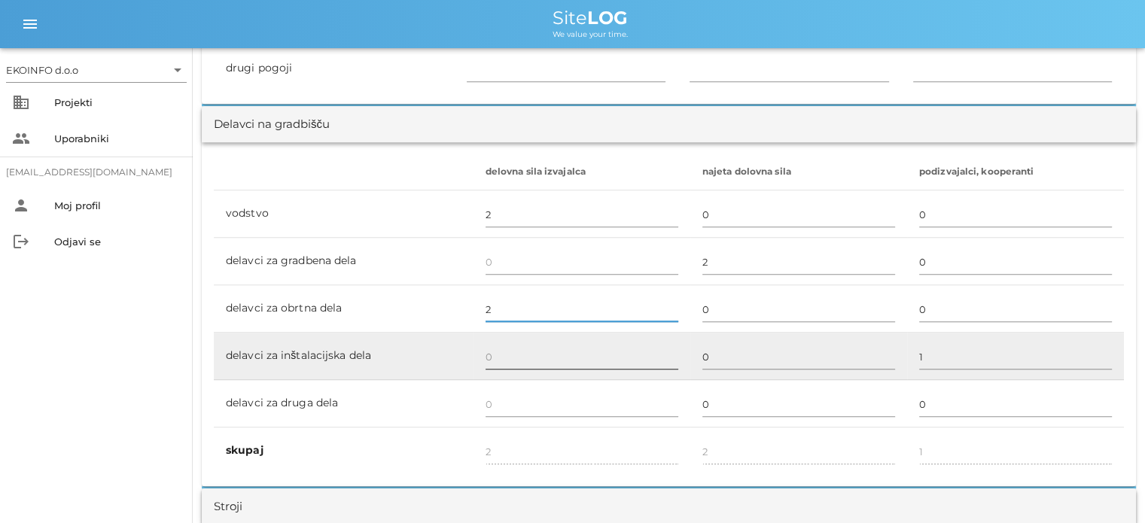
type input "2"
type input "4"
click at [487, 355] on input "text" at bounding box center [582, 357] width 193 height 24
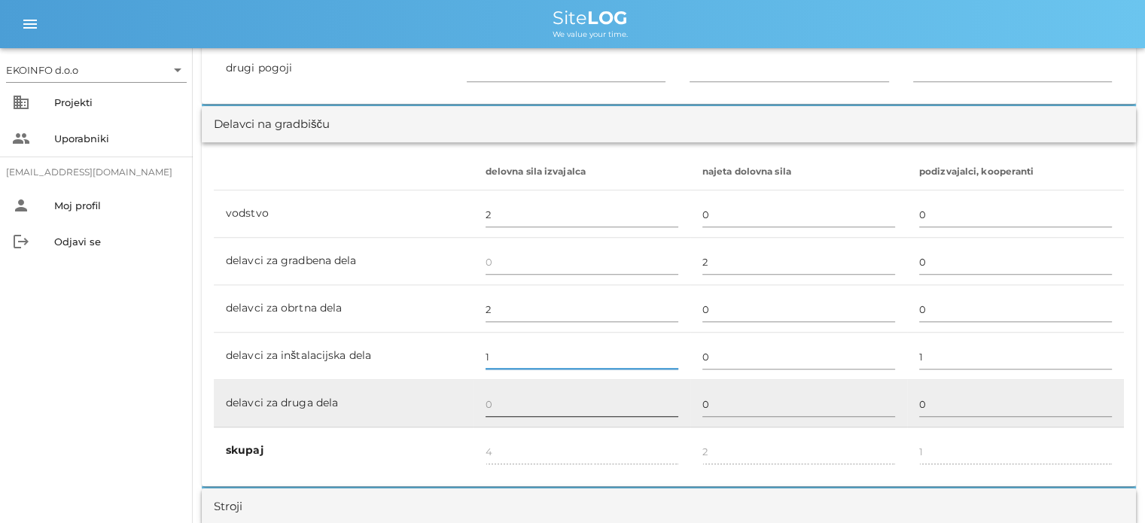
type input "1"
type input "5"
click at [491, 403] on input "text" at bounding box center [582, 404] width 193 height 24
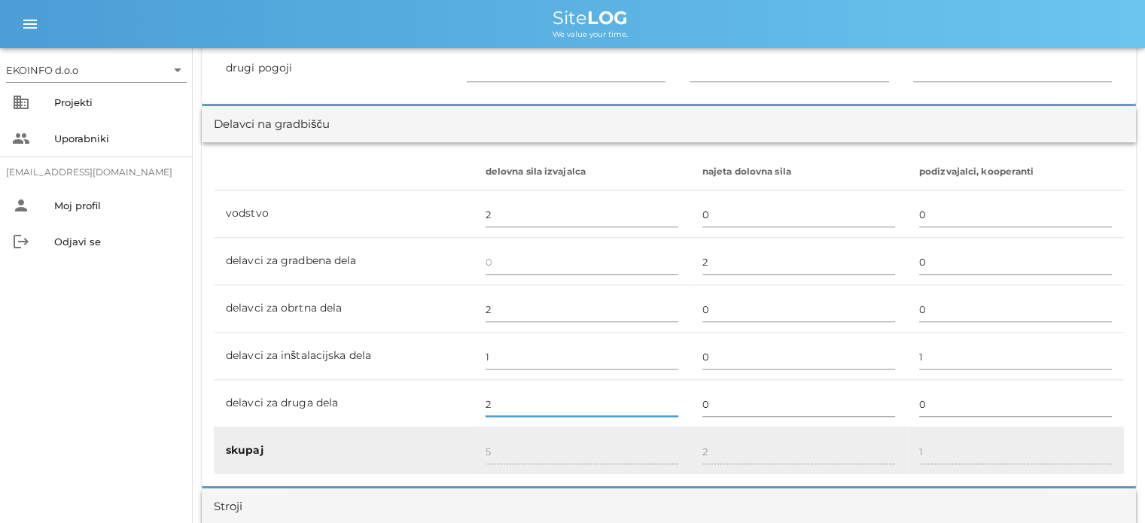
type input "2"
type input "7"
click at [492, 432] on div "7" at bounding box center [582, 453] width 193 height 44
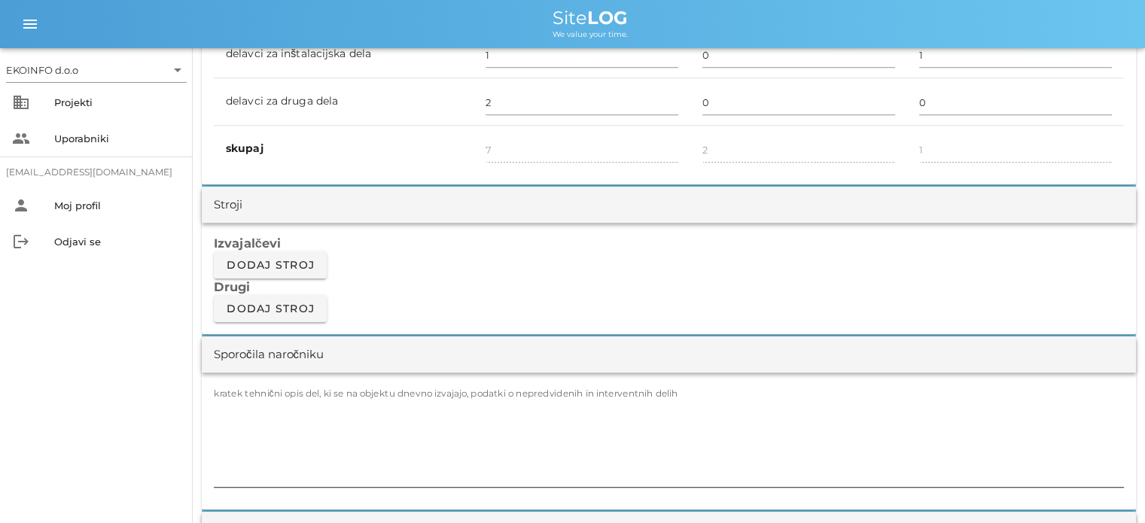
scroll to position [1205, 0]
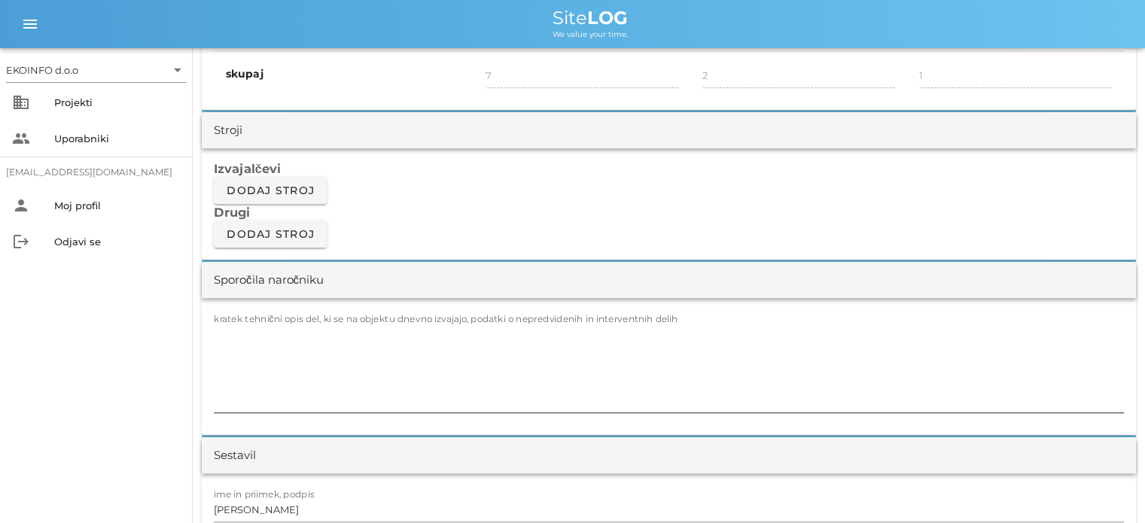
click at [235, 328] on textarea "kratek tehnični opis del, ki se na objektu dnevno izvajajo, podatki o nepredvid…" at bounding box center [669, 367] width 910 height 90
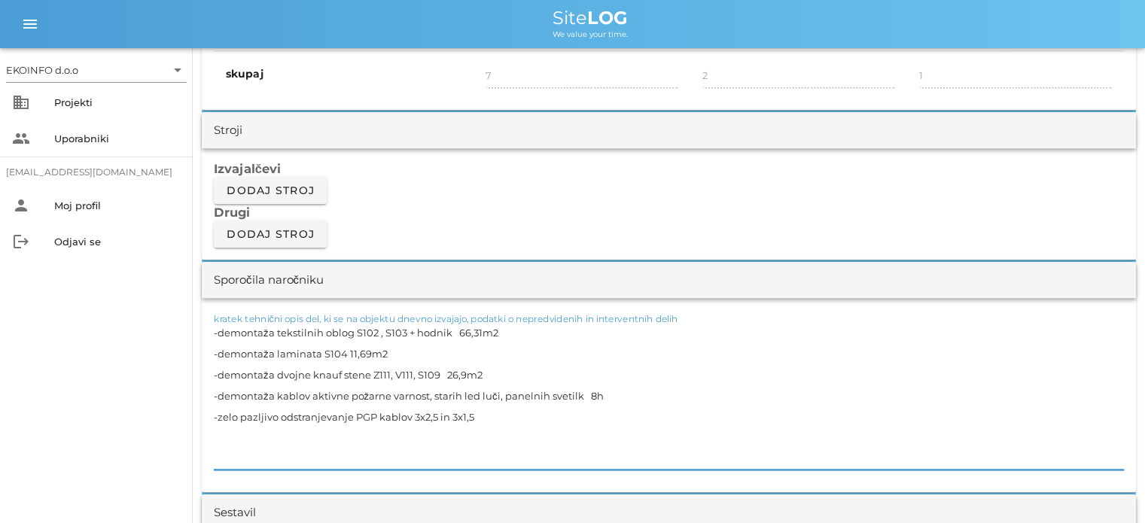
click at [482, 416] on textarea "-demontaža tekstilnih oblog S102 , S103 + hodnik 66,31m2 -demontaža laminata S1…" at bounding box center [669, 396] width 910 height 148
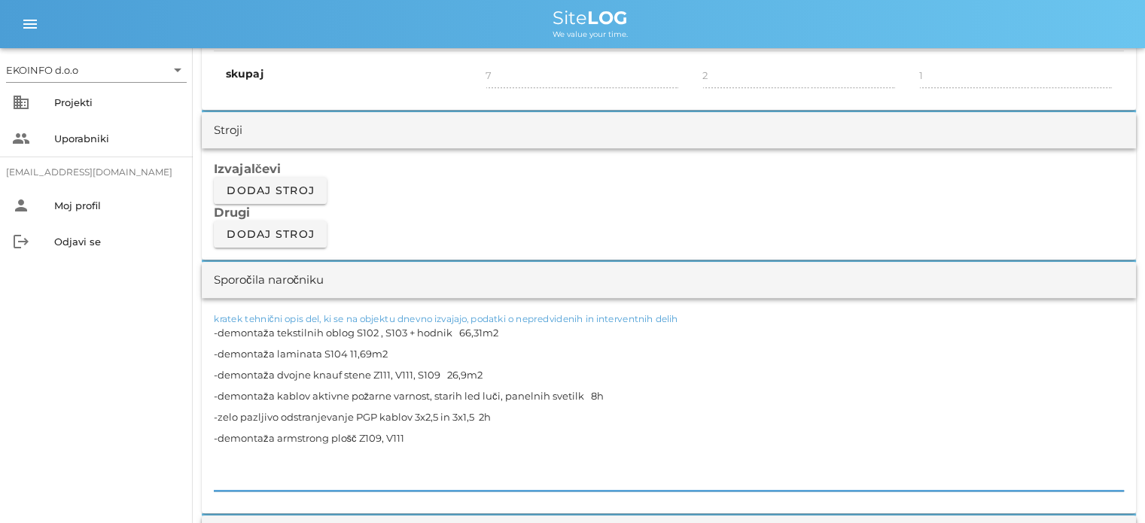
click at [365, 436] on textarea "-demontaža tekstilnih oblog S102 , S103 + hodnik 66,31m2 -demontaža laminata S1…" at bounding box center [669, 406] width 910 height 169
click at [407, 438] on textarea "-demontaža tekstilnih oblog S102 , S103 + hodnik 66,31m2 -demontaža laminata S1…" at bounding box center [669, 406] width 910 height 169
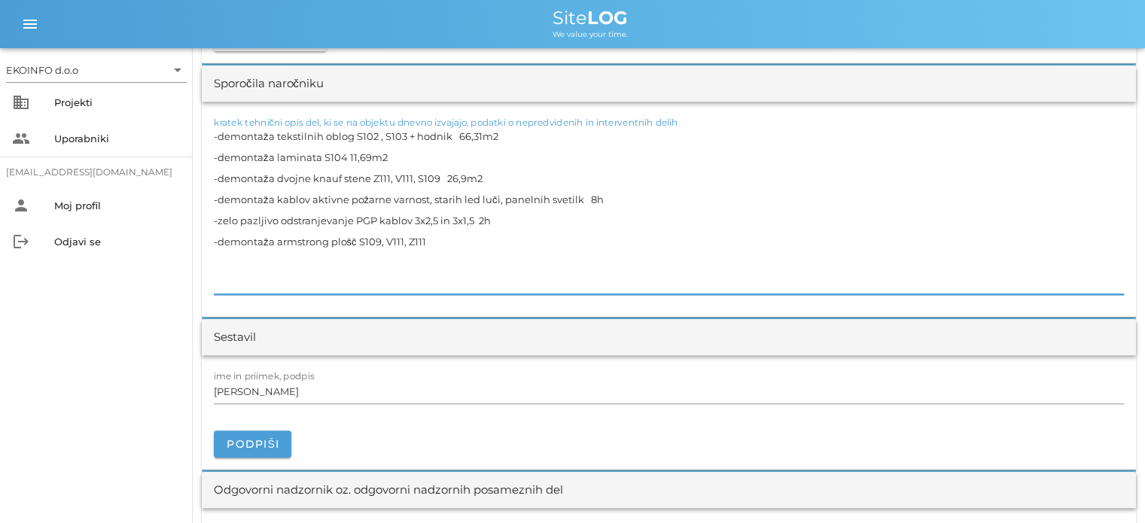
scroll to position [1431, 0]
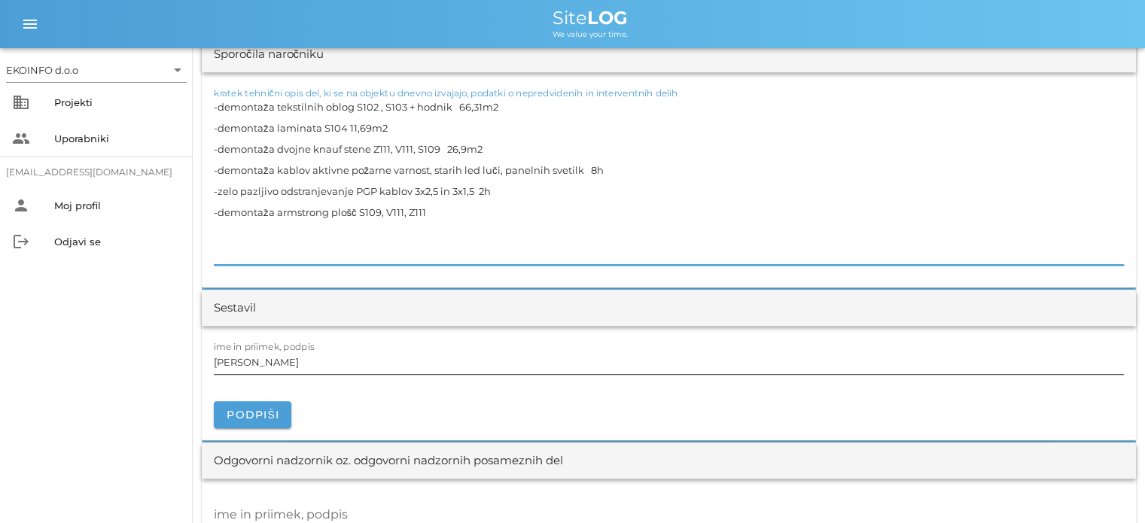
click at [286, 361] on input "[PERSON_NAME]" at bounding box center [669, 362] width 910 height 24
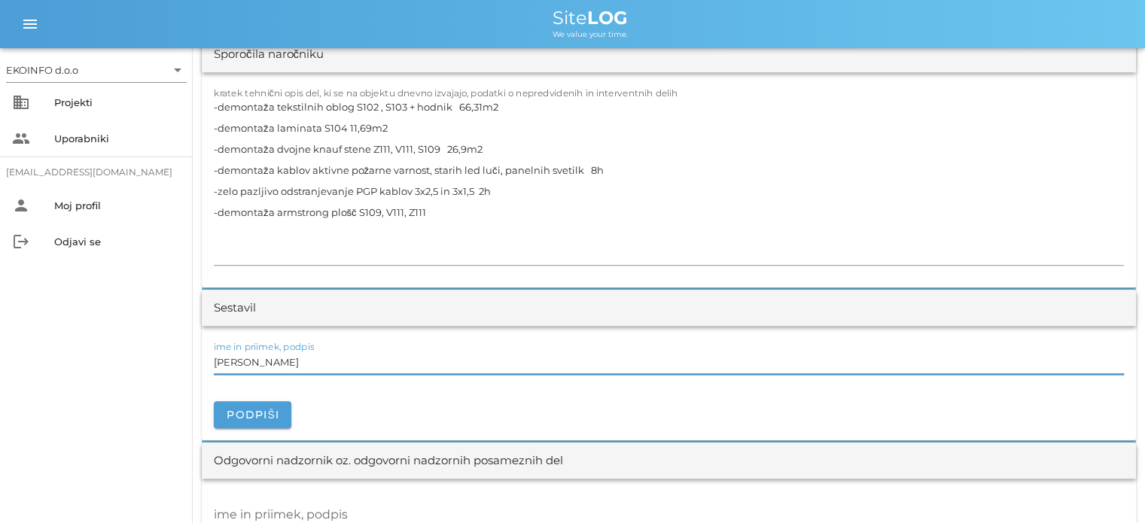
click at [293, 358] on input "[PERSON_NAME]" at bounding box center [669, 362] width 910 height 24
click at [433, 210] on textarea "-demontaža tekstilnih oblog S102 , S103 + hodnik 66,31m2 -demontaža laminata S1…" at bounding box center [669, 180] width 910 height 169
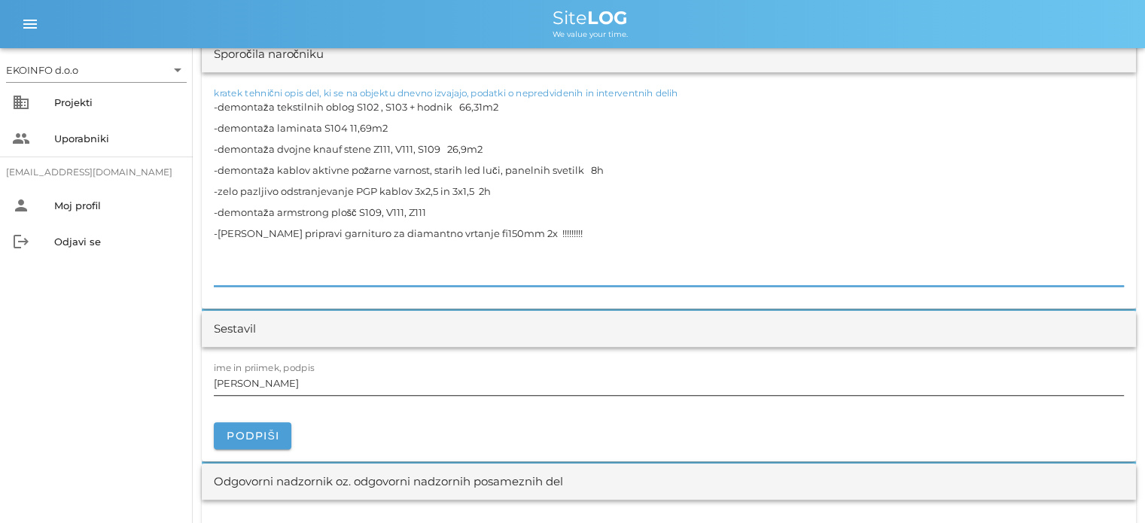
type textarea "-demontaža tekstilnih oblog S102 , S103 + hodnik 66,31m2 -demontaža laminata S1…"
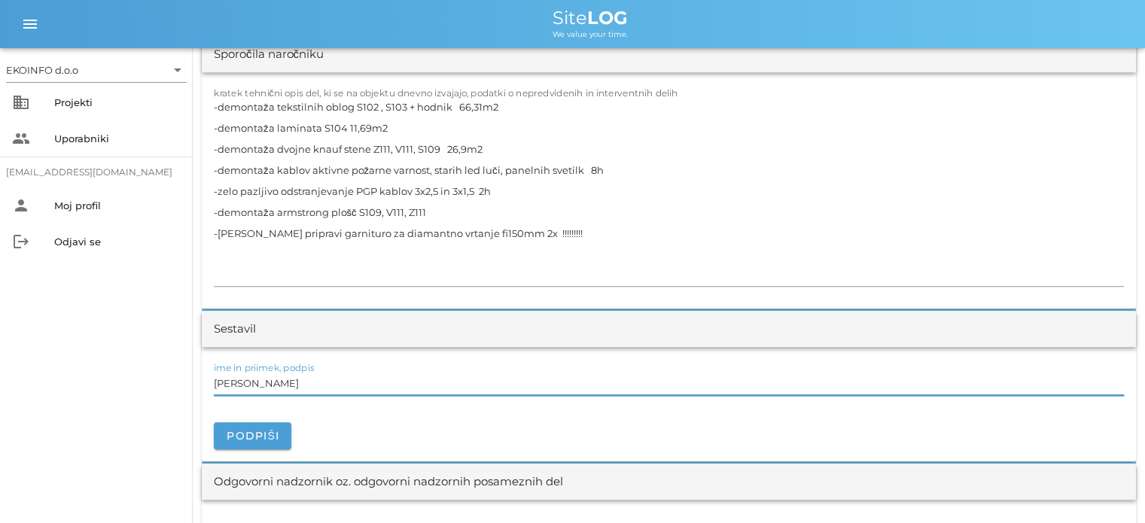
click at [274, 390] on input "[PERSON_NAME]" at bounding box center [669, 383] width 910 height 24
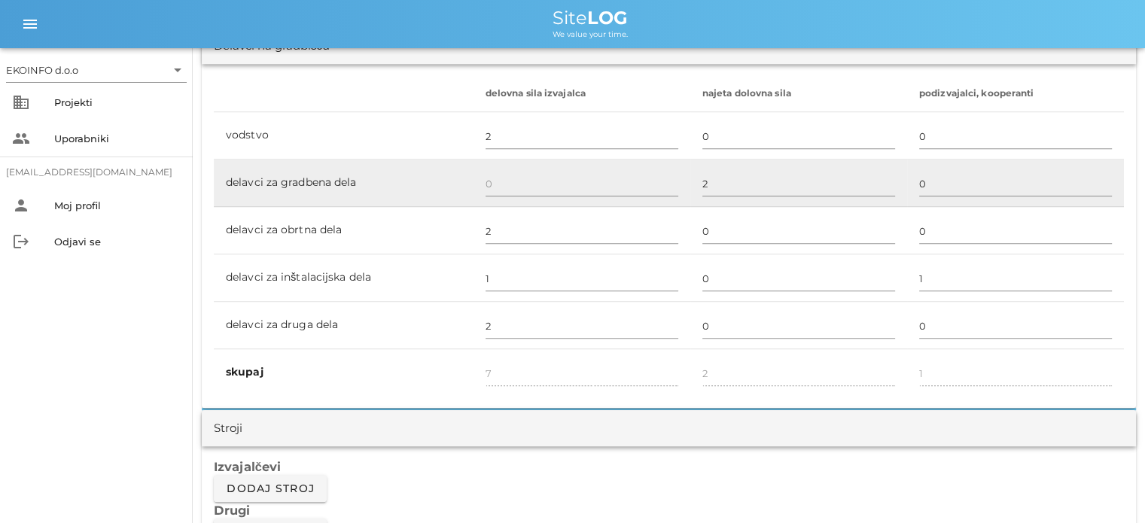
scroll to position [903, 0]
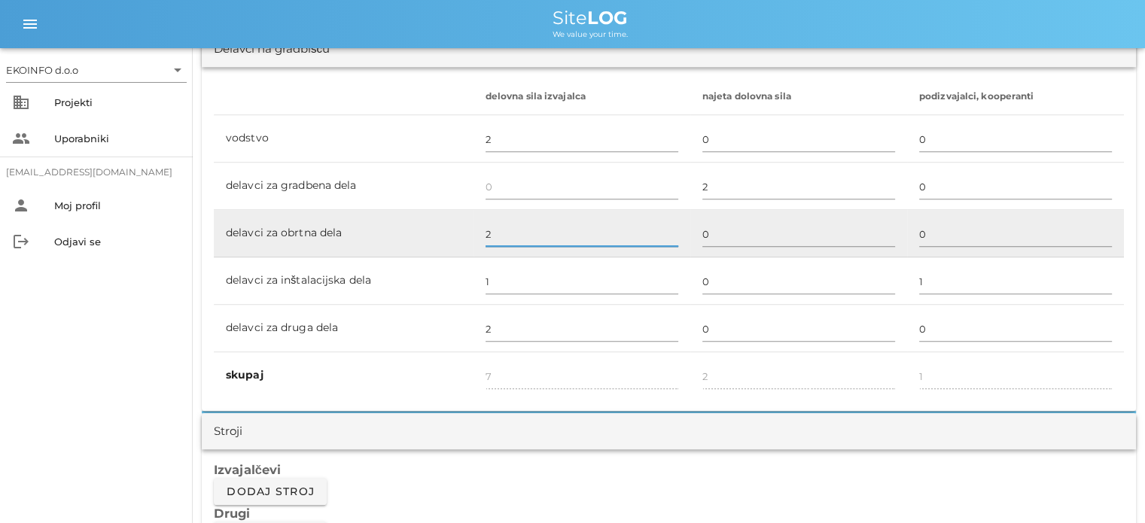
click at [489, 236] on input "2" at bounding box center [582, 234] width 193 height 24
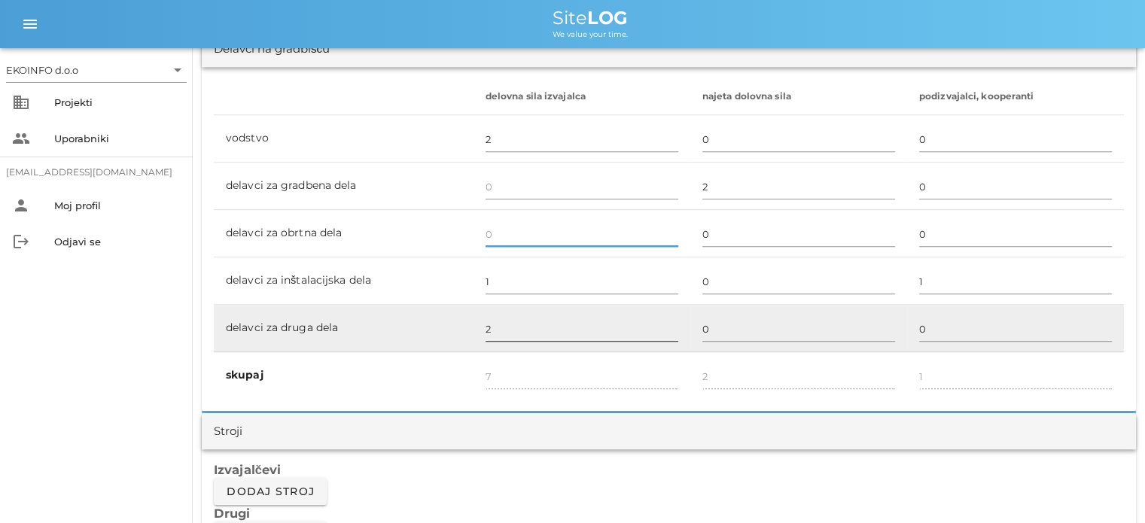
type input "5"
click at [495, 330] on input "2" at bounding box center [582, 329] width 193 height 24
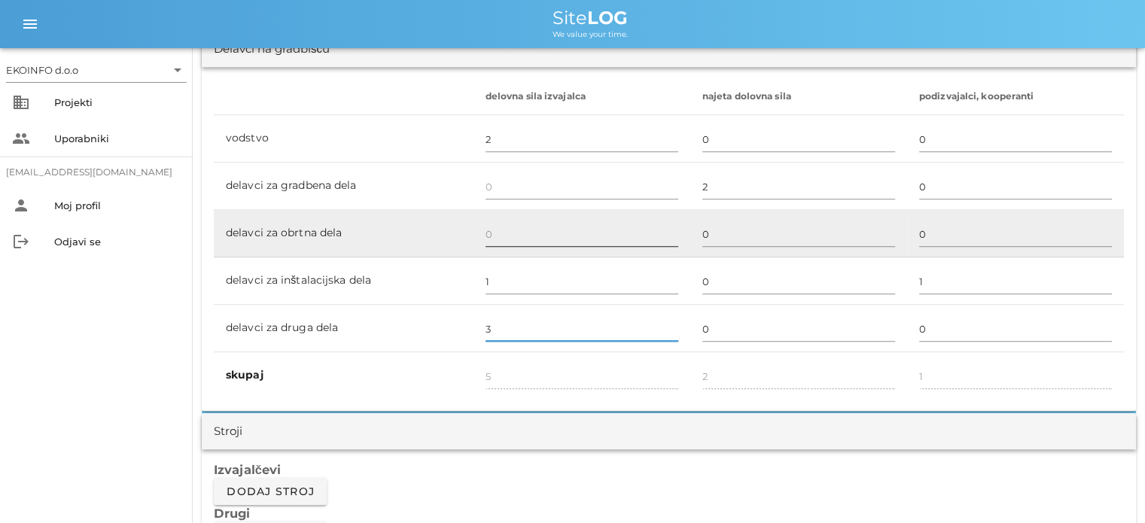
type input "3"
type input "6"
click at [494, 236] on input "text" at bounding box center [582, 234] width 193 height 24
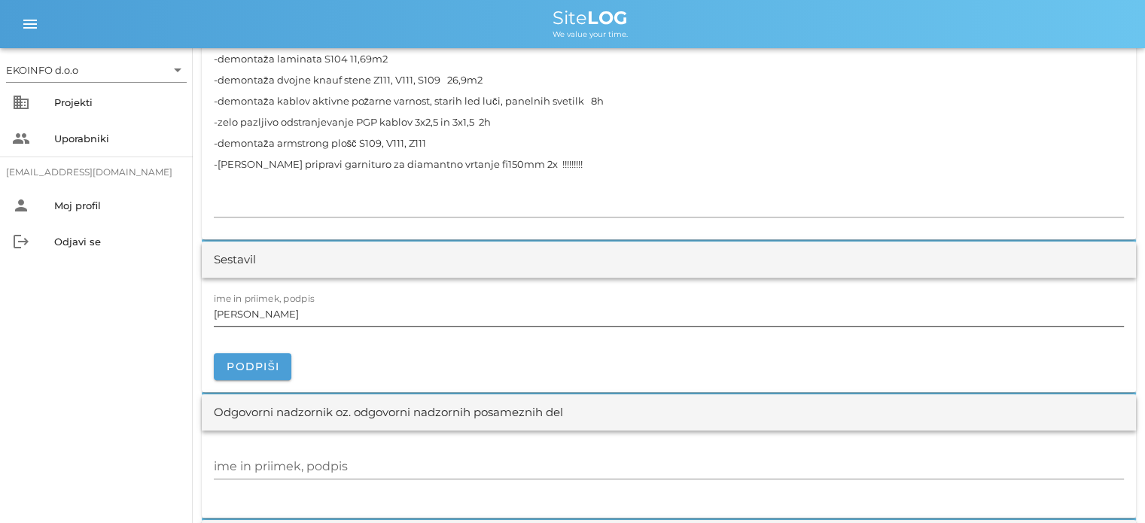
scroll to position [1506, 0]
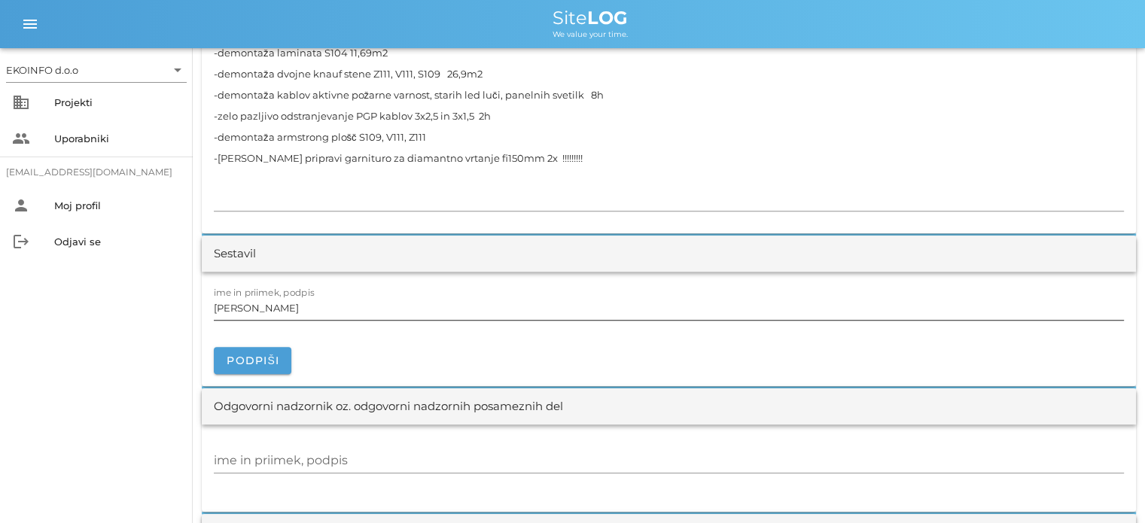
click at [286, 306] on input "[PERSON_NAME]" at bounding box center [669, 308] width 910 height 24
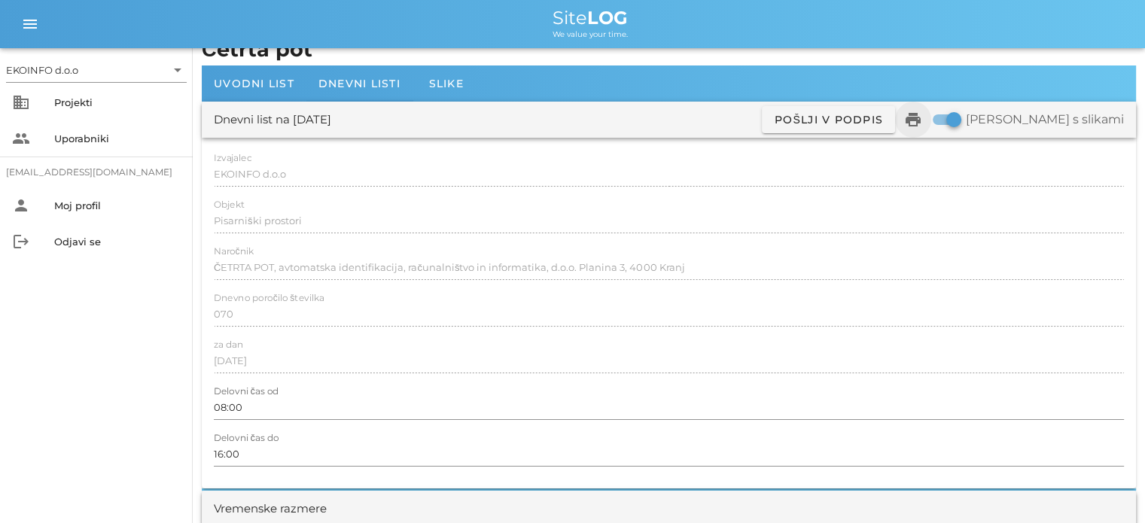
scroll to position [0, 0]
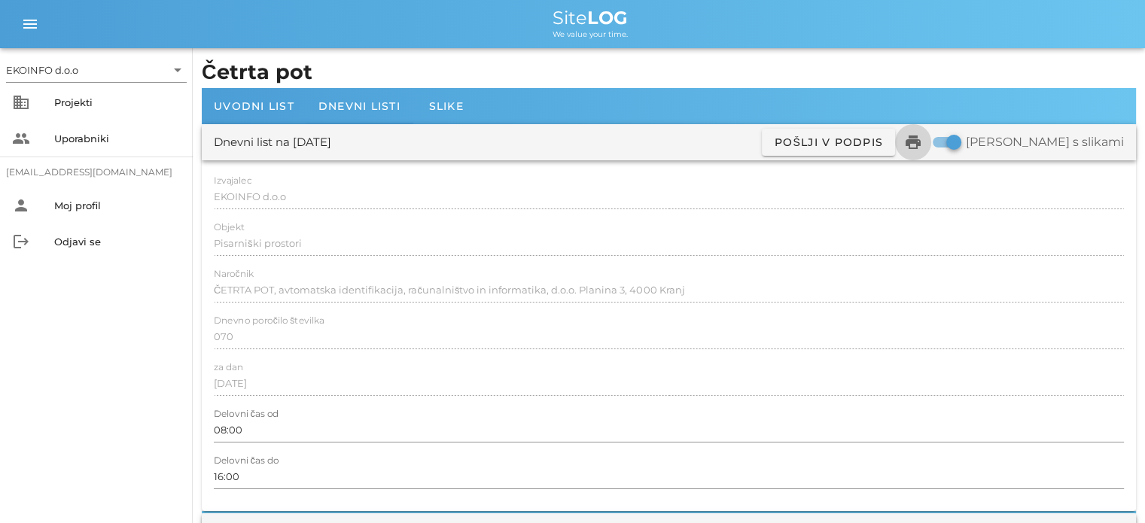
click at [922, 144] on icon "print" at bounding box center [913, 142] width 18 height 18
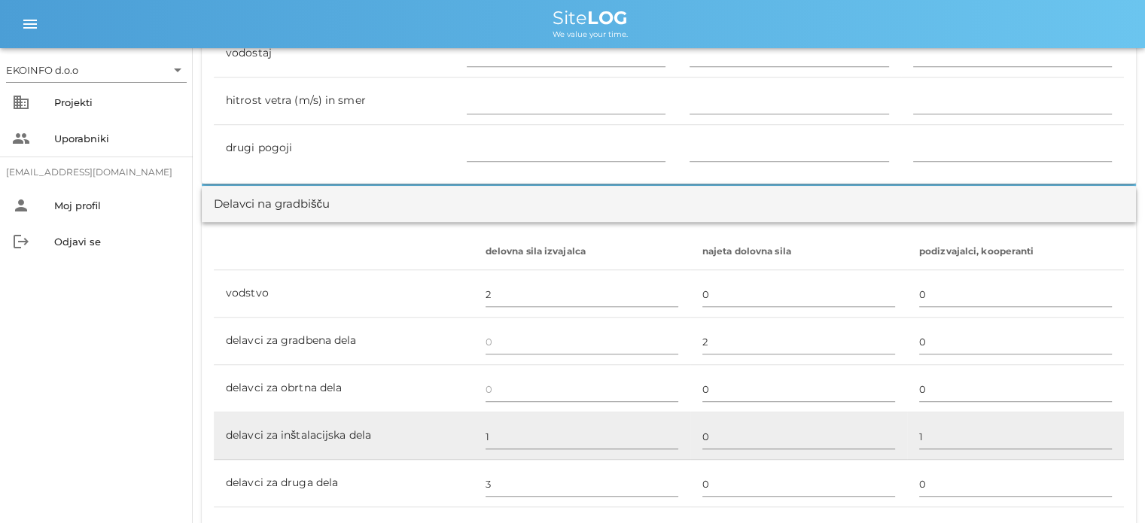
scroll to position [828, 0]
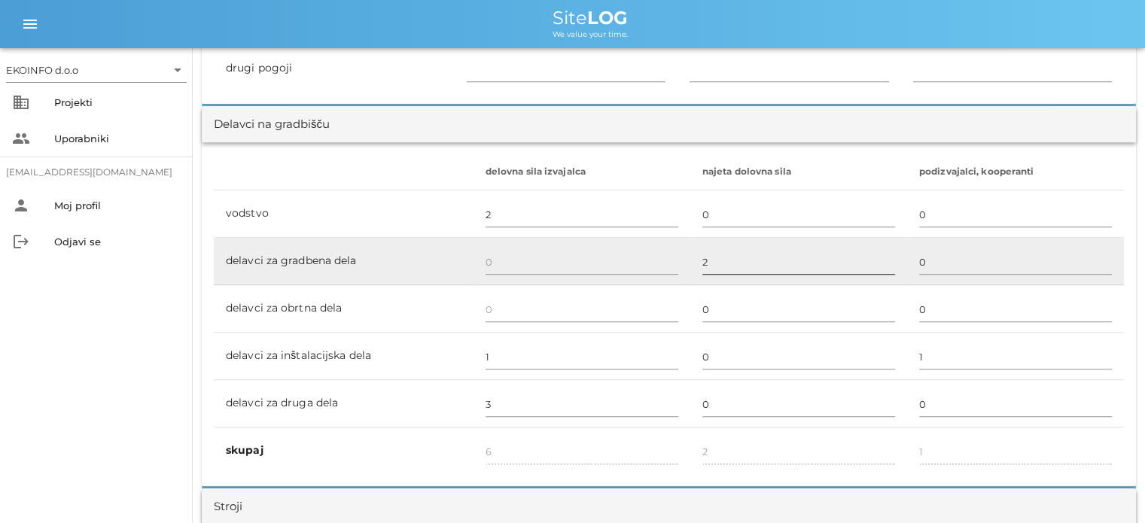
click at [711, 262] on input "2" at bounding box center [798, 262] width 193 height 24
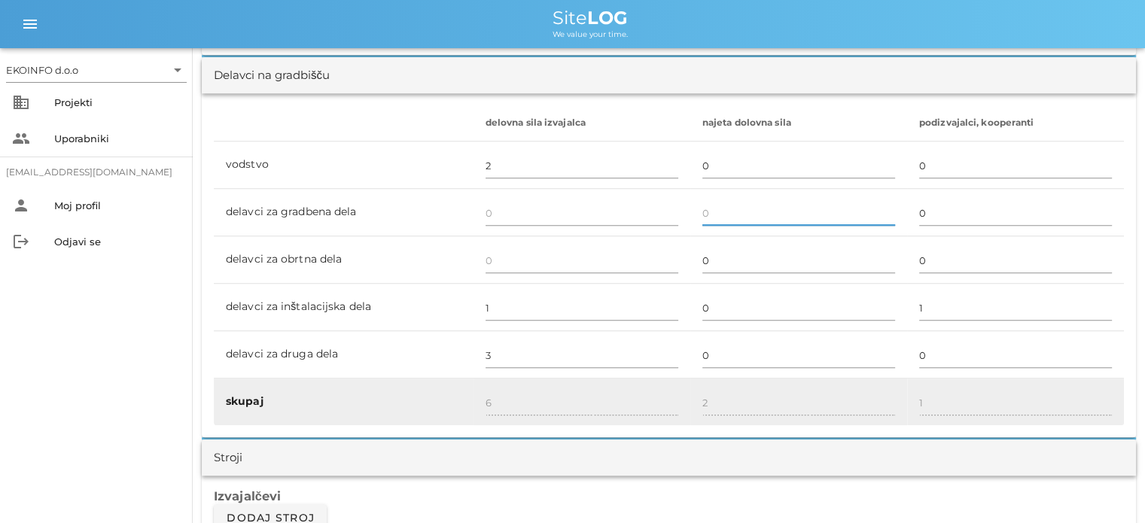
scroll to position [903, 0]
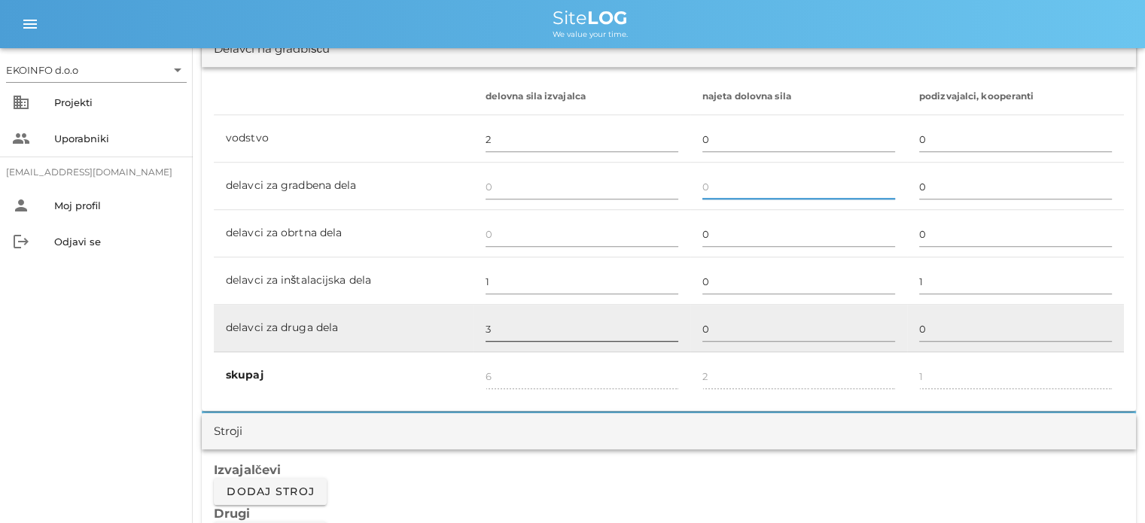
type input "0"
click at [498, 328] on input "3" at bounding box center [582, 329] width 193 height 24
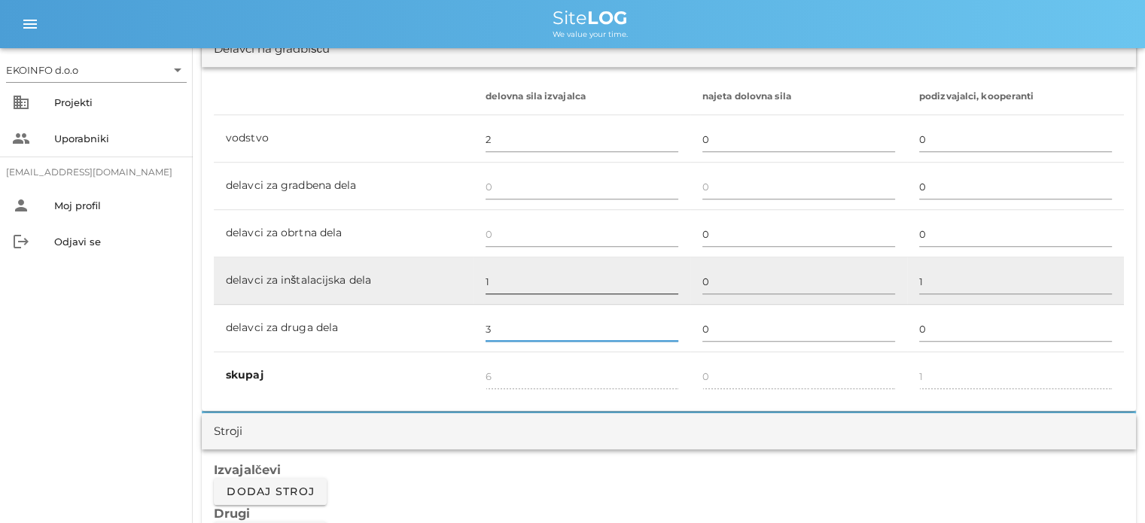
click at [508, 279] on input "1" at bounding box center [582, 282] width 193 height 24
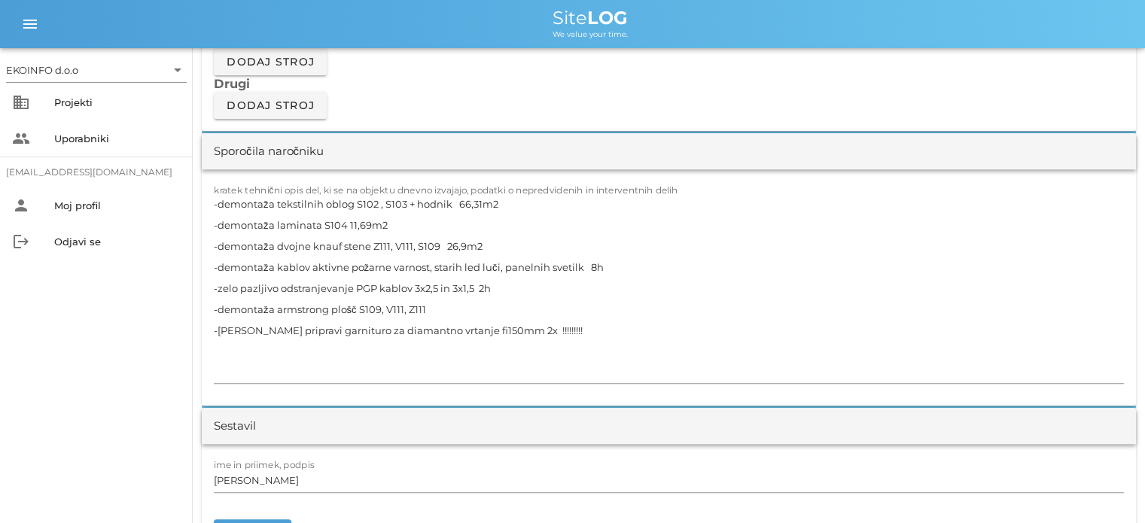
scroll to position [1431, 0]
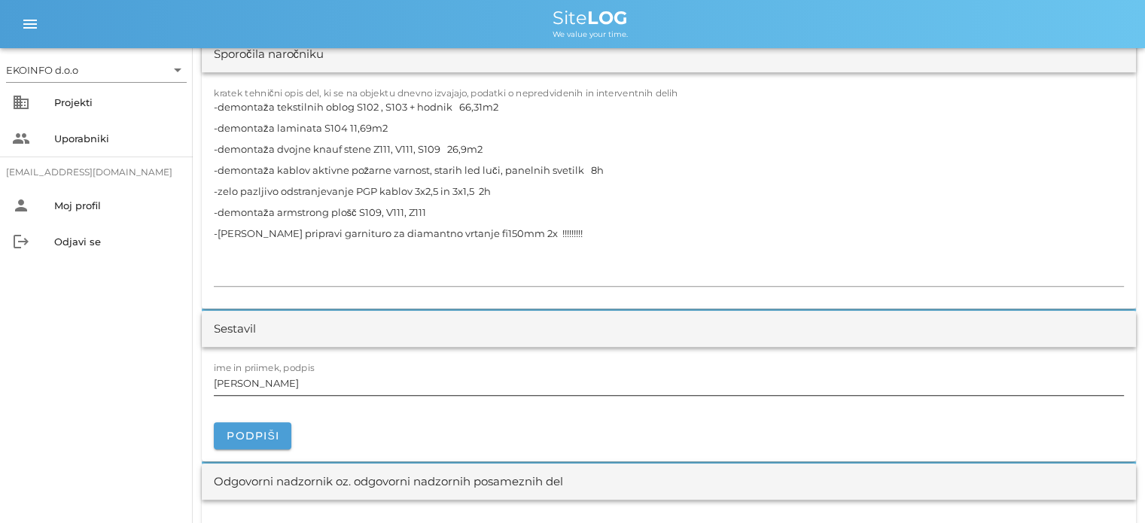
click at [288, 384] on input "[PERSON_NAME]" at bounding box center [669, 383] width 910 height 24
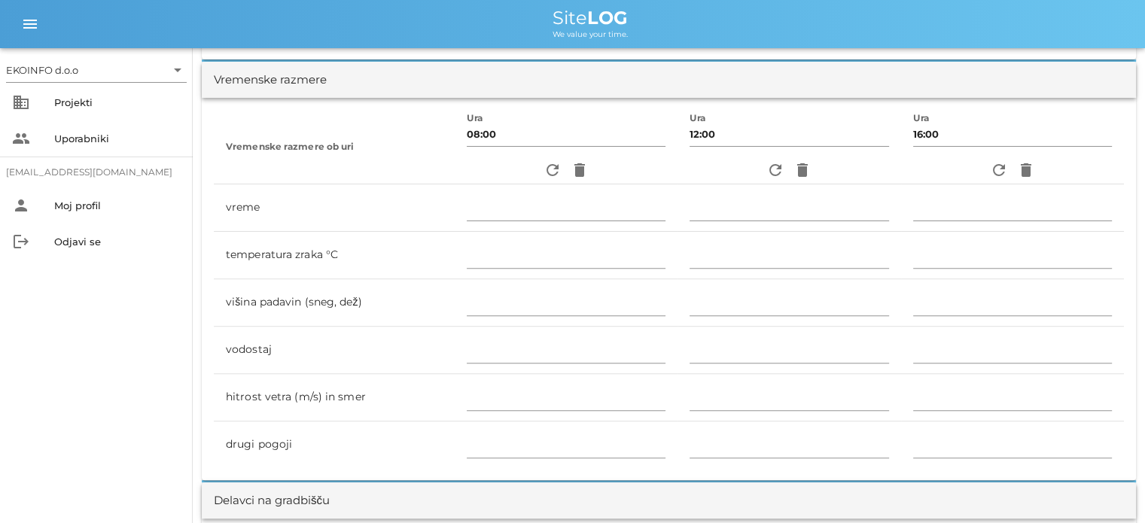
scroll to position [0, 0]
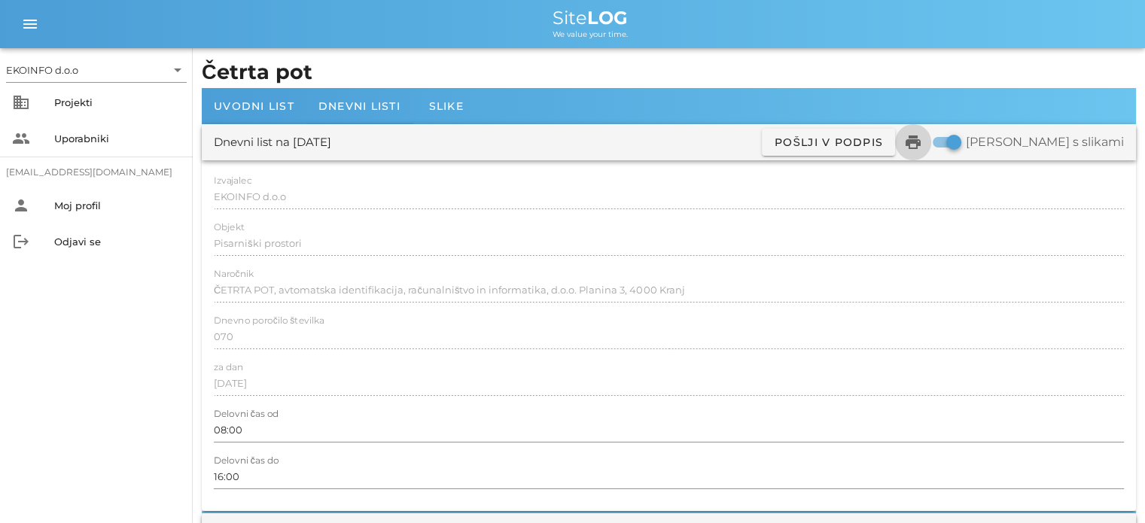
click at [922, 145] on icon "print" at bounding box center [913, 142] width 18 height 18
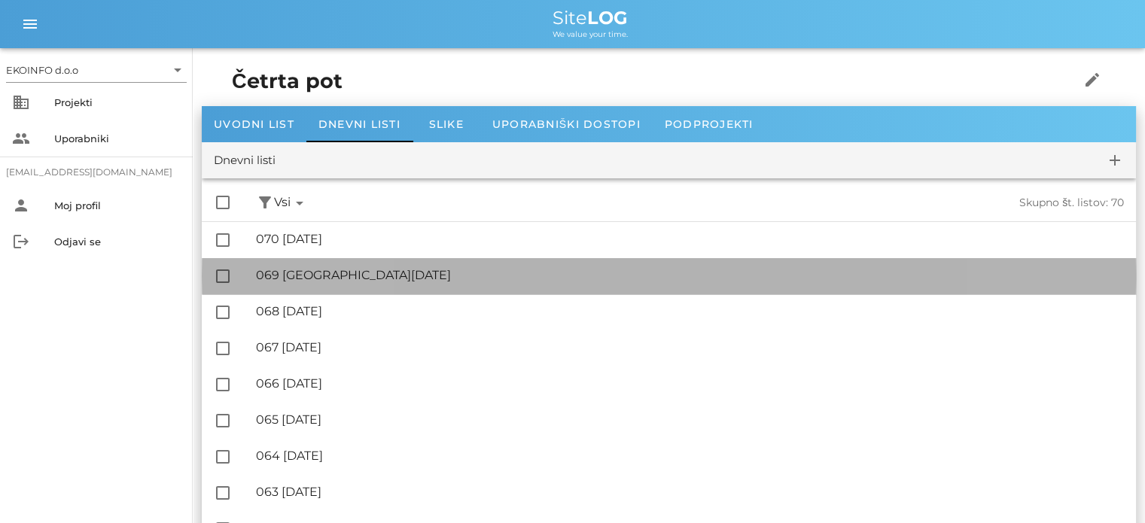
click at [334, 276] on div "🔏 069 [DATE]" at bounding box center [690, 275] width 868 height 14
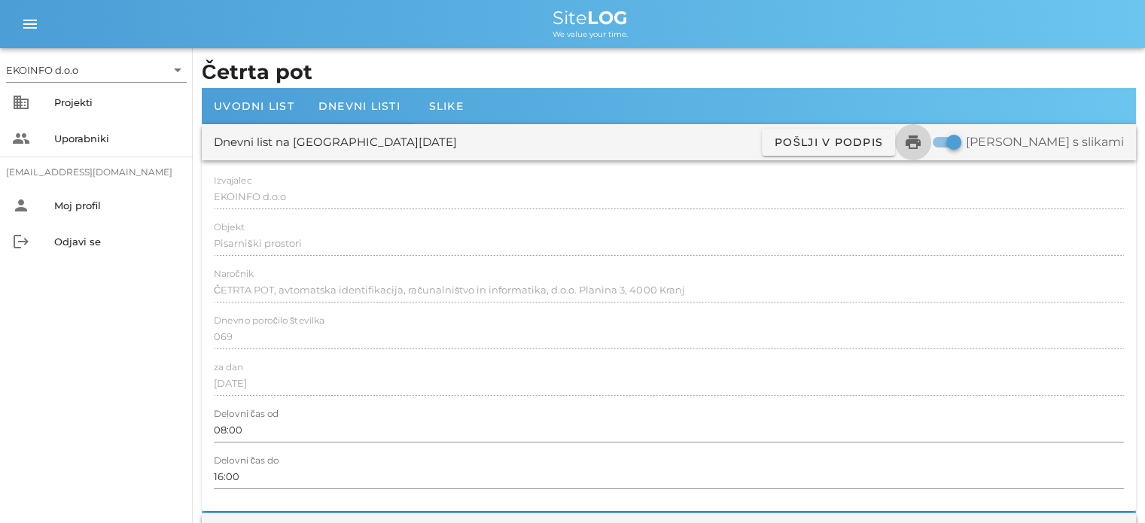
click at [922, 145] on icon "print" at bounding box center [913, 142] width 18 height 18
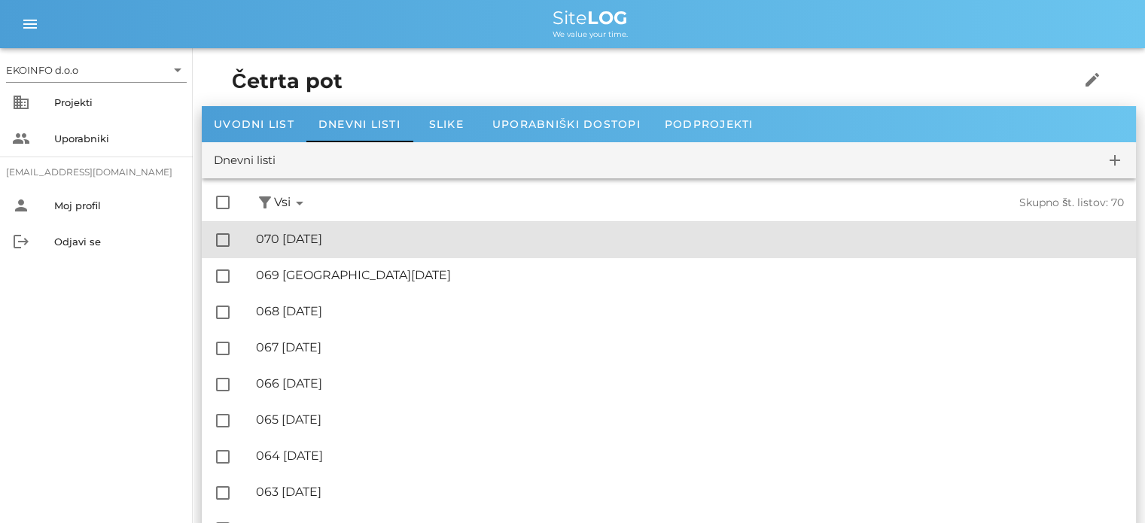
click at [349, 240] on div "🔏 070 [DATE]" at bounding box center [690, 239] width 868 height 14
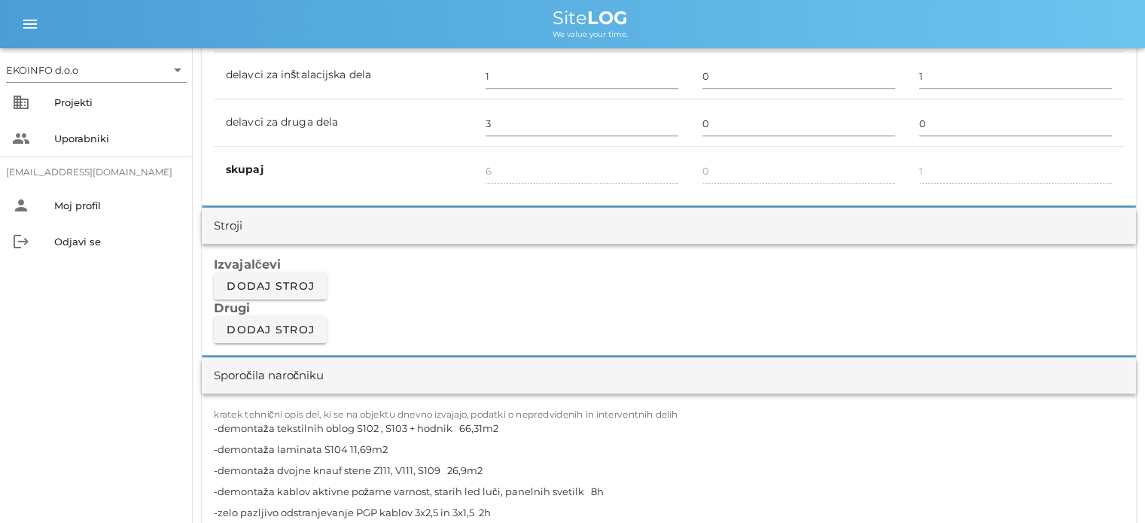
scroll to position [1280, 0]
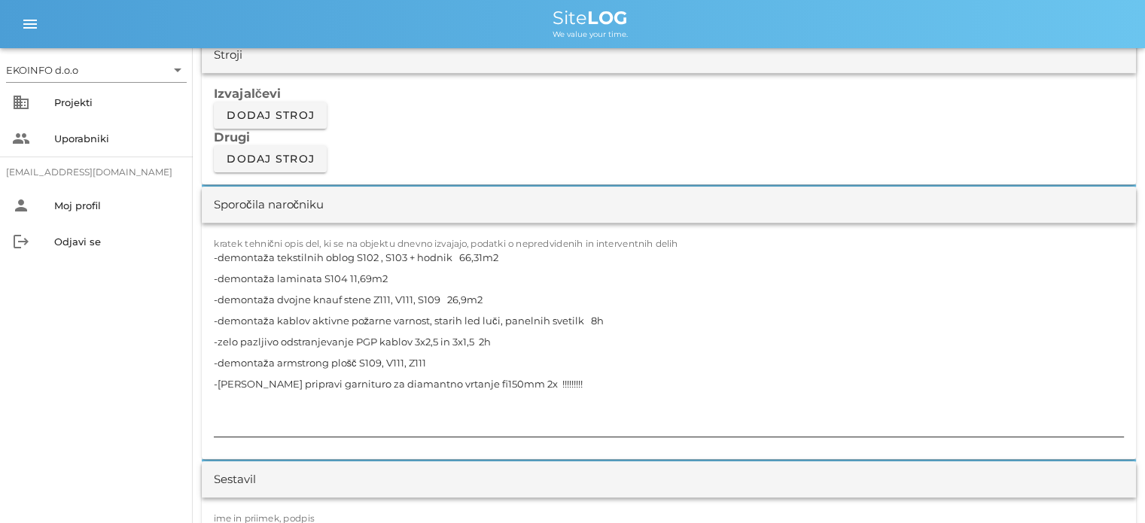
click at [436, 362] on textarea "-demontaža tekstilnih oblog S102 , S103 + hodnik 66,31m2 -demontaža laminata S1…" at bounding box center [669, 342] width 910 height 190
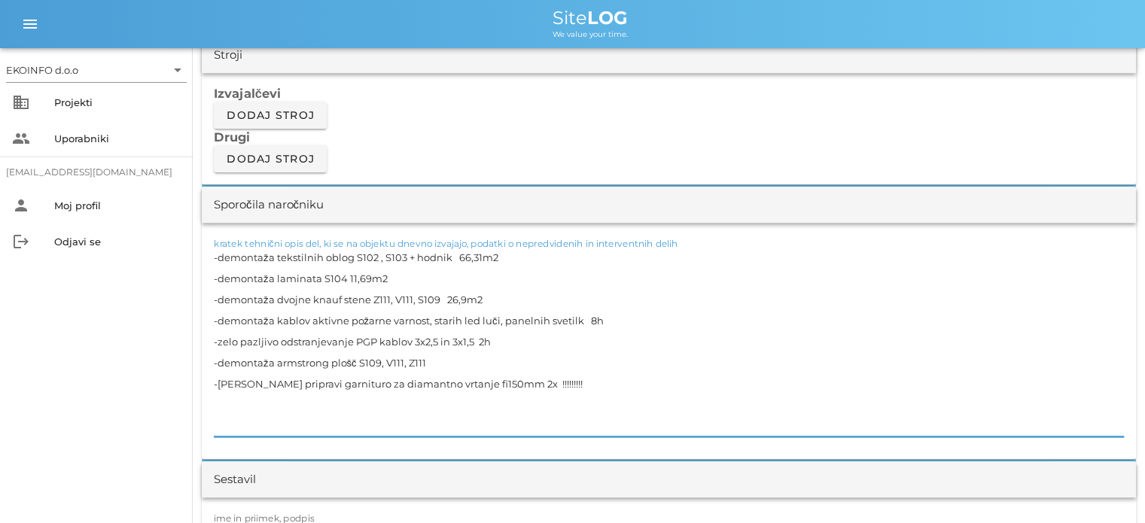
drag, startPoint x: 316, startPoint y: 273, endPoint x: 331, endPoint y: 282, distance: 16.5
click at [316, 273] on textarea "-demontaža tekstilnih oblog S102 , S103 + hodnik 66,31m2 -demontaža laminata S1…" at bounding box center [669, 342] width 910 height 190
click at [320, 275] on textarea "-demontaža tekstilnih oblog S102 , S103 + hodnik 66,31m2 -demontaža laminata S1…" at bounding box center [669, 342] width 910 height 190
click at [322, 277] on textarea "-demontaža tekstilnih oblog S102 , S103 + hodnik 66,31m2 -demontaža laminata S1…" at bounding box center [669, 342] width 910 height 190
click at [395, 275] on textarea "-demontaža tekstilnih oblog S102 , S103 + hodnik 66,31m2 -demontaža laminata S1…" at bounding box center [669, 342] width 910 height 190
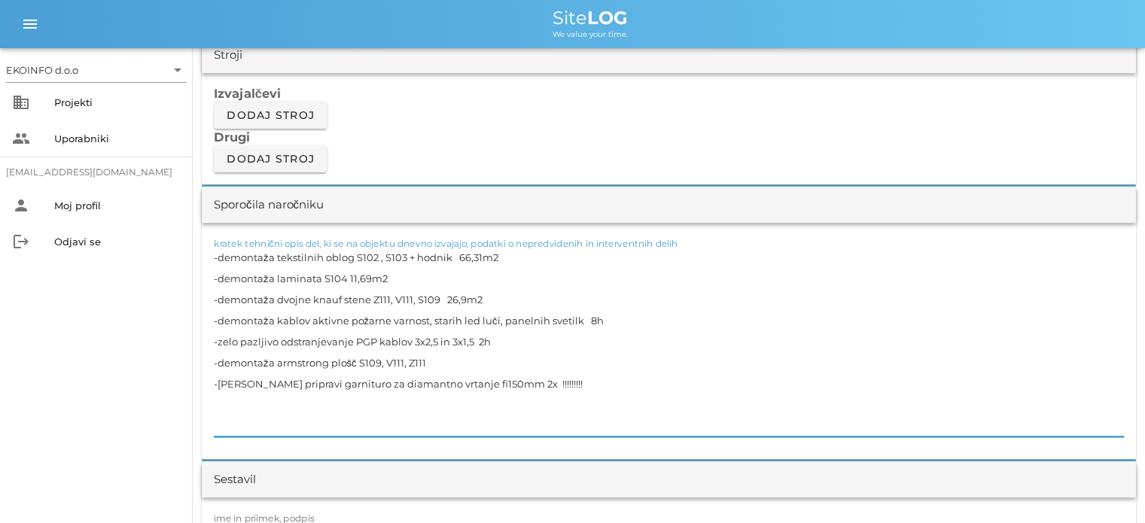
click at [461, 296] on textarea "-demontaža tekstilnih oblog S102 , S103 + hodnik 66,31m2 -demontaža laminata S1…" at bounding box center [669, 342] width 910 height 190
drag, startPoint x: 482, startPoint y: 297, endPoint x: 215, endPoint y: 297, distance: 267.3
click at [215, 297] on textarea "-demontaža tekstilnih oblog S102 , S103 + hodnik 66,31m2 -demontaža laminata S1…" at bounding box center [669, 342] width 910 height 190
click at [489, 301] on textarea "-demontaža tekstilnih oblog S102 , S103 + hodnik 66,31m2 -demontaža laminata S1…" at bounding box center [669, 342] width 910 height 190
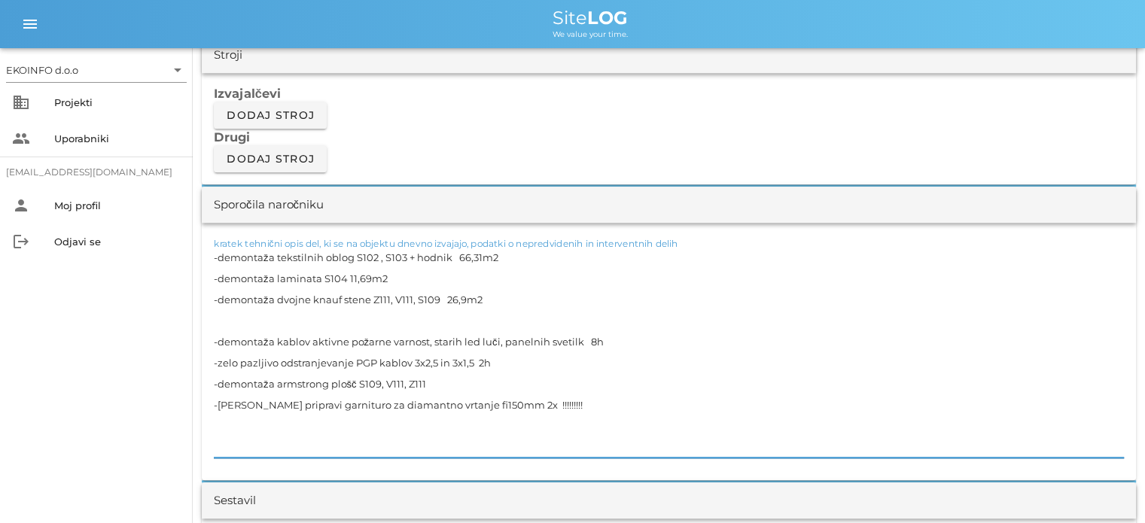
paste textarea "-demontaža dvojne knauf stene Z111, V111, S109 26,9m2"
drag, startPoint x: 485, startPoint y: 320, endPoint x: 444, endPoint y: 321, distance: 40.7
click at [444, 321] on textarea "-demontaža tekstilnih oblog S102 , S103 + hodnik 66,31m2 -demontaža laminata S1…" at bounding box center [669, 352] width 910 height 211
drag, startPoint x: 485, startPoint y: 294, endPoint x: 441, endPoint y: 300, distance: 44.0
click at [441, 300] on textarea "-demontaža tekstilnih oblog S102 , S103 + hodnik 66,31m2 -demontaža laminata S1…" at bounding box center [669, 352] width 910 height 211
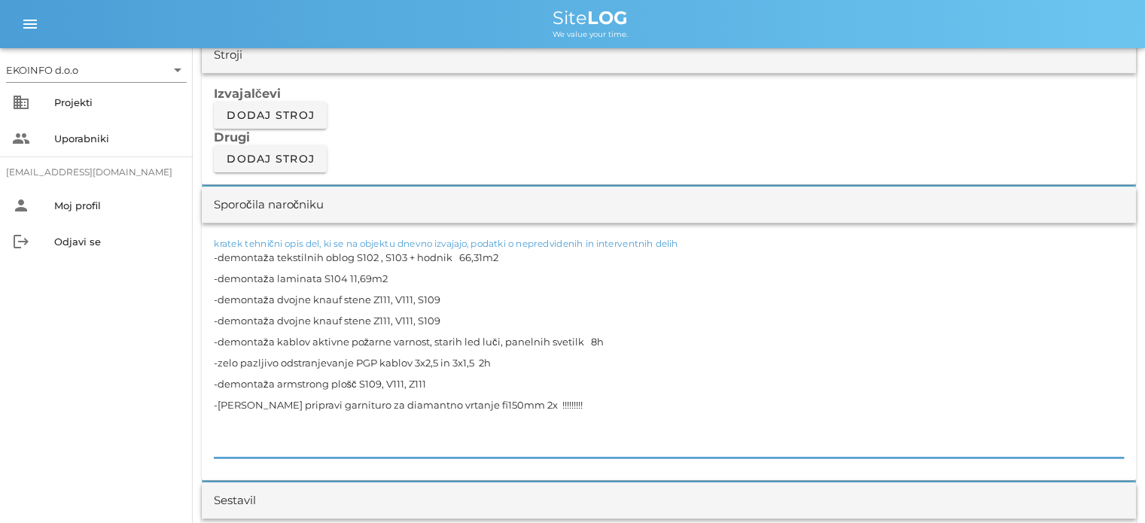
drag, startPoint x: 440, startPoint y: 318, endPoint x: 370, endPoint y: 321, distance: 70.1
click at [370, 321] on textarea "-demontaža tekstilnih oblog S102 , S103 + hodnik 66,31m2 -demontaža laminata S1…" at bounding box center [669, 352] width 910 height 211
click at [307, 321] on textarea "-demontaža tekstilnih oblog S102 , S103 + hodnik 66,31m2 -demontaža laminata S1…" at bounding box center [669, 352] width 910 height 211
click at [378, 312] on textarea "-demontaža tekstilnih oblog S102 , S103 + hodnik 66,31m2 -demontaža laminata S1…" at bounding box center [669, 352] width 910 height 211
drag, startPoint x: 410, startPoint y: 298, endPoint x: 395, endPoint y: 298, distance: 15.8
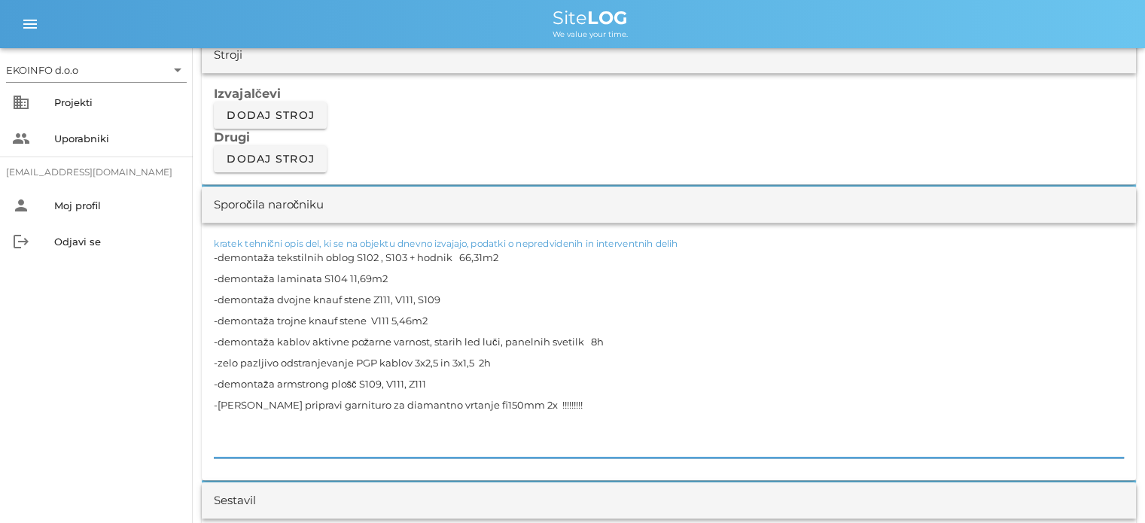
click at [395, 298] on textarea "-demontaža tekstilnih oblog S102 , S103 + hodnik 66,31m2 -demontaža laminata S1…" at bounding box center [669, 352] width 910 height 211
click at [394, 298] on textarea "-demontaža tekstilnih oblog S102 , S103 + hodnik 66,31m2 -demontaža laminata S1…" at bounding box center [669, 352] width 910 height 211
click at [398, 299] on textarea "-demontaža tekstilnih oblog S102 , S103 + hodnik 66,31m2 -demontaža laminata S1…" at bounding box center [669, 352] width 910 height 211
click at [580, 342] on textarea "-demontaža tekstilnih oblog S102 , S103 + hodnik 66,31m2 -demontaža laminata S1…" at bounding box center [669, 352] width 910 height 211
click at [581, 341] on textarea "-demontaža tekstilnih oblog S102 , S103 + hodnik 66,31m2 -demontaža laminata S1…" at bounding box center [669, 352] width 910 height 211
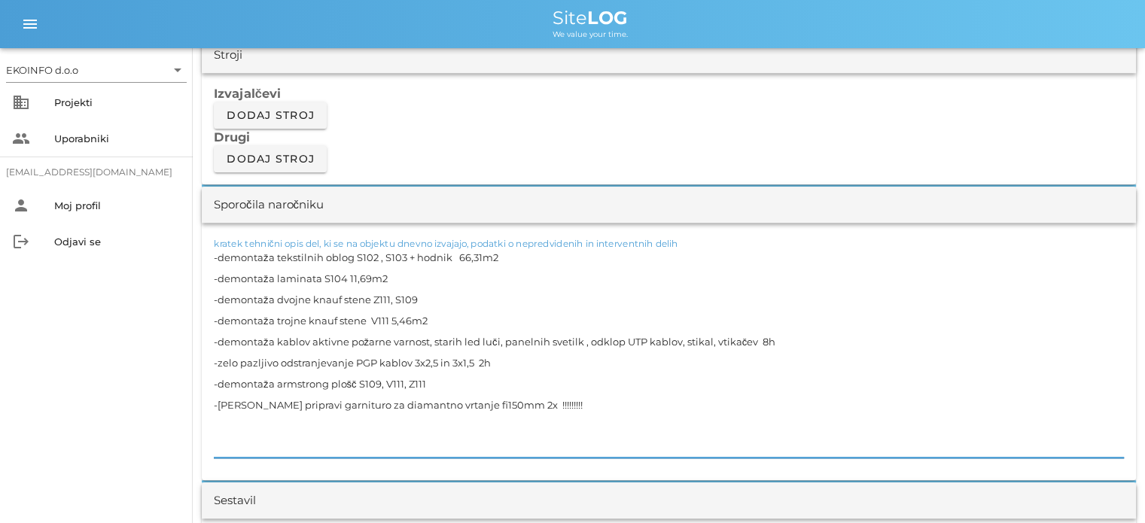
click at [510, 361] on textarea "-demontaža tekstilnih oblog S102 , S103 + hodnik 66,31m2 -demontaža laminata S1…" at bounding box center [669, 352] width 910 height 211
click at [478, 360] on textarea "-demontaža tekstilnih oblog S102 , S103 + hodnik 66,31m2 -demontaža laminata S1…" at bounding box center [669, 352] width 910 height 211
click at [392, 317] on textarea "-demontaža tekstilnih oblog S102 , S103 + hodnik 66,31m2 -demontaža laminata S1…" at bounding box center [669, 352] width 910 height 211
click at [432, 297] on textarea "-demontaža tekstilnih oblog S102 , S103 + hodnik 66,31m2 -demontaža laminata S1…" at bounding box center [669, 352] width 910 height 211
click at [504, 359] on textarea "-demontaža tekstilnih oblog S102 , S103 + hodnik 66,31m2 -demontaža laminata S1…" at bounding box center [669, 352] width 910 height 211
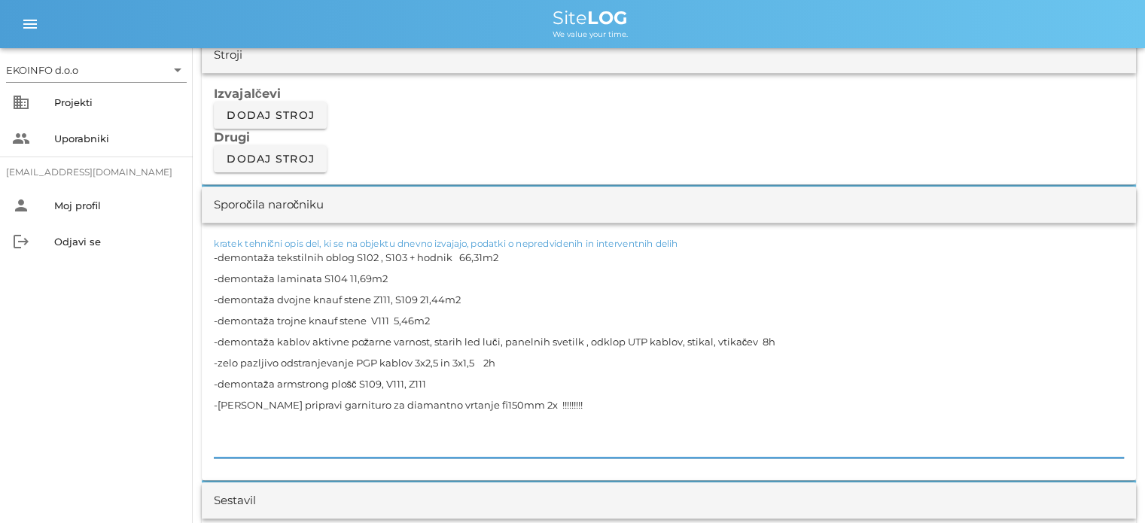
click at [471, 360] on textarea "-demontaža tekstilnih oblog S102 , S103 + hodnik 66,31m2 -demontaža laminata S1…" at bounding box center [669, 352] width 910 height 211
click at [479, 361] on textarea "-demontaža tekstilnih oblog S102 , S103 + hodnik 66,31m2 -demontaža laminata S1…" at bounding box center [669, 352] width 910 height 211
click at [450, 382] on textarea "-demontaža tekstilnih oblog S102 , S103 + hodnik 66,31m2 -demontaža laminata S1…" at bounding box center [669, 352] width 910 height 211
click at [429, 379] on textarea "-demontaža tekstilnih oblog S102 , S103 + hodnik 66,31m2 -demontaža laminata S1…" at bounding box center [669, 352] width 910 height 211
click at [494, 385] on textarea "-demontaža tekstilnih oblog S102 , S103 + hodnik 66,31m2 -demontaža laminata S1…" at bounding box center [669, 352] width 910 height 211
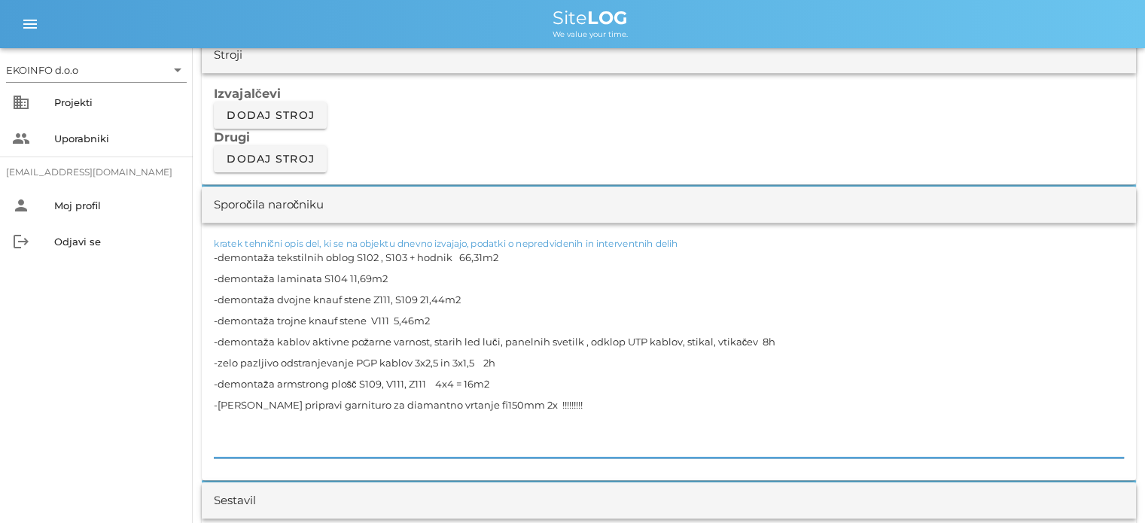
click at [539, 407] on textarea "-demontaža tekstilnih oblog S102 , S103 + hodnik 66,31m2 -demontaža laminata S1…" at bounding box center [669, 352] width 910 height 211
click at [352, 358] on textarea "-demontaža tekstilnih oblog S102 , S103 + hodnik 66,31m2 -demontaža laminata S1…" at bounding box center [669, 352] width 910 height 211
click at [373, 361] on textarea "-demontaža tekstilnih oblog S102 , S103 + hodnik 66,31m2 -demontaža laminata S1…" at bounding box center [669, 352] width 910 height 211
click at [410, 361] on textarea "-demontaža tekstilnih oblog S102 , S103 + hodnik 66,31m2 -demontaža laminata S1…" at bounding box center [669, 352] width 910 height 211
click at [753, 341] on textarea "-demontaža tekstilnih oblog S102 , S103 + hodnik 66,31m2 -demontaža laminata S1…" at bounding box center [669, 352] width 910 height 211
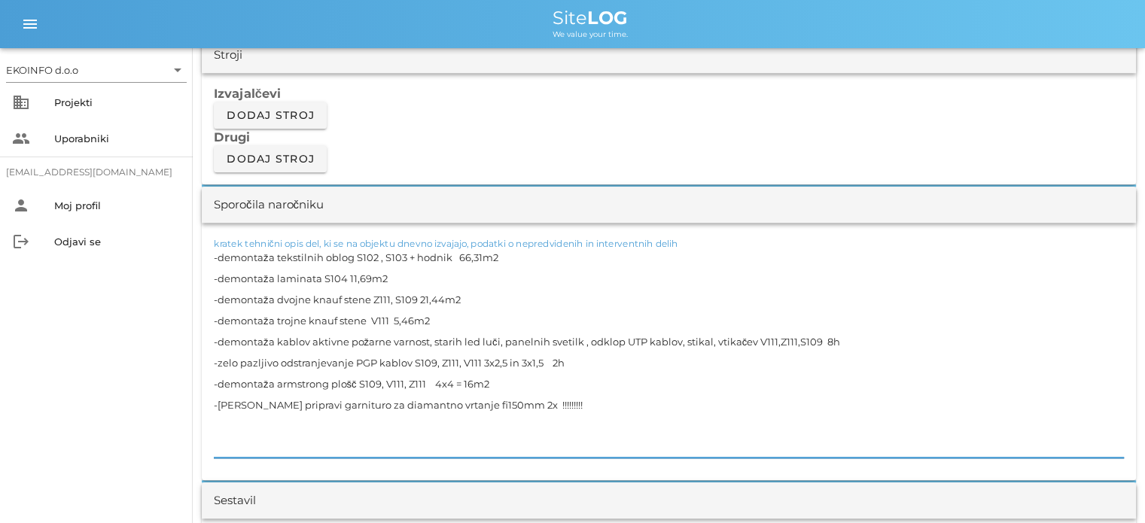
click at [416, 318] on textarea "-demontaža tekstilnih oblog S102 , S103 + hodnik 66,31m2 -demontaža laminata S1…" at bounding box center [669, 352] width 910 height 211
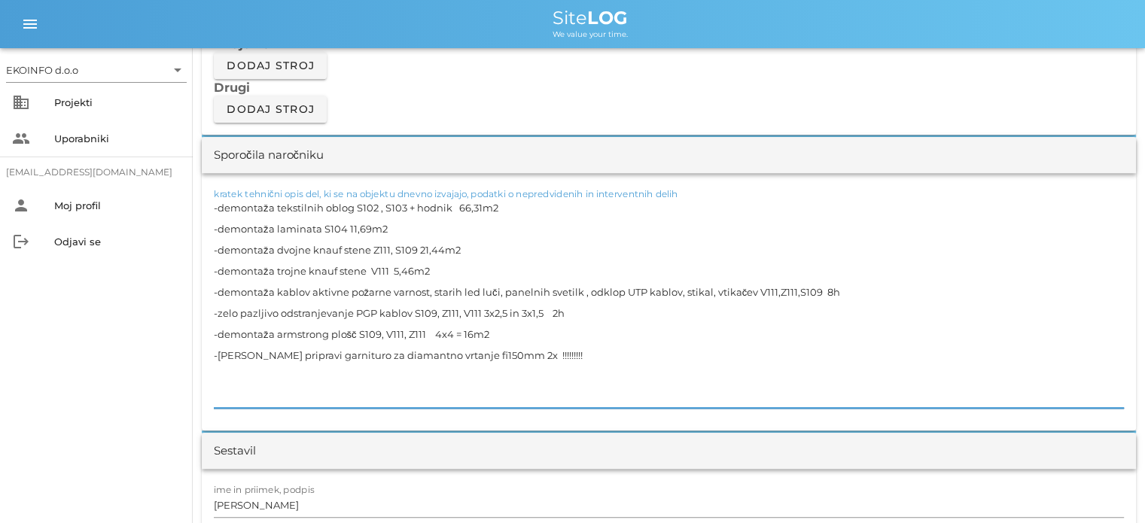
scroll to position [1355, 0]
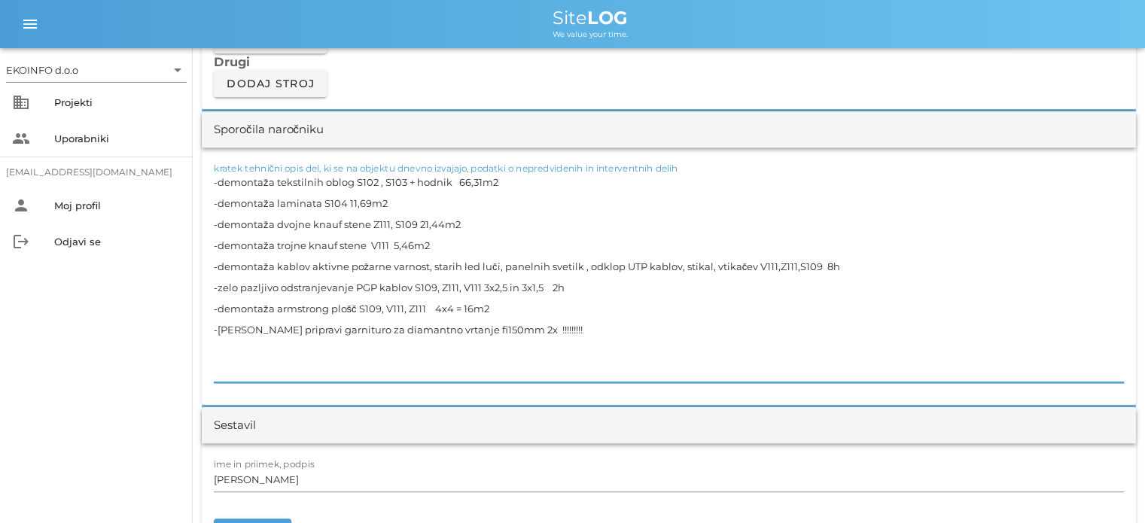
drag, startPoint x: 523, startPoint y: 327, endPoint x: 212, endPoint y: 328, distance: 310.9
click at [212, 328] on div "kratek tehnični opis del, ki se na objektu dnevno izvajajo, podatki o nepredvid…" at bounding box center [669, 276] width 934 height 257
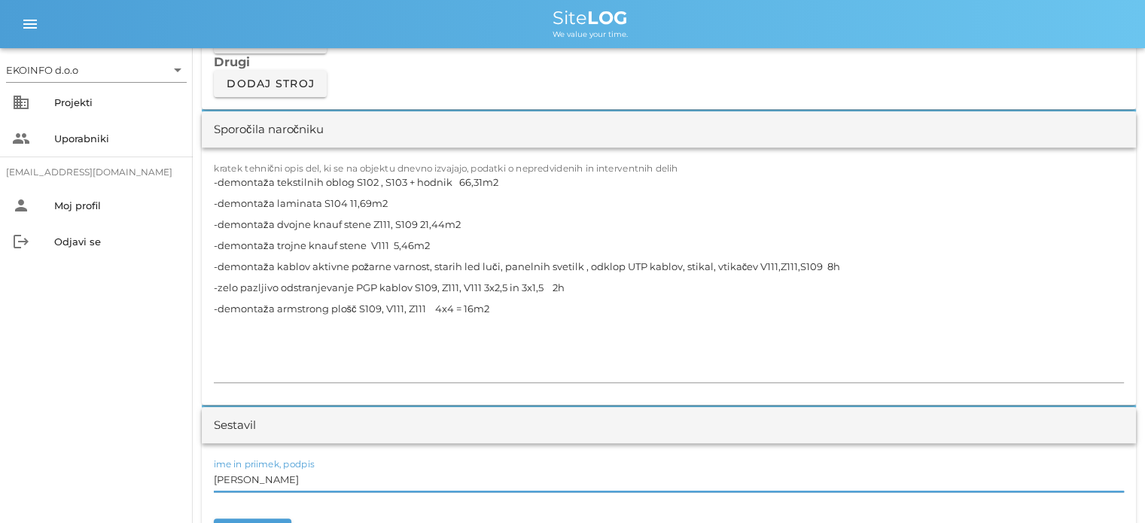
click at [280, 481] on input "[PERSON_NAME]" at bounding box center [669, 480] width 910 height 24
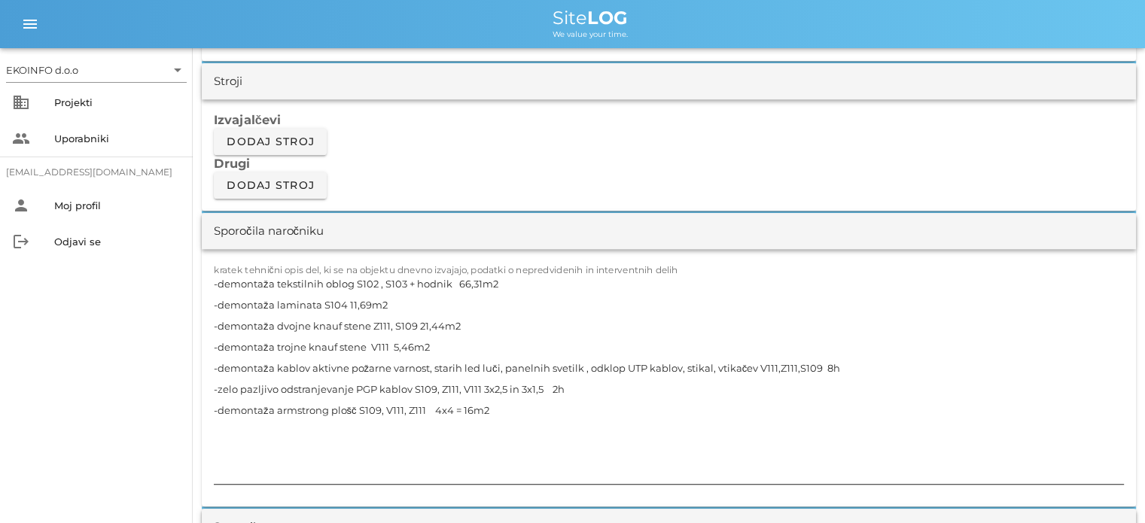
scroll to position [1280, 0]
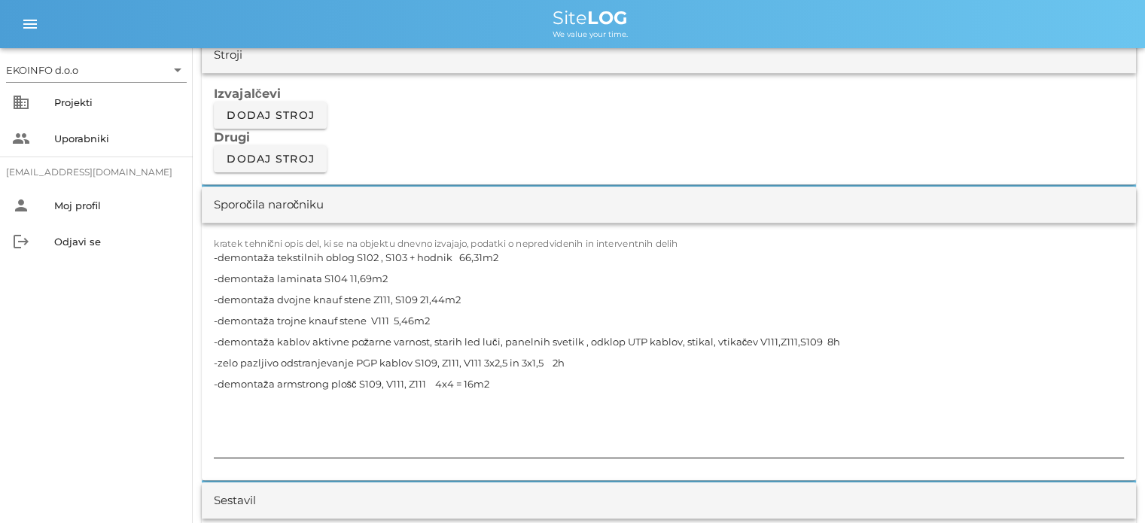
click at [224, 396] on textarea "-demontaža tekstilnih oblog S102 , S103 + hodnik 66,31m2 -demontaža laminata S1…" at bounding box center [669, 352] width 910 height 211
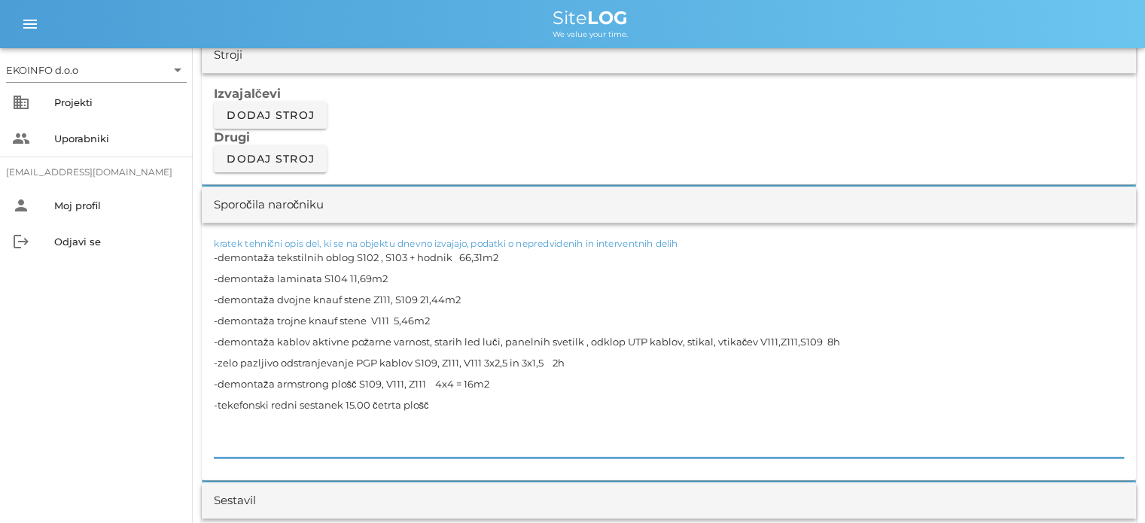
click at [434, 403] on textarea "-demontaža tekstilnih oblog S102 , S103 + hodnik 66,31m2 -demontaža laminata S1…" at bounding box center [669, 352] width 910 height 211
click at [233, 404] on textarea "-demontaža tekstilnih oblog S102 , S103 + hodnik 66,31m2 -demontaža laminata S1…" at bounding box center [669, 352] width 910 height 211
click at [398, 406] on textarea "-demontaža tekstilnih oblog S102 , S103 + hodnik 66,31m2 -demontaža laminata S1…" at bounding box center [669, 352] width 910 height 211
click at [400, 404] on textarea "-demontaža tekstilnih oblog S102 , S103 + hodnik 66,31m2 -demontaža laminata S1…" at bounding box center [669, 352] width 910 height 211
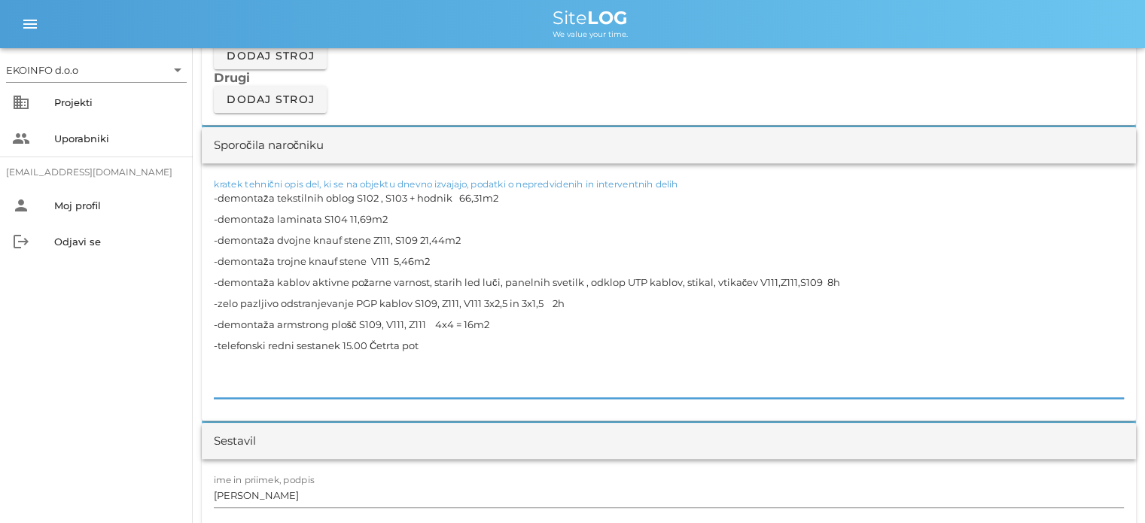
scroll to position [1355, 0]
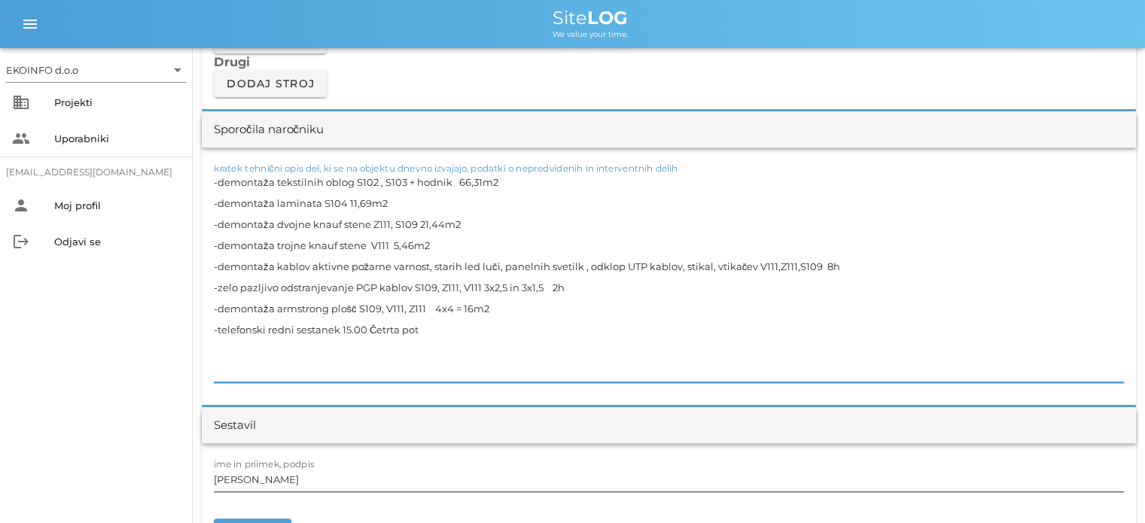
click at [279, 479] on input "[PERSON_NAME]" at bounding box center [669, 480] width 910 height 24
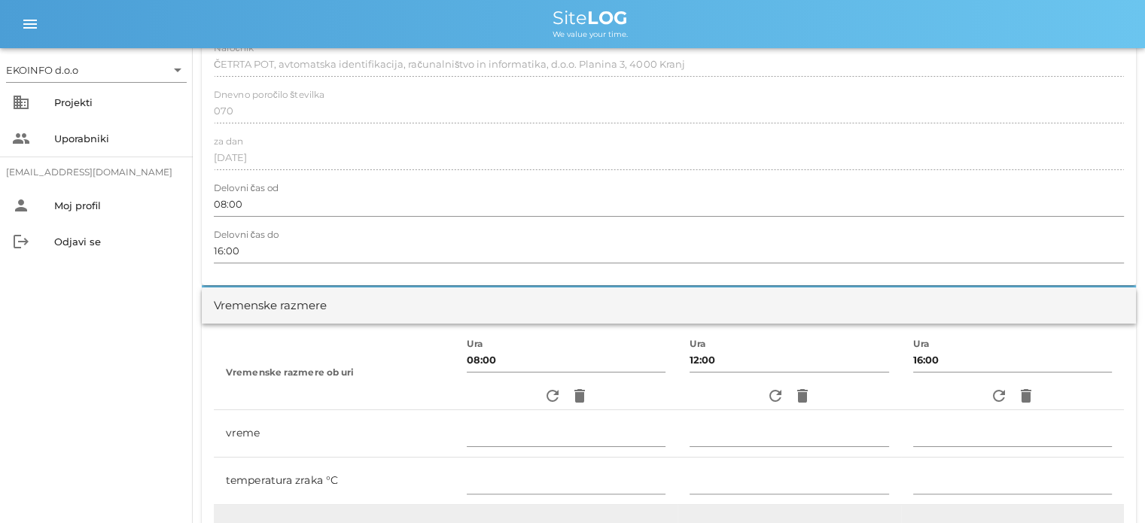
scroll to position [0, 0]
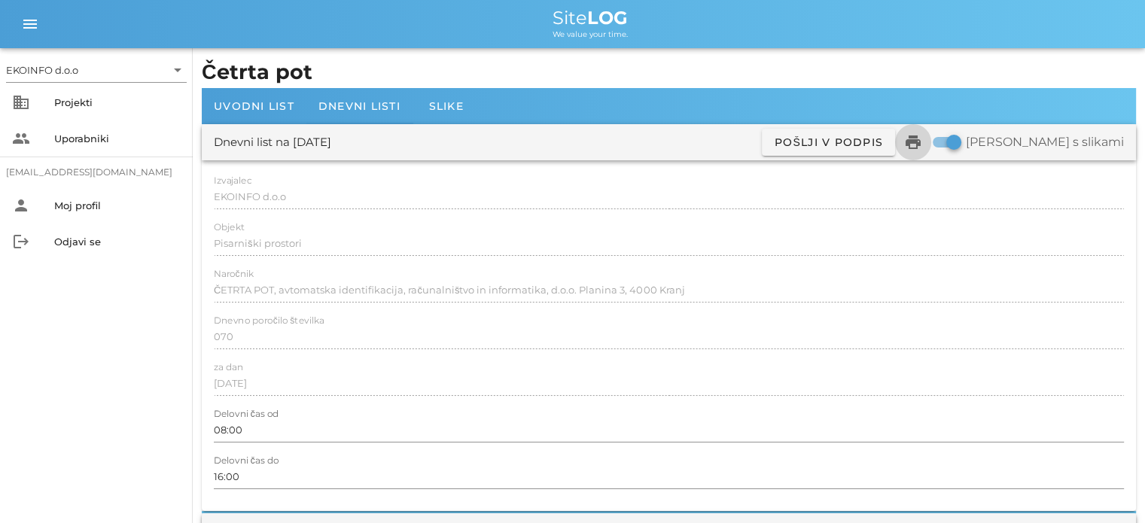
click at [922, 142] on icon "print" at bounding box center [913, 142] width 18 height 18
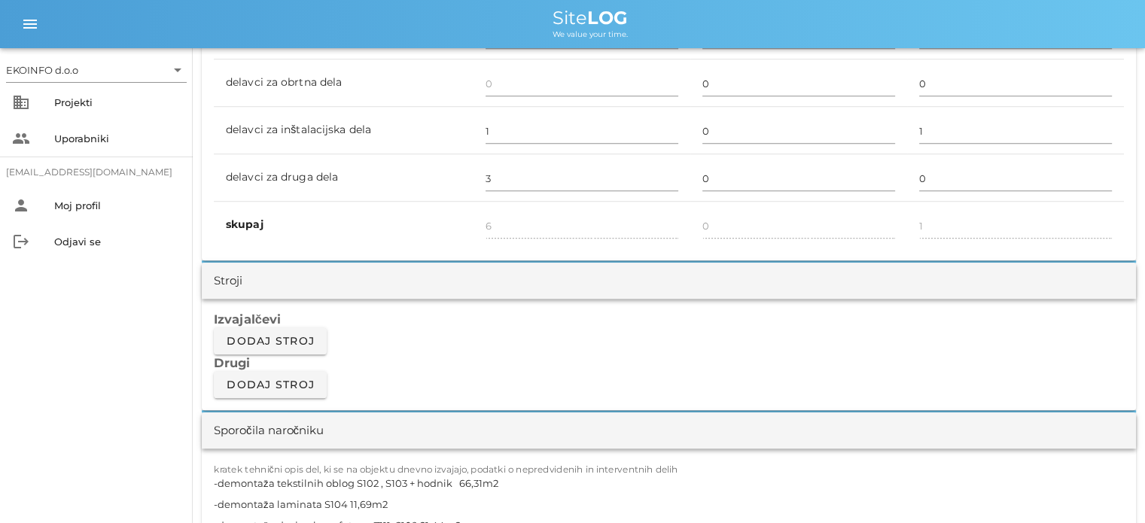
scroll to position [1280, 0]
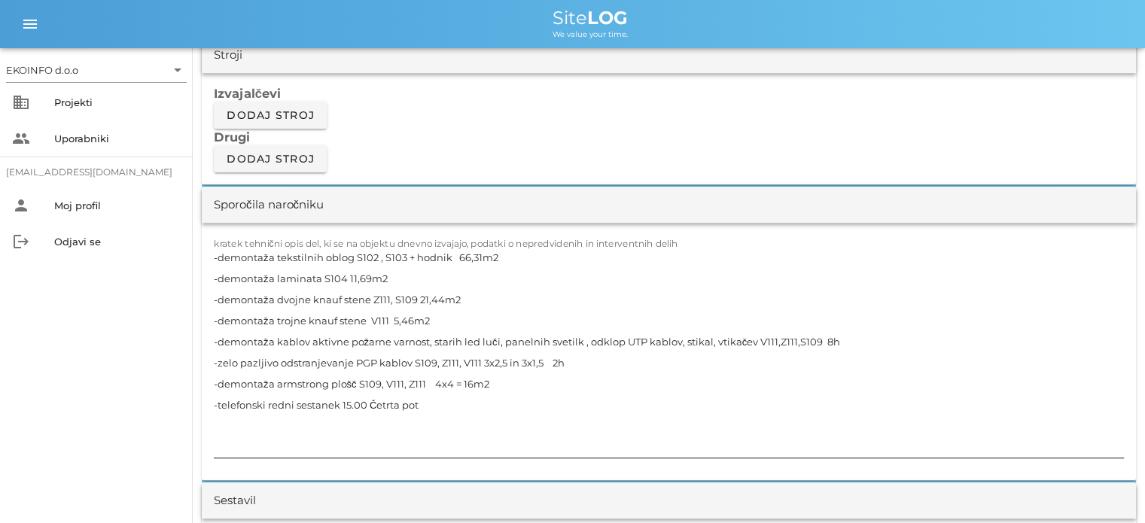
click at [424, 405] on textarea "-demontaža tekstilnih oblog S102 , S103 + hodnik 66,31m2 -demontaža laminata S1…" at bounding box center [669, 352] width 910 height 211
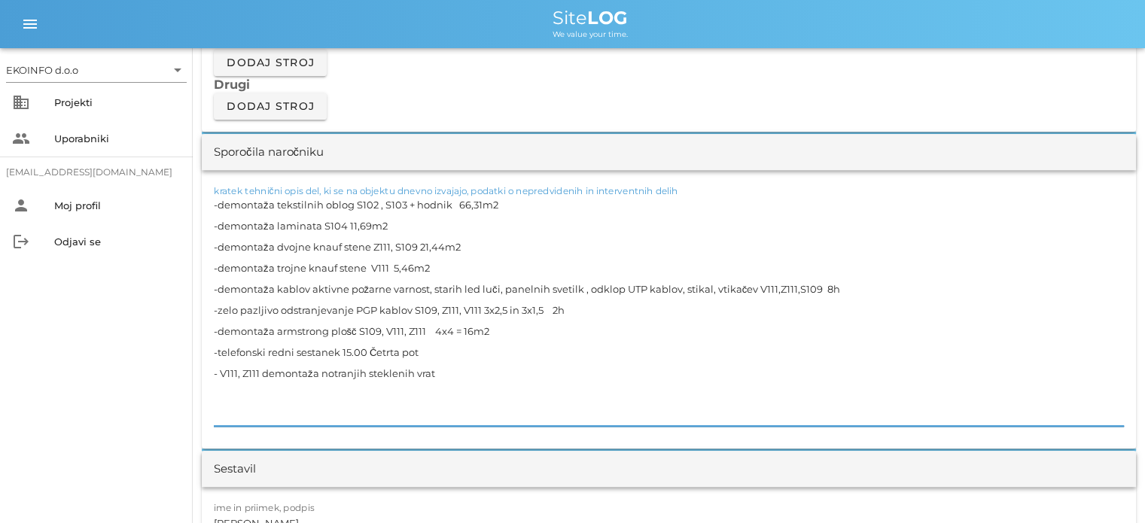
scroll to position [1355, 0]
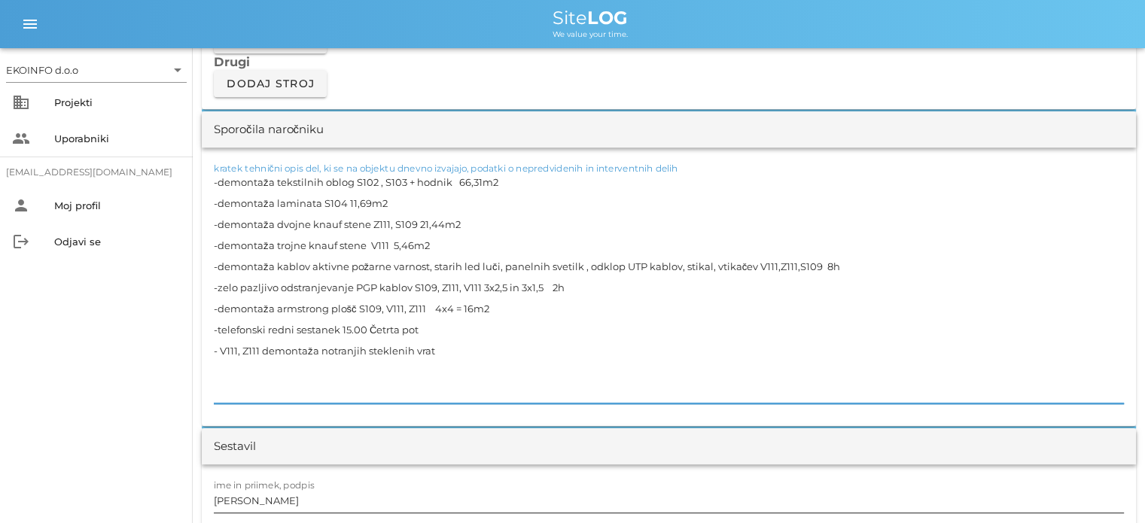
click at [283, 497] on input "[PERSON_NAME]" at bounding box center [669, 501] width 910 height 24
drag, startPoint x: 259, startPoint y: 347, endPoint x: 218, endPoint y: 349, distance: 40.7
click at [218, 349] on textarea "-demontaža tekstilnih oblog S102 , S103 + hodnik 66,31m2 -demontaža laminata S1…" at bounding box center [669, 288] width 910 height 232
click at [398, 346] on textarea "-demontaža tekstilnih oblog S102 , S103 + hodnik 66,31m2 -demontaža laminata S1…" at bounding box center [669, 288] width 910 height 232
paste textarea "V111, Z111"
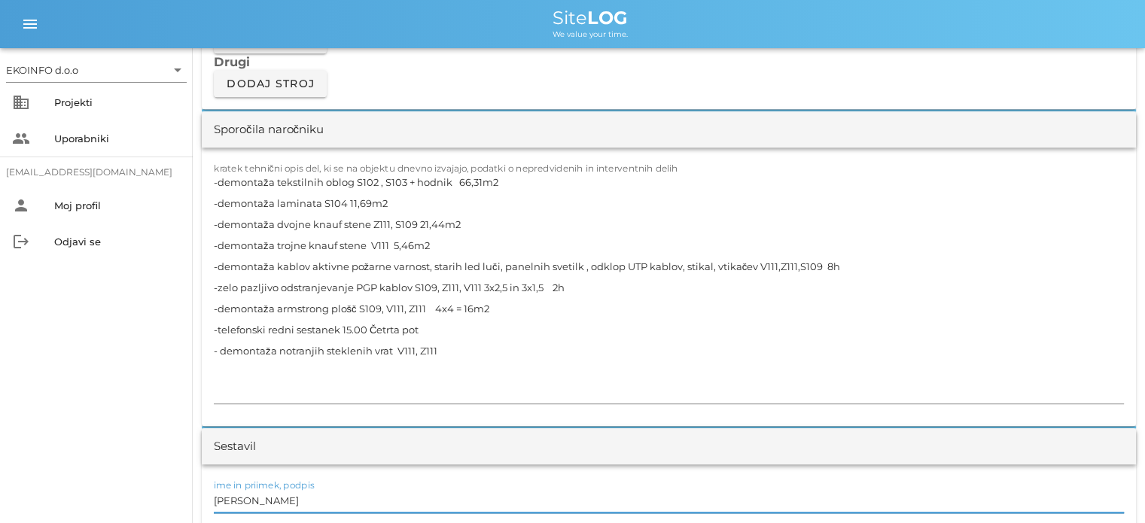
click at [290, 501] on input "[PERSON_NAME]" at bounding box center [669, 501] width 910 height 24
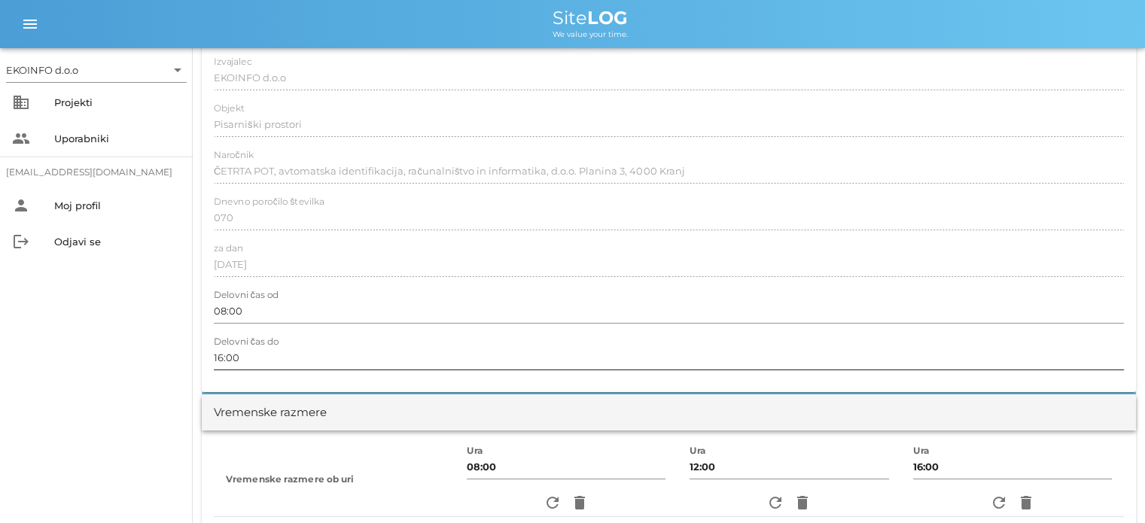
scroll to position [0, 0]
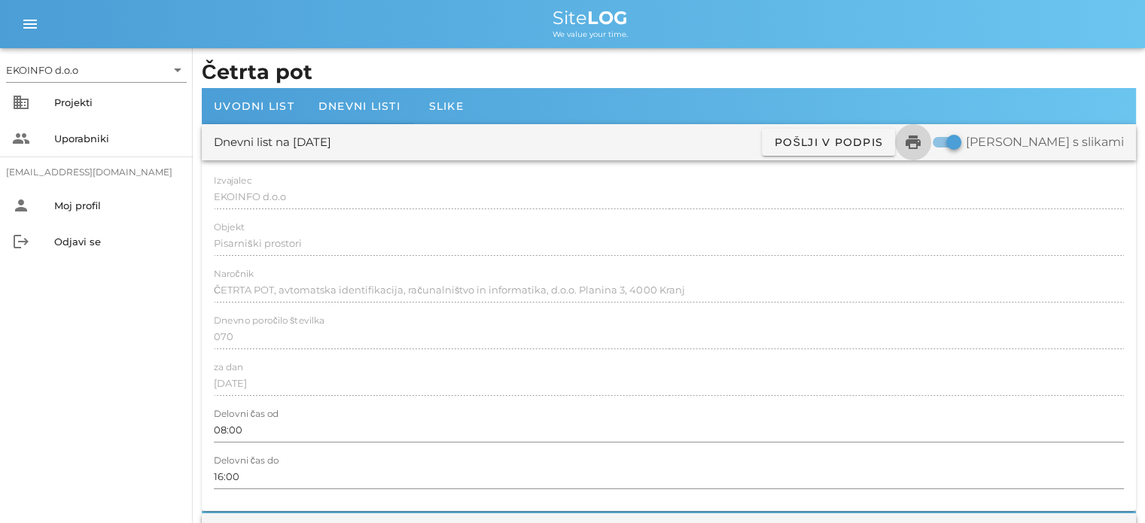
click at [922, 138] on icon "print" at bounding box center [913, 142] width 18 height 18
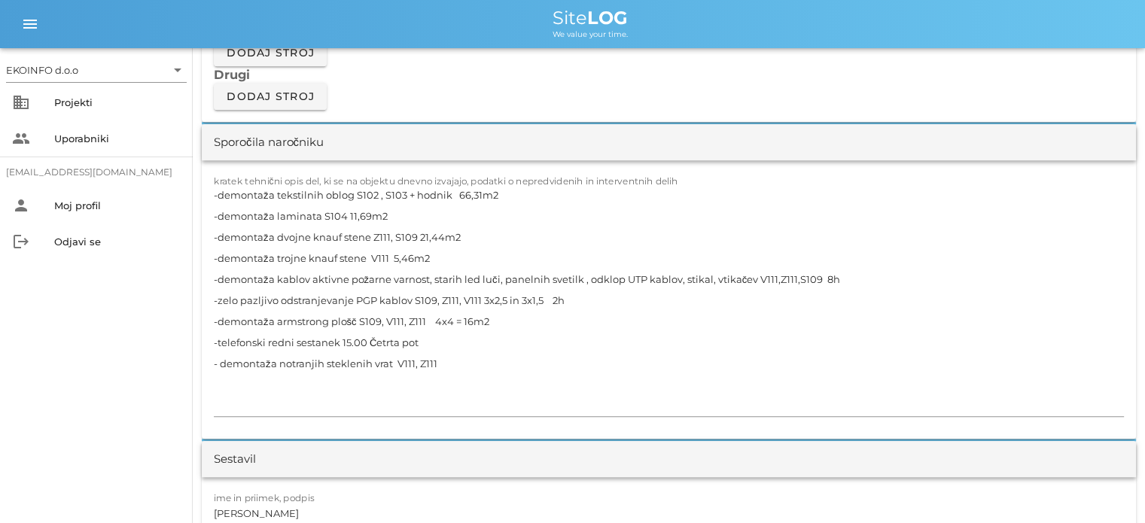
scroll to position [1431, 0]
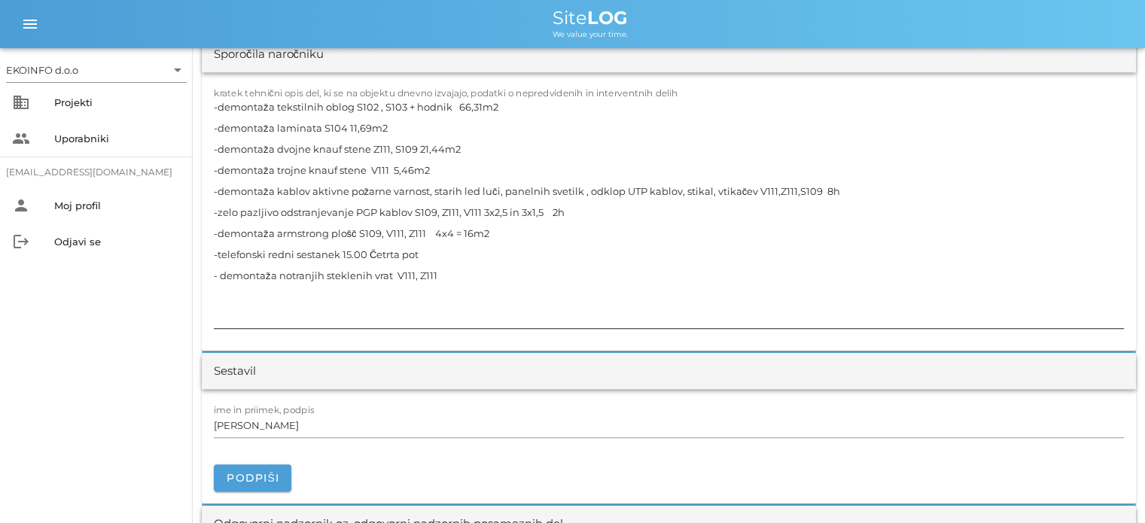
click at [448, 274] on textarea "-demontaža tekstilnih oblog S102 , S103 + hodnik 66,31m2 -demontaža laminata S1…" at bounding box center [669, 212] width 910 height 232
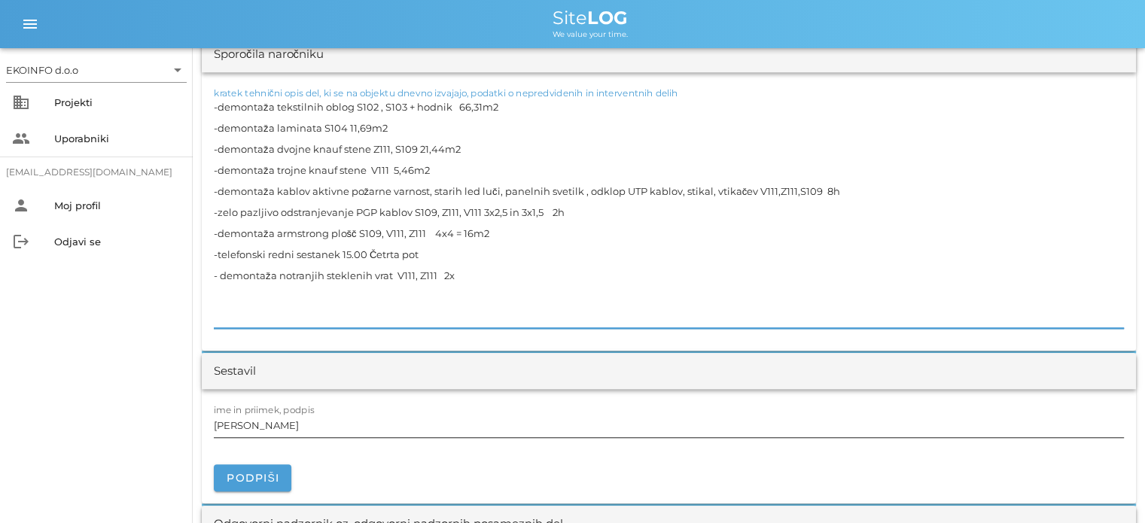
type textarea "-demontaža tekstilnih oblog S102 , S103 + hodnik 66,31m2 -demontaža laminata S1…"
click at [280, 429] on input "[PERSON_NAME]" at bounding box center [669, 425] width 910 height 24
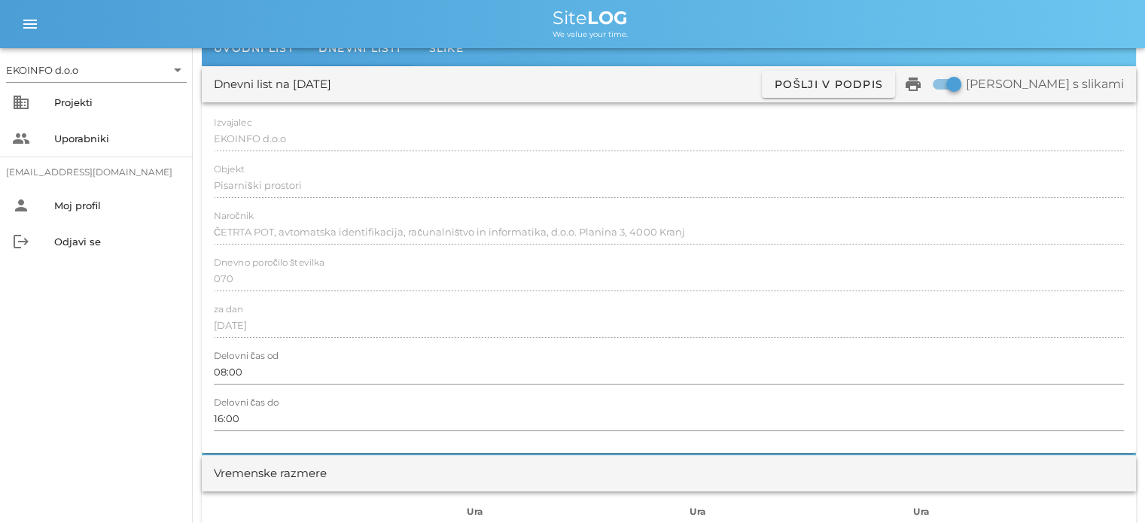
scroll to position [0, 0]
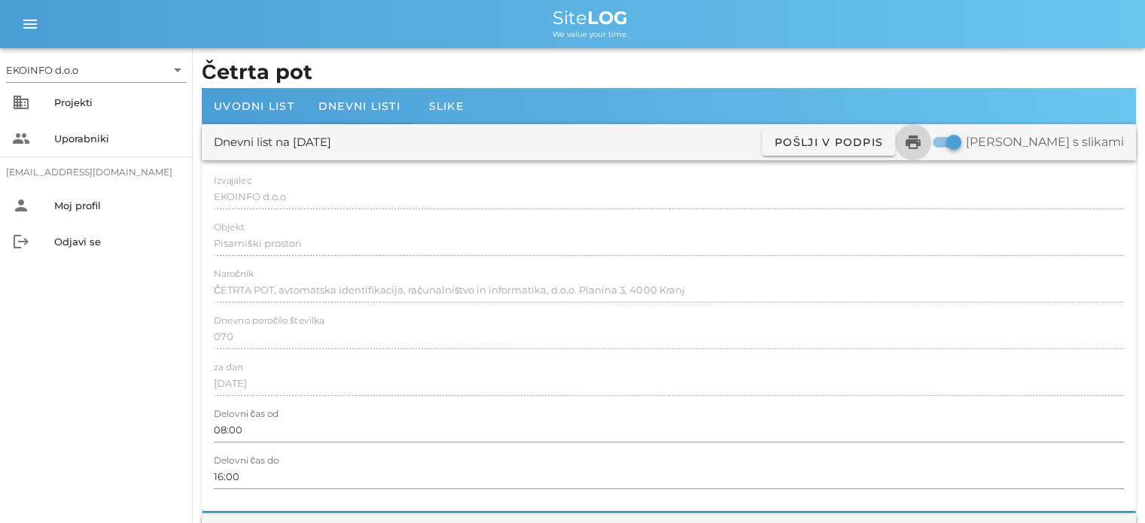
click at [922, 144] on icon "print" at bounding box center [913, 142] width 18 height 18
